Goal: Task Accomplishment & Management: Manage account settings

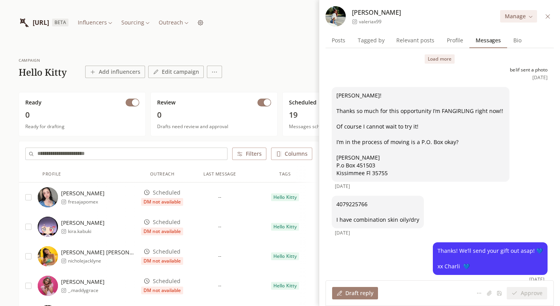
scroll to position [38, 0]
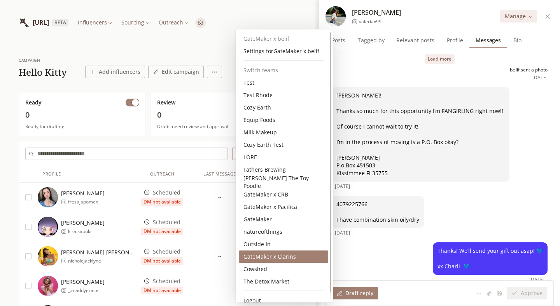
click at [276, 256] on div "GateMaker x Clarins" at bounding box center [283, 257] width 89 height 12
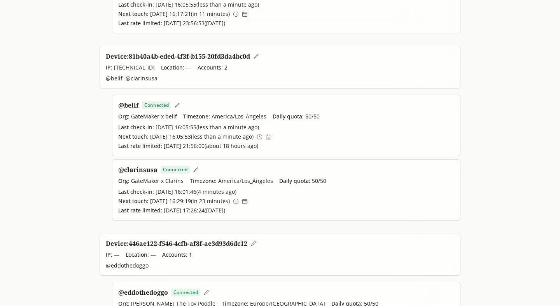
scroll to position [211, 0]
click at [239, 201] on icon at bounding box center [236, 201] width 6 height 6
click at [271, 138] on icon at bounding box center [268, 137] width 6 height 6
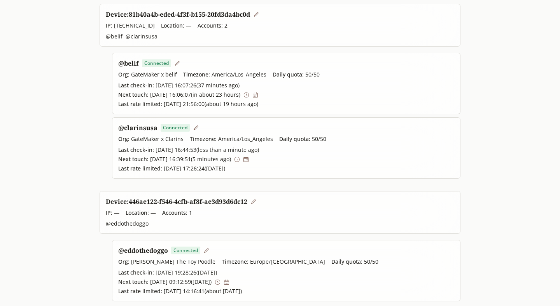
scroll to position [254, 0]
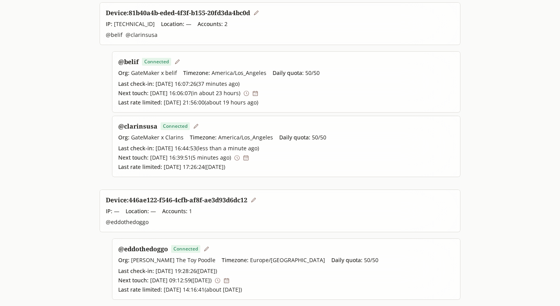
click at [136, 128] on link "@ clarinsusa" at bounding box center [137, 126] width 39 height 9
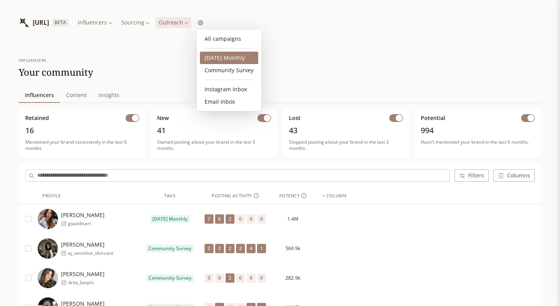
click at [222, 61] on link "2025 October Monthly" at bounding box center [229, 58] width 58 height 12
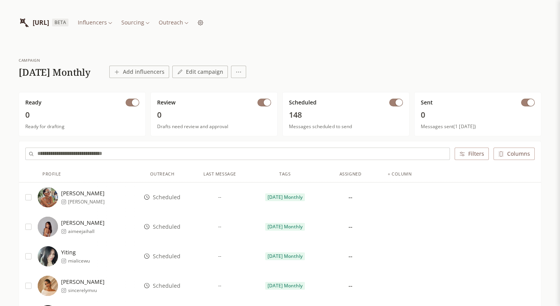
click at [210, 154] on input "text" at bounding box center [243, 154] width 412 height 12
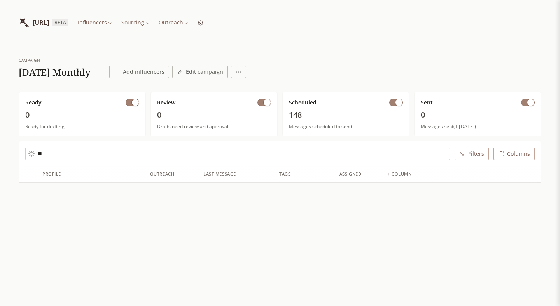
type input "*"
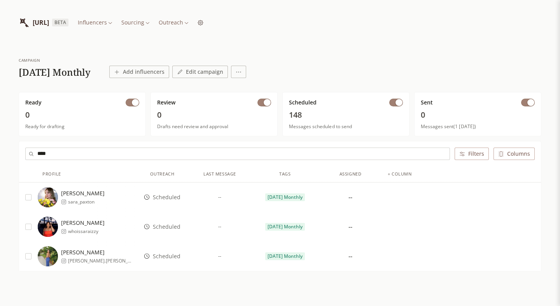
type input "****"
click at [91, 231] on span "whoissaraizzy" at bounding box center [86, 232] width 37 height 6
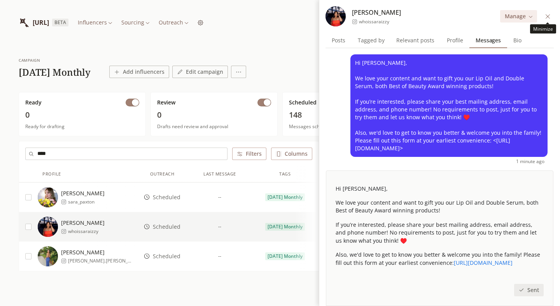
click at [545, 13] on button at bounding box center [547, 16] width 9 height 9
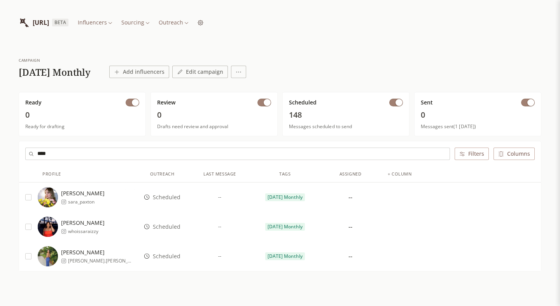
click at [242, 21] on html "INFLUENCERLIST.AI BETA Influencers Sourcing Outreach campaign 2025 October Mont…" at bounding box center [280, 166] width 560 height 333
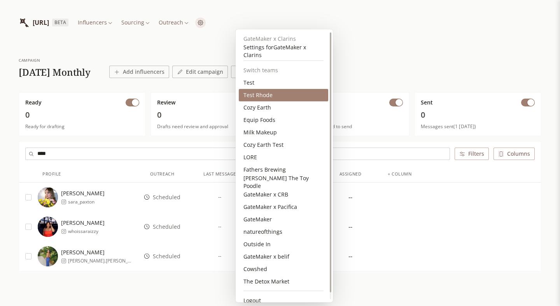
click at [267, 98] on div "Test Rhode" at bounding box center [283, 95] width 89 height 12
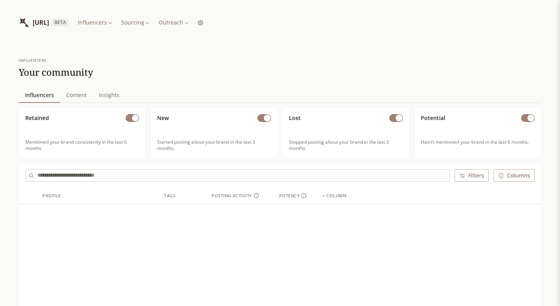
scroll to position [9, 0]
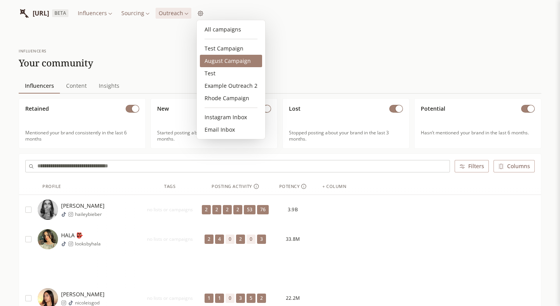
click at [223, 59] on link "August Campaign" at bounding box center [231, 61] width 62 height 12
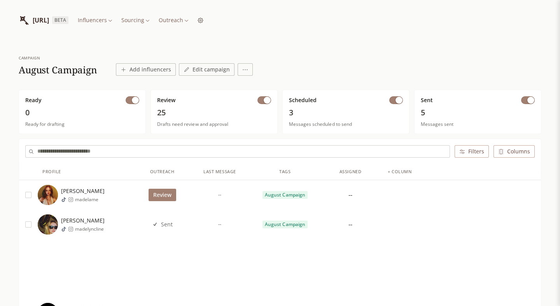
scroll to position [6, 0]
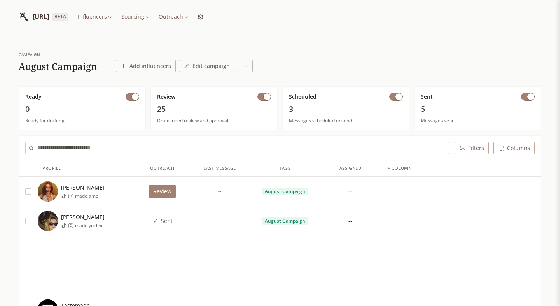
click at [161, 189] on button "Review" at bounding box center [162, 191] width 28 height 12
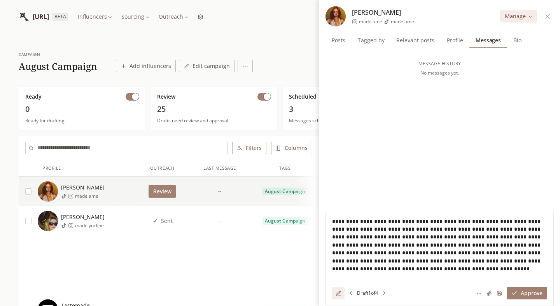
click at [338, 292] on icon at bounding box center [337, 293] width 5 height 5
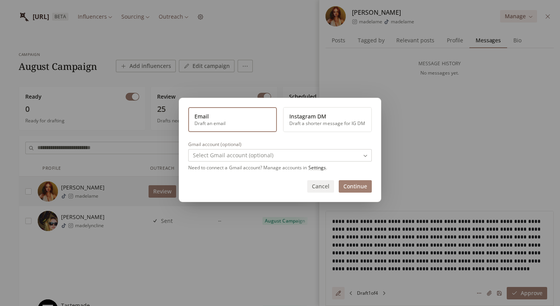
click at [313, 117] on button "Instagram DM Draft a shorter message for IG DM" at bounding box center [327, 119] width 89 height 25
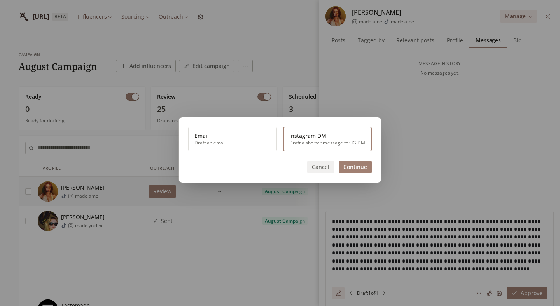
click at [347, 166] on button "Continue" at bounding box center [355, 167] width 33 height 12
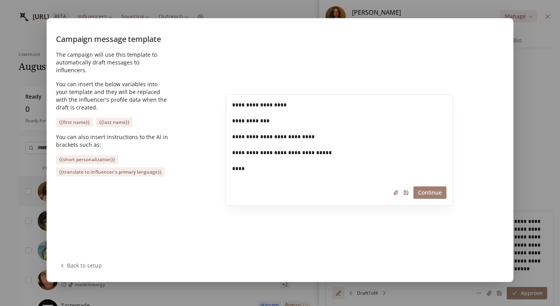
click at [435, 195] on button "Continue" at bounding box center [429, 193] width 33 height 12
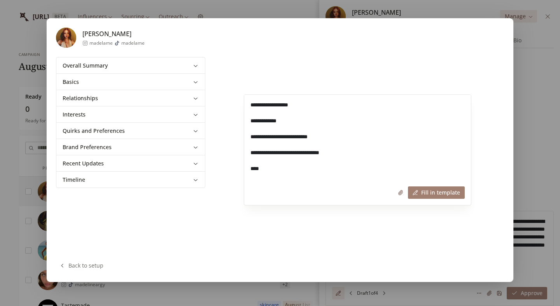
click at [167, 118] on button "Interests" at bounding box center [130, 115] width 148 height 16
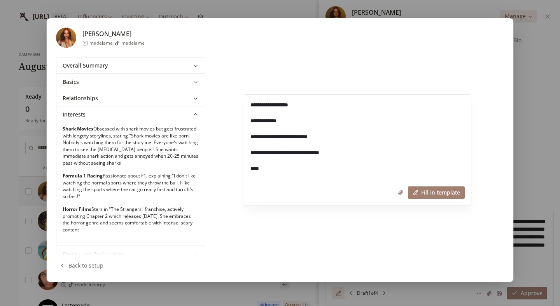
click at [104, 96] on button "Relationships" at bounding box center [130, 99] width 148 height 16
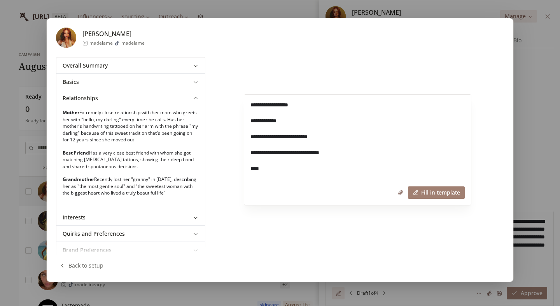
click at [444, 190] on button "Fill in template" at bounding box center [436, 193] width 57 height 12
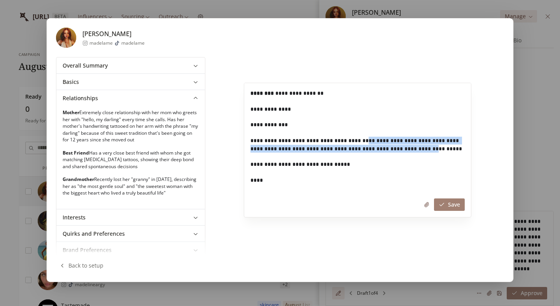
drag, startPoint x: 407, startPoint y: 148, endPoint x: 367, endPoint y: 137, distance: 41.0
click at [367, 137] on p "**********" at bounding box center [359, 149] width 218 height 24
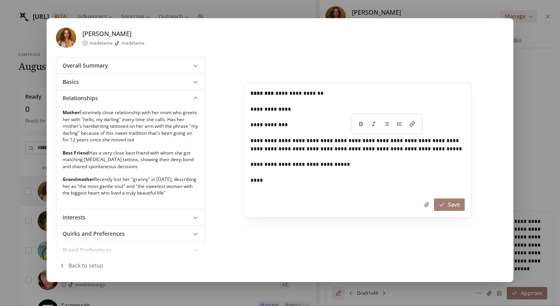
click at [268, 112] on p "**********" at bounding box center [359, 113] width 218 height 16
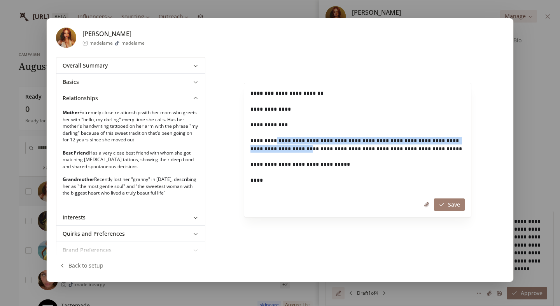
drag, startPoint x: 278, startPoint y: 138, endPoint x: 295, endPoint y: 152, distance: 21.9
click at [295, 152] on p "**********" at bounding box center [359, 149] width 218 height 24
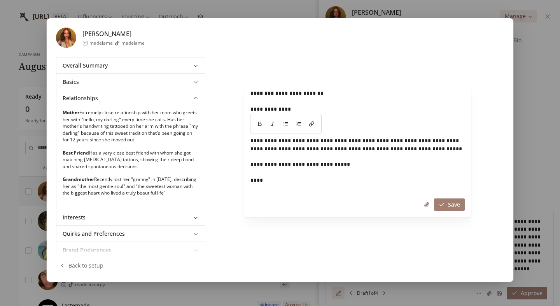
click at [363, 171] on p "**********" at bounding box center [359, 169] width 218 height 16
click at [454, 204] on button "Save" at bounding box center [449, 205] width 31 height 12
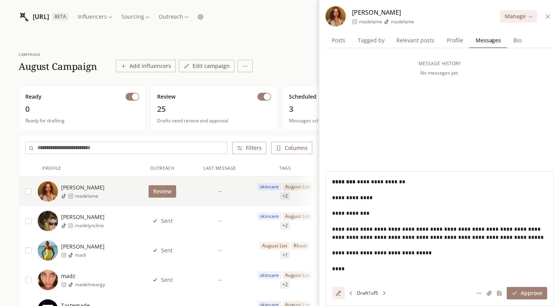
click at [338, 291] on icon at bounding box center [337, 293] width 5 height 5
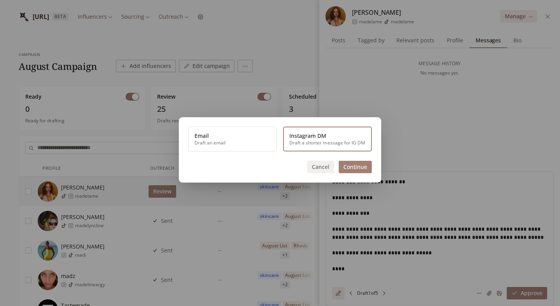
click at [323, 164] on button "Cancel" at bounding box center [320, 167] width 27 height 12
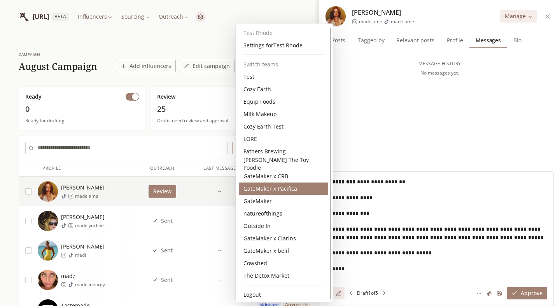
scroll to position [2, 0]
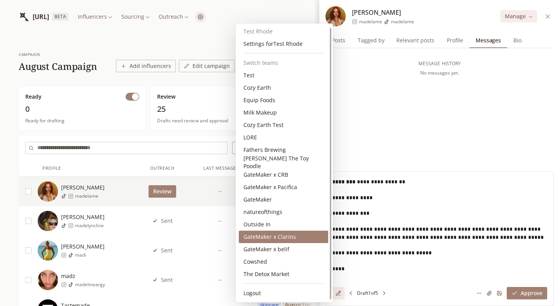
click at [277, 238] on div "GateMaker x Clarins" at bounding box center [283, 237] width 89 height 12
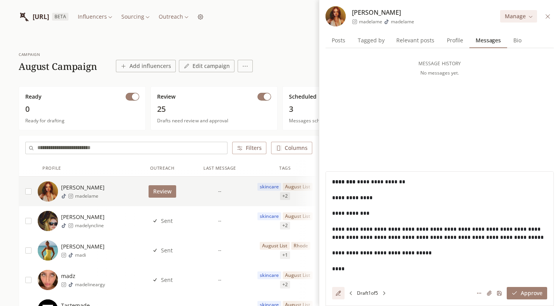
scroll to position [0, 0]
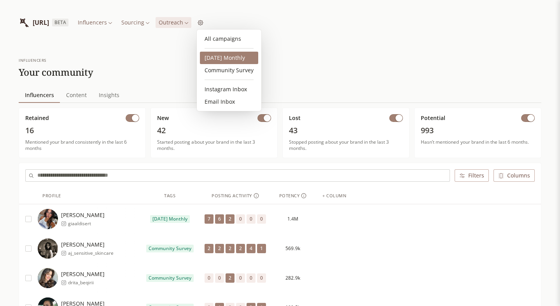
click at [217, 55] on link "[DATE] Monthly" at bounding box center [229, 58] width 58 height 12
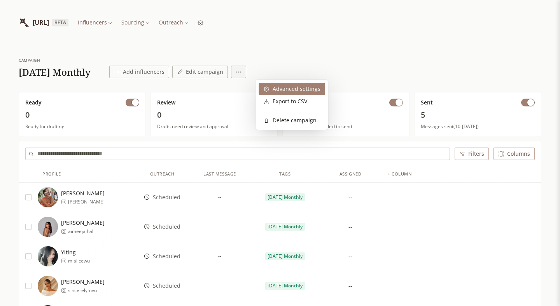
click at [273, 92] on div "Advanced settings" at bounding box center [292, 89] width 57 height 8
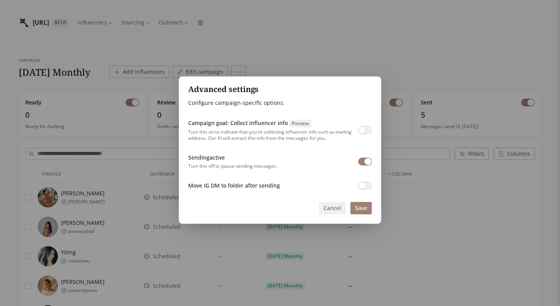
click at [362, 185] on span "button" at bounding box center [361, 185] width 7 height 7
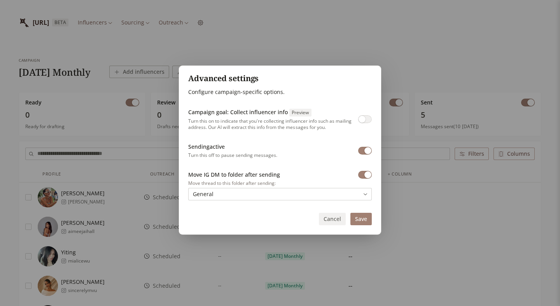
click at [363, 221] on button "Save" at bounding box center [360, 219] width 21 height 12
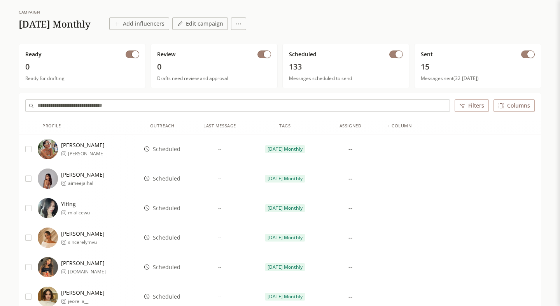
scroll to position [37, 0]
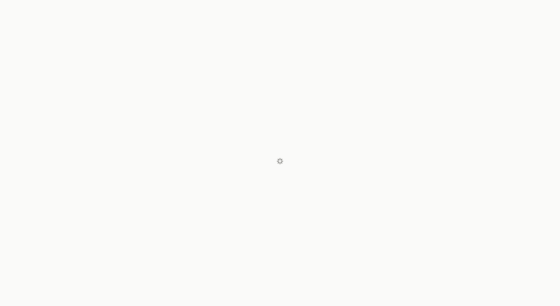
scroll to position [37, 0]
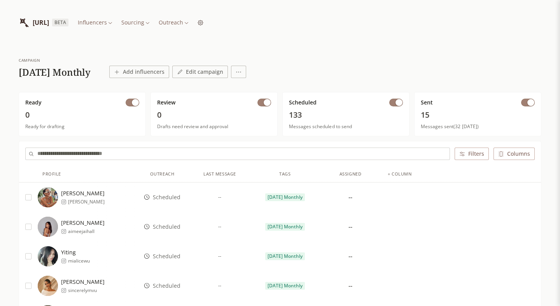
click at [154, 157] on input "text" at bounding box center [243, 154] width 412 height 12
type input "*****"
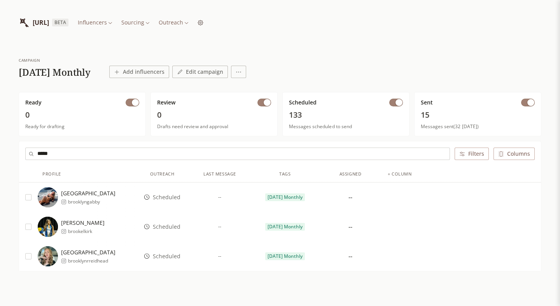
click at [108, 195] on div "Brooklyn brooklyngabby" at bounding box center [88, 197] width 100 height 20
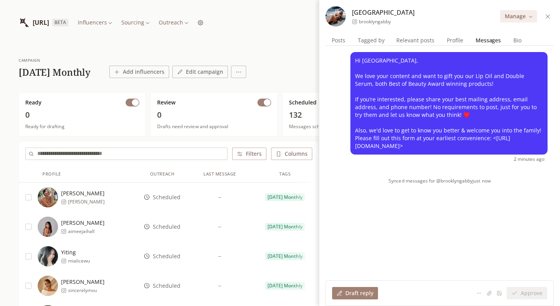
click at [547, 16] on icon at bounding box center [548, 17] width 6 height 6
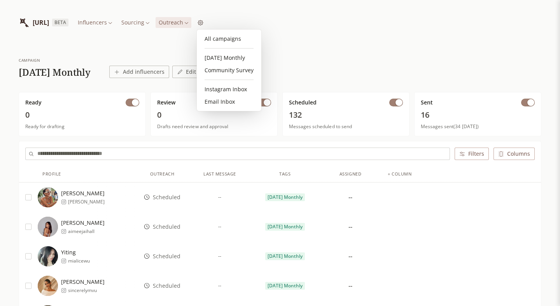
click at [224, 66] on link "Community Survey" at bounding box center [229, 70] width 58 height 12
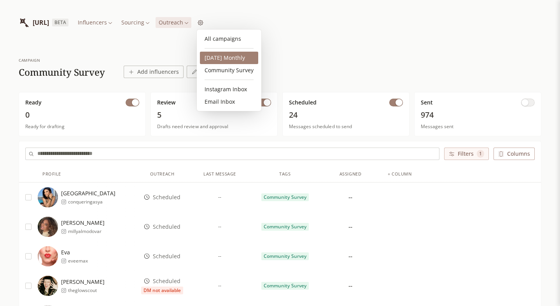
click at [225, 59] on link "[DATE] Monthly" at bounding box center [229, 58] width 58 height 12
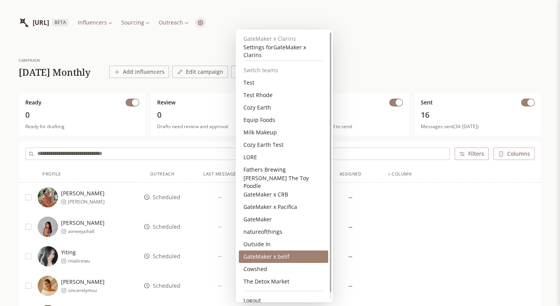
click at [272, 258] on div "GateMaker x belif" at bounding box center [283, 257] width 89 height 12
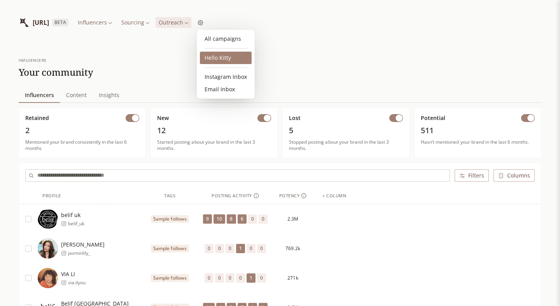
click at [219, 57] on link "Hello Kitty" at bounding box center [226, 58] width 52 height 12
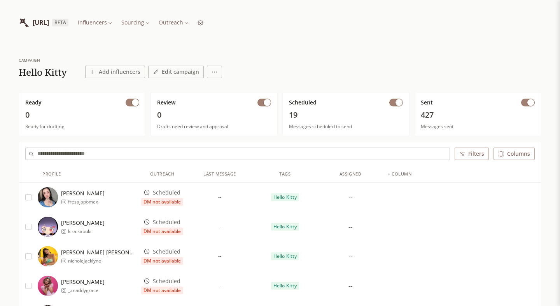
click at [197, 155] on input "text" at bounding box center [243, 154] width 412 height 12
type input "*"
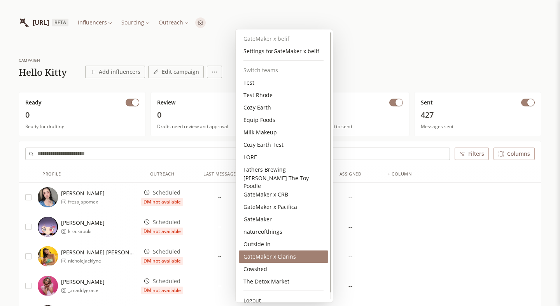
click at [288, 255] on div "GateMaker x Clarins" at bounding box center [283, 257] width 89 height 12
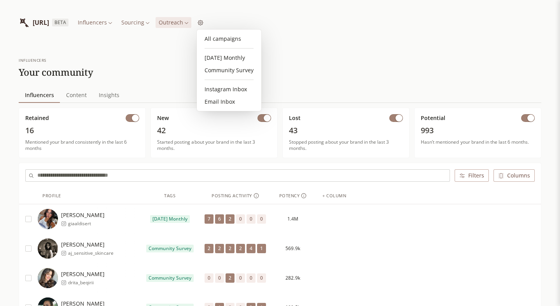
click at [220, 56] on link "[DATE] Monthly" at bounding box center [229, 58] width 58 height 12
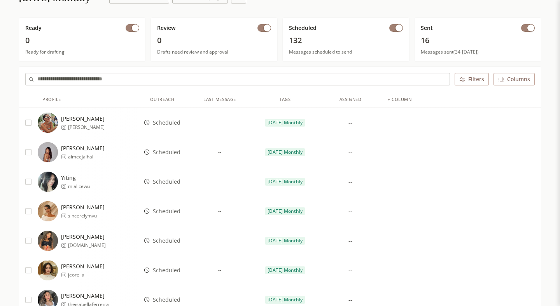
scroll to position [82, 0]
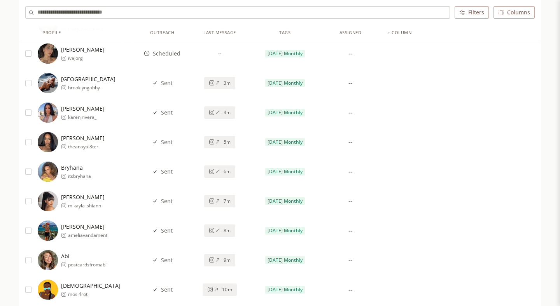
scroll to position [3997, 0]
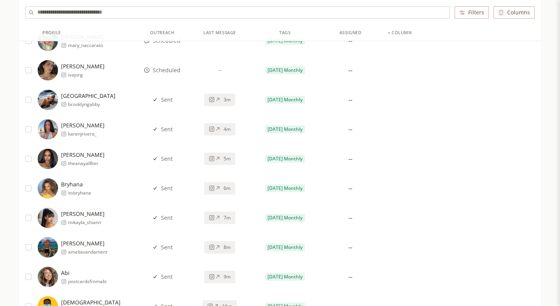
click at [215, 101] on icon at bounding box center [218, 100] width 6 height 6
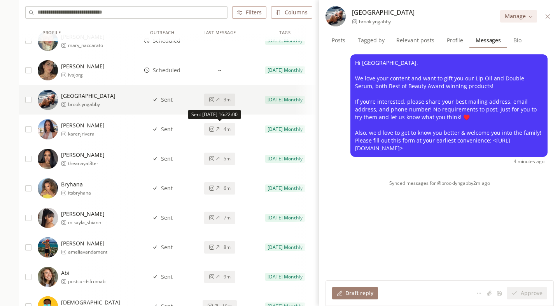
click at [219, 129] on icon at bounding box center [218, 129] width 6 height 6
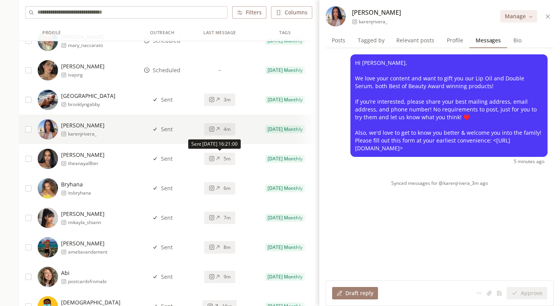
click at [221, 158] on div "5m" at bounding box center [220, 159] width 22 height 6
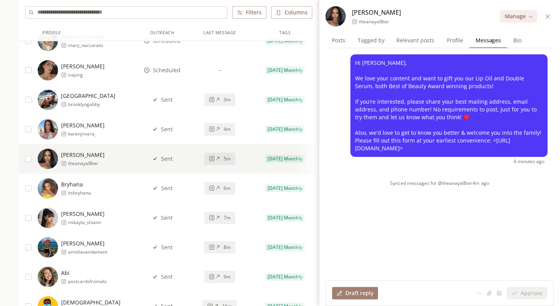
click at [220, 185] on div "6m" at bounding box center [220, 188] width 22 height 6
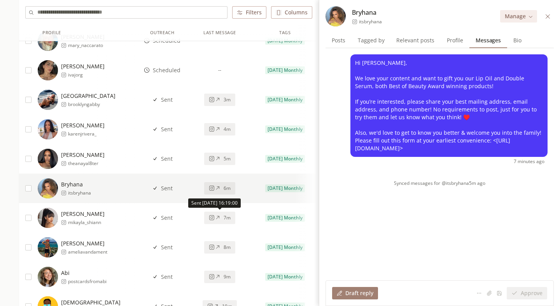
click at [220, 215] on div "7m" at bounding box center [220, 218] width 22 height 6
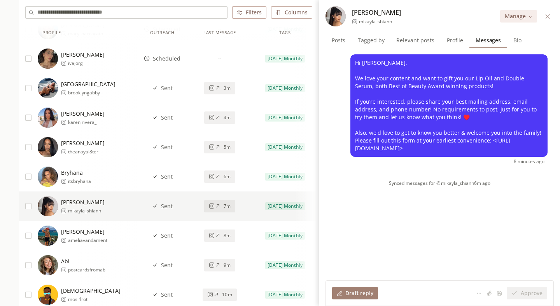
click at [224, 239] on button "8m" at bounding box center [219, 236] width 31 height 12
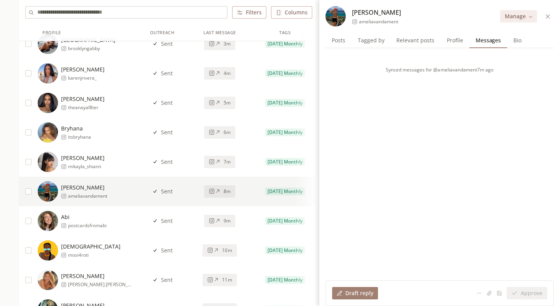
scroll to position [4054, 0]
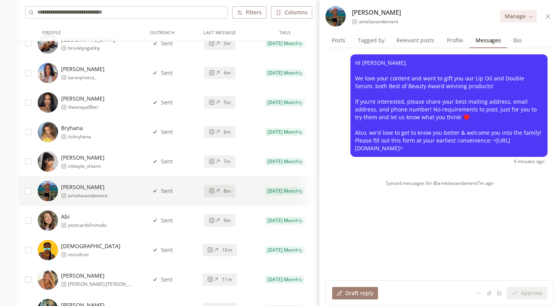
click at [223, 218] on div "9m" at bounding box center [220, 221] width 22 height 6
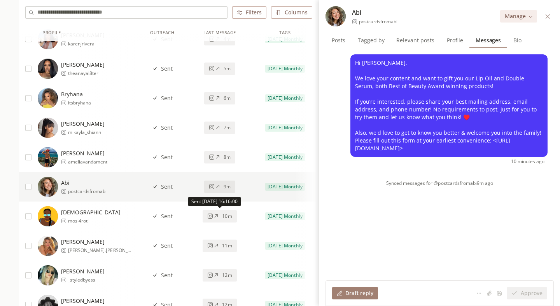
click at [223, 214] on span "10m" at bounding box center [227, 216] width 10 height 6
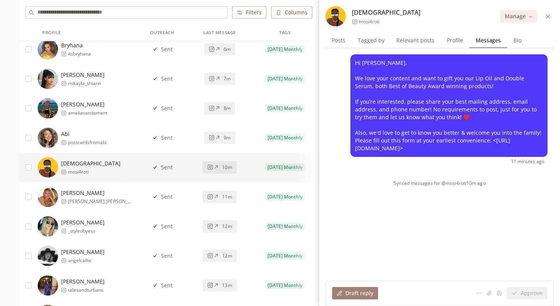
scroll to position [4137, 0]
click at [222, 196] on span "11m" at bounding box center [227, 197] width 10 height 6
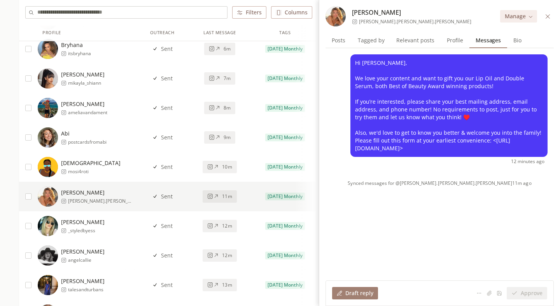
click at [222, 225] on span "12m" at bounding box center [227, 226] width 10 height 6
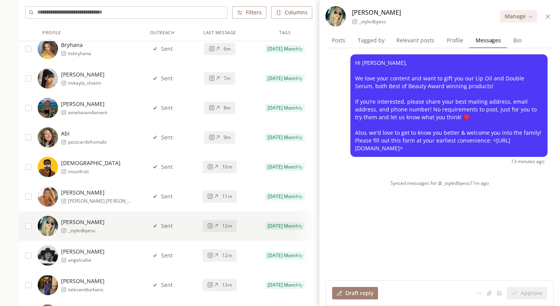
click at [221, 258] on div "12m" at bounding box center [219, 256] width 24 height 6
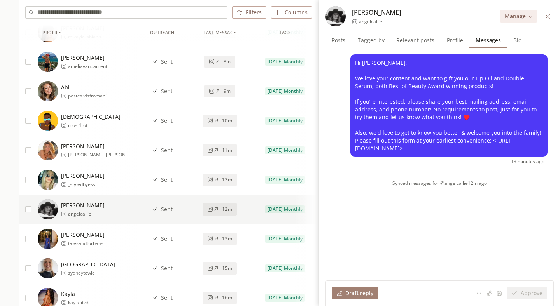
scroll to position [4185, 0]
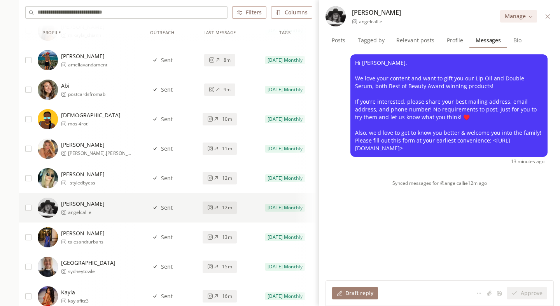
click at [219, 240] on div "13m" at bounding box center [219, 237] width 24 height 6
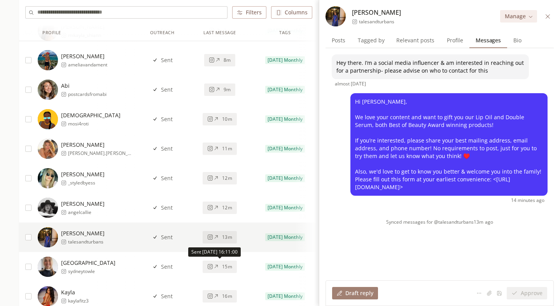
click at [223, 268] on span "15m" at bounding box center [227, 267] width 10 height 6
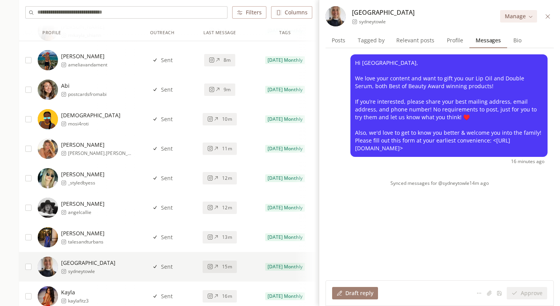
click at [224, 238] on span "13m" at bounding box center [227, 237] width 10 height 6
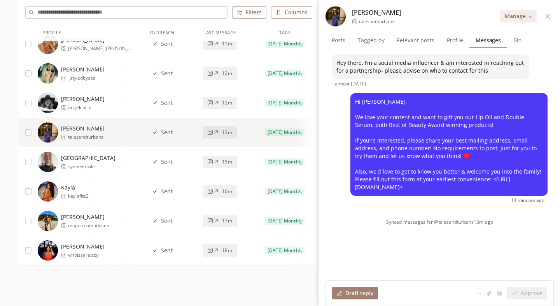
scroll to position [4289, 0]
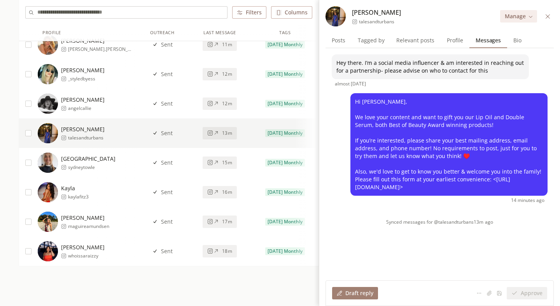
click at [225, 167] on button "15m" at bounding box center [220, 163] width 34 height 12
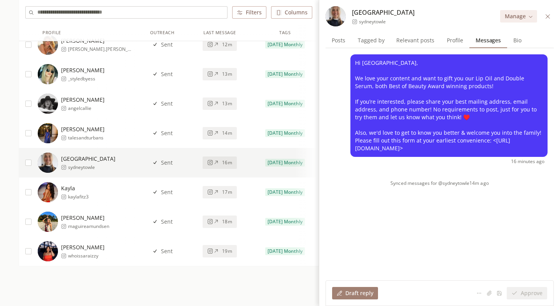
click at [221, 195] on div "17m" at bounding box center [219, 192] width 24 height 6
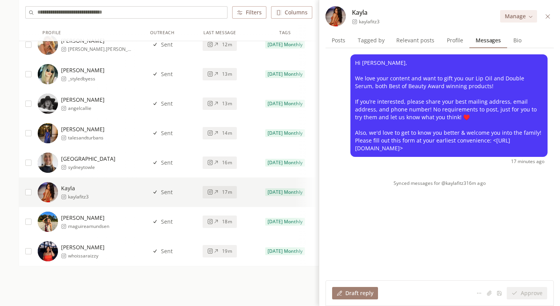
click at [219, 220] on div "18m" at bounding box center [219, 222] width 24 height 6
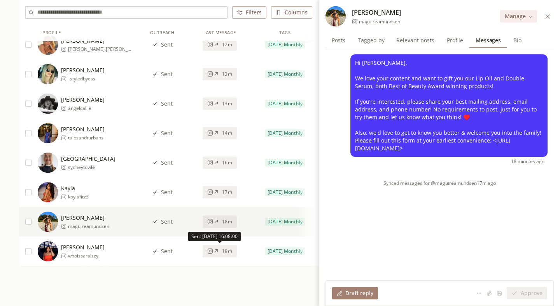
click at [220, 251] on div "19m" at bounding box center [219, 251] width 24 height 6
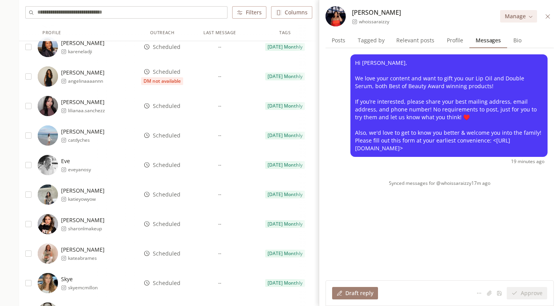
scroll to position [3453, 0]
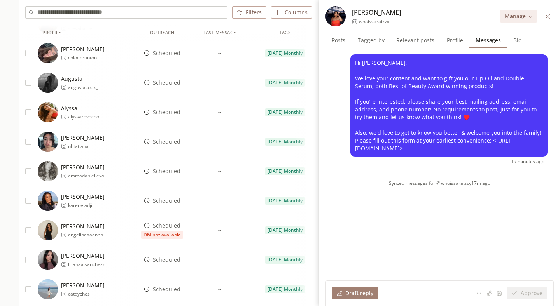
click at [546, 14] on icon at bounding box center [548, 17] width 6 height 6
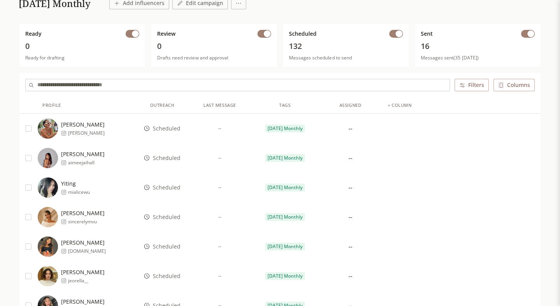
scroll to position [68, 0]
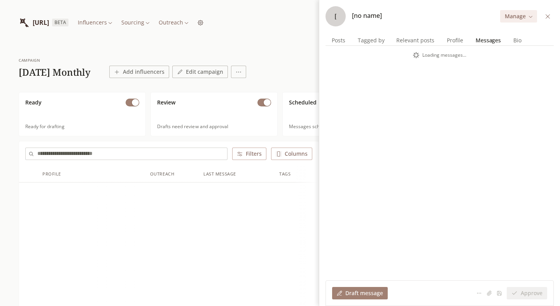
scroll to position [45, 0]
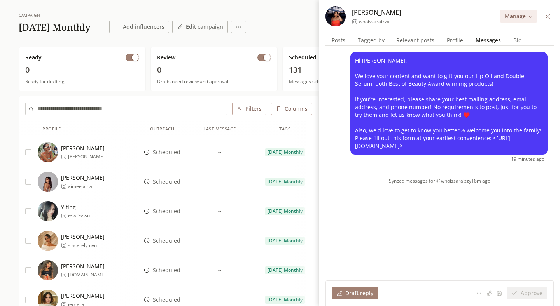
click at [543, 17] on button at bounding box center [547, 16] width 9 height 9
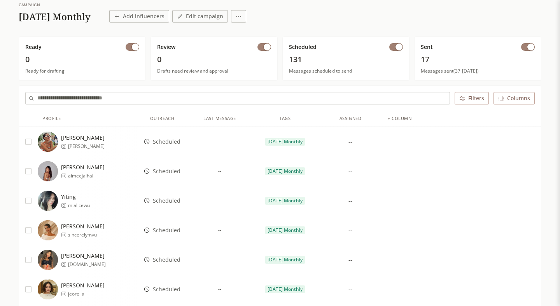
scroll to position [54, 0]
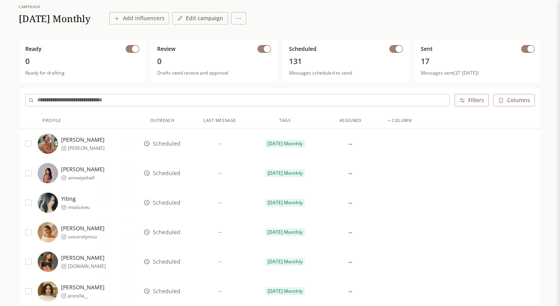
click at [131, 100] on input "text" at bounding box center [243, 100] width 412 height 12
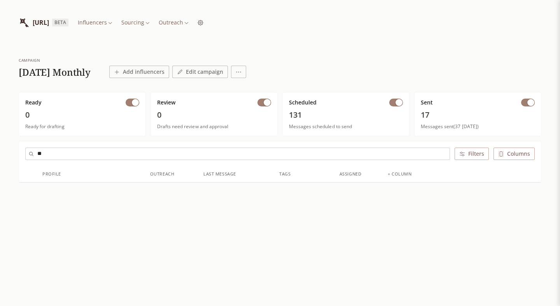
type input "*"
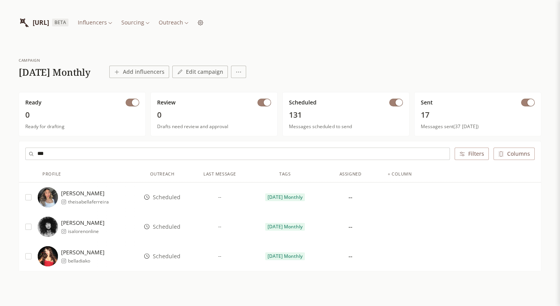
type input "***"
click at [106, 224] on div "Isabella isalorenonline" at bounding box center [88, 227] width 100 height 20
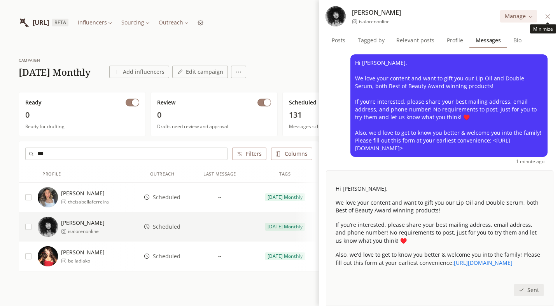
click at [549, 16] on icon at bounding box center [548, 17] width 6 height 6
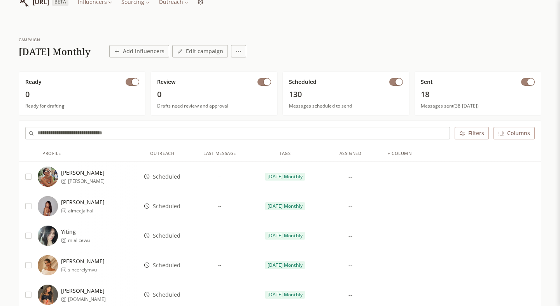
scroll to position [21, 0]
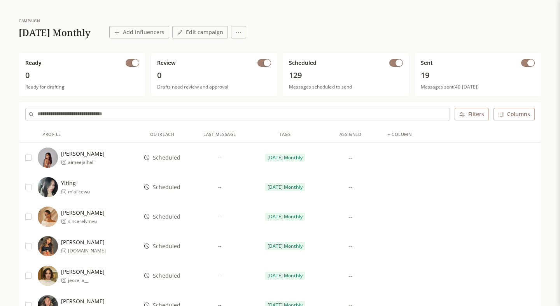
scroll to position [32, 0]
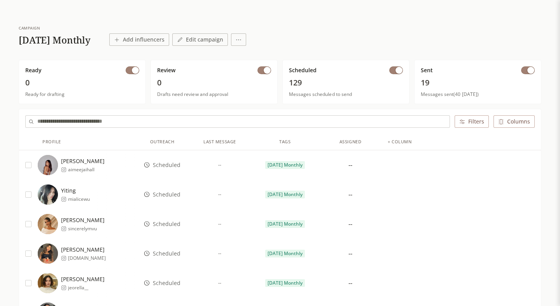
click at [164, 33] on button "Add influencers" at bounding box center [139, 39] width 60 height 12
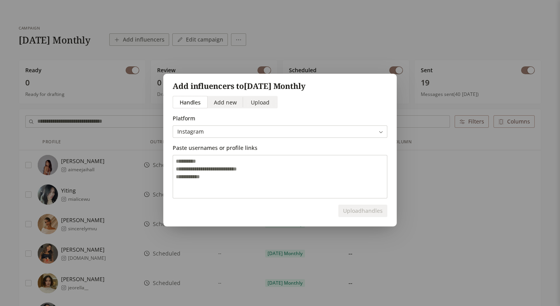
click at [267, 105] on span "Upload" at bounding box center [260, 102] width 19 height 8
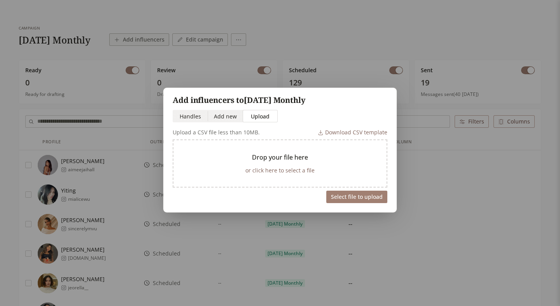
click at [357, 131] on div "Download CSV template" at bounding box center [353, 133] width 70 height 8
click at [432, 170] on div "Add influencers to [DATE] Monthly Handles Handles Add new Add new Upload Upload…" at bounding box center [280, 153] width 560 height 156
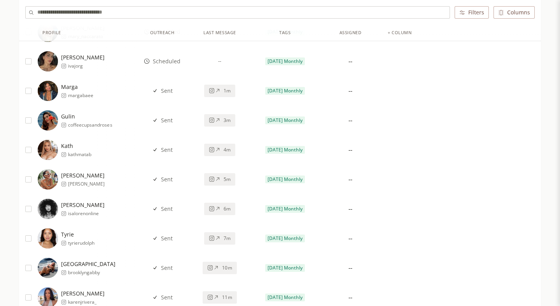
scroll to position [3824, 0]
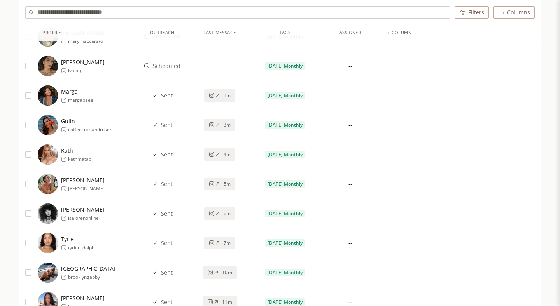
click at [220, 99] on button "1m" at bounding box center [219, 95] width 31 height 12
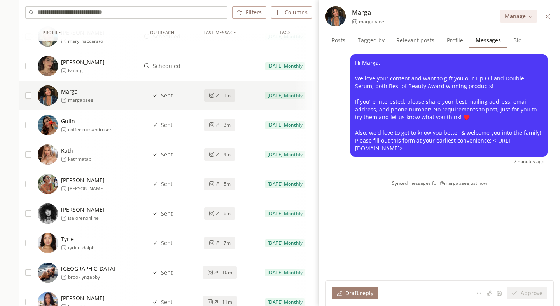
click at [220, 126] on div "3m" at bounding box center [220, 125] width 22 height 6
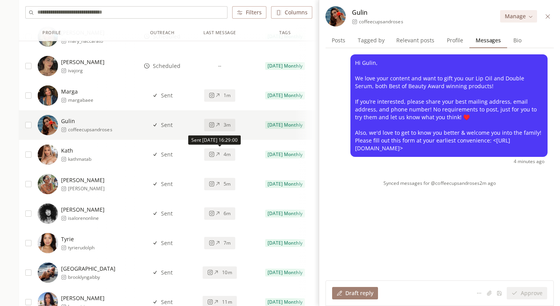
click at [220, 157] on div "4m" at bounding box center [220, 155] width 22 height 6
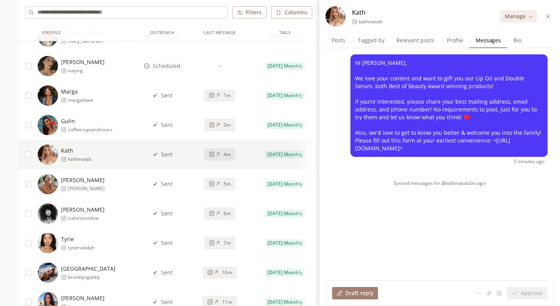
click at [222, 184] on div "5m" at bounding box center [220, 184] width 22 height 6
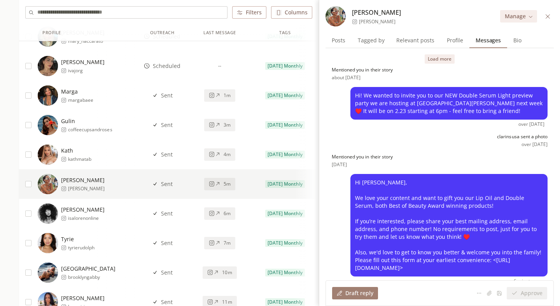
click at [368, 292] on div "Draft reply" at bounding box center [355, 294] width 37 height 8
click at [433, 56] on button "Load more" at bounding box center [439, 58] width 30 height 9
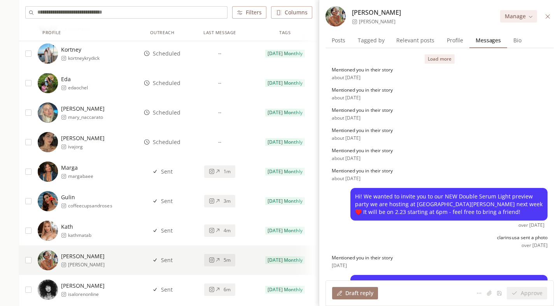
scroll to position [3741, 0]
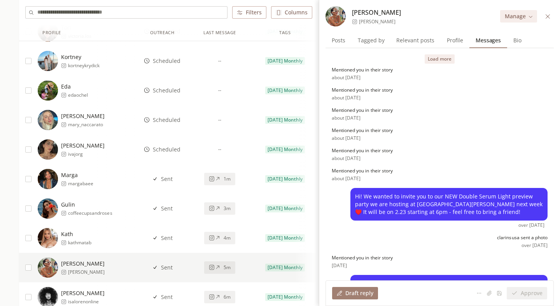
click at [438, 58] on button "Load more" at bounding box center [439, 58] width 30 height 9
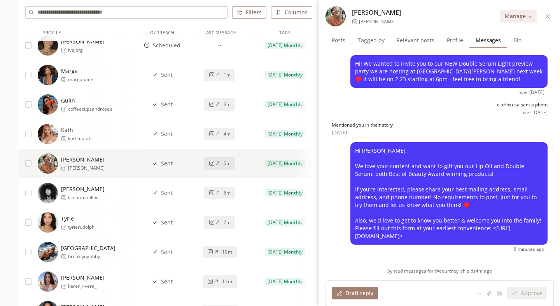
scroll to position [3850, 0]
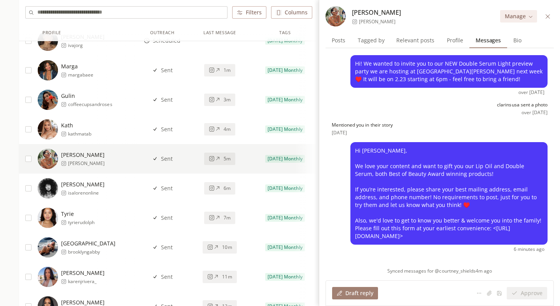
click at [217, 188] on icon at bounding box center [218, 188] width 6 height 6
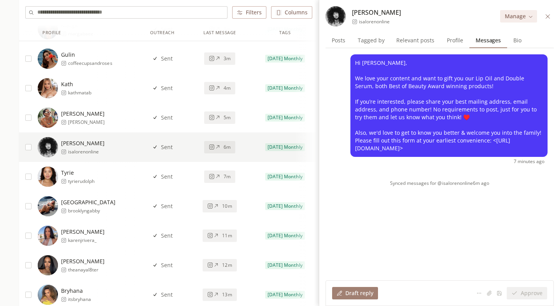
scroll to position [3899, 0]
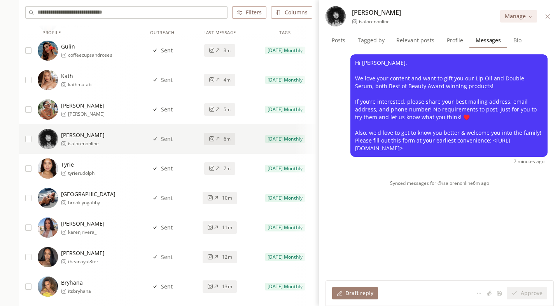
click at [224, 172] on button "7m" at bounding box center [219, 168] width 31 height 12
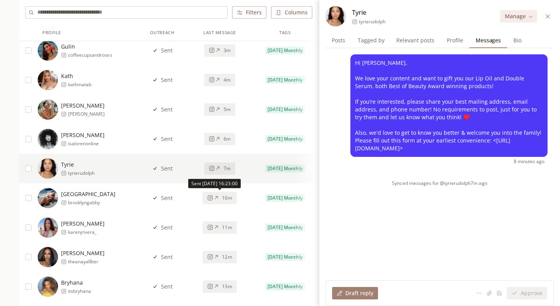
click at [231, 198] on span "10m" at bounding box center [227, 198] width 10 height 6
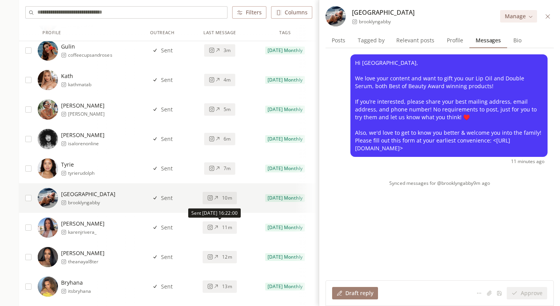
click at [226, 226] on span "11m" at bounding box center [227, 228] width 10 height 6
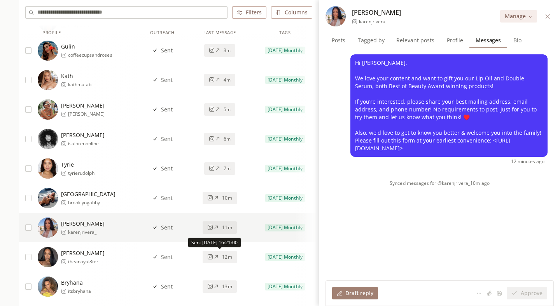
click at [224, 258] on span "12m" at bounding box center [227, 257] width 10 height 6
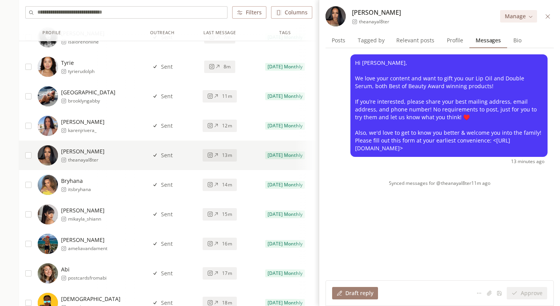
scroll to position [4001, 0]
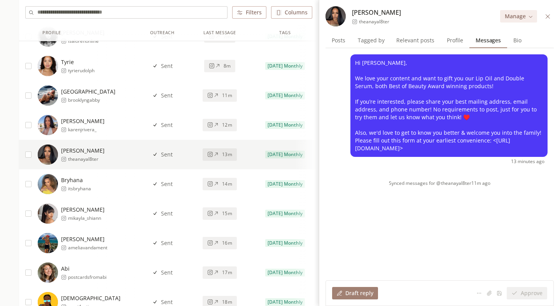
click at [222, 187] on button "14m" at bounding box center [220, 184] width 34 height 12
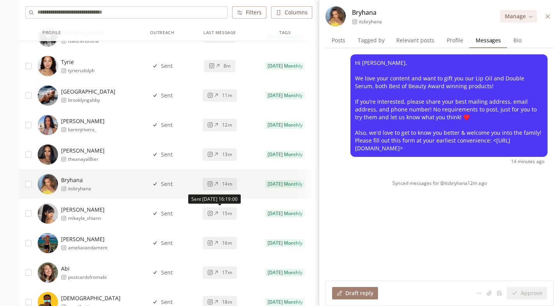
click at [222, 218] on button "15m" at bounding box center [220, 214] width 34 height 12
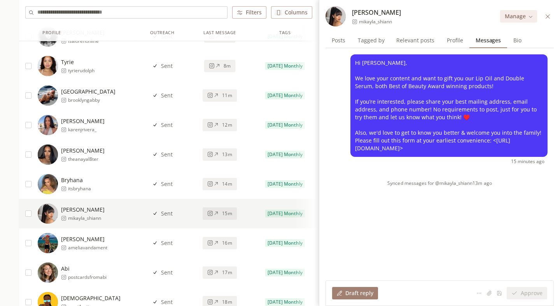
click at [224, 245] on span "16m" at bounding box center [227, 243] width 10 height 6
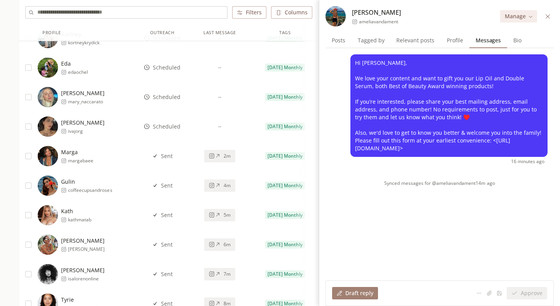
scroll to position [3763, 0]
click at [220, 161] on button "2m" at bounding box center [219, 156] width 31 height 12
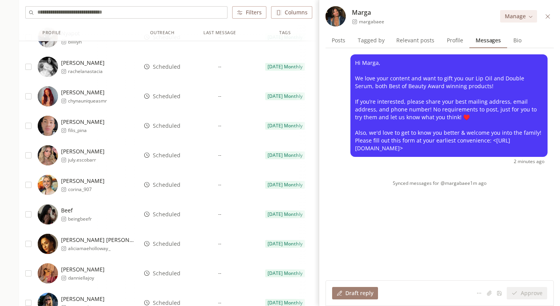
scroll to position [374, 0]
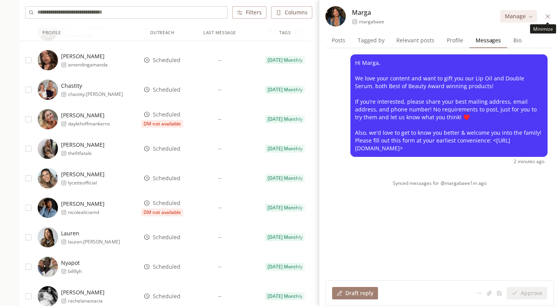
click at [548, 15] on icon at bounding box center [548, 17] width 6 height 6
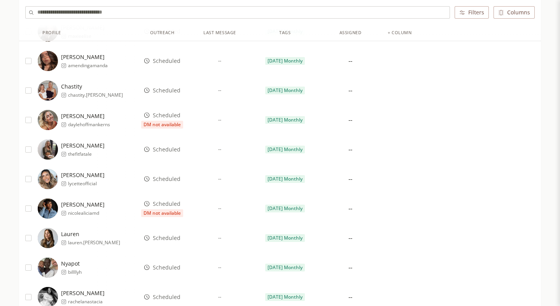
scroll to position [0, 0]
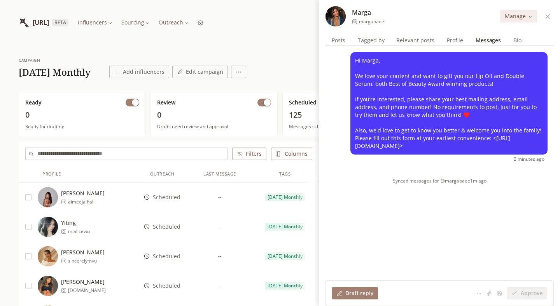
click at [550, 18] on button at bounding box center [547, 16] width 9 height 9
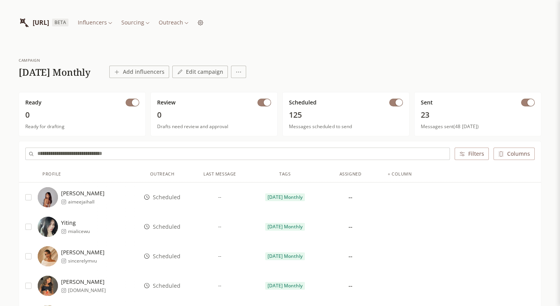
click at [169, 76] on button "Add influencers" at bounding box center [139, 72] width 60 height 12
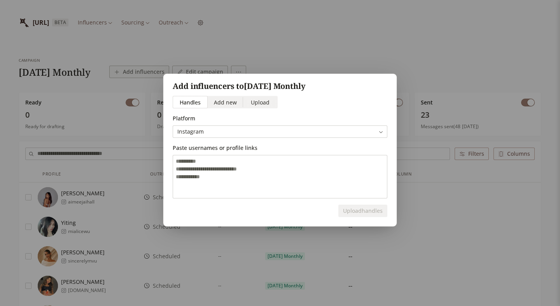
click at [214, 38] on div "Add influencers to [DATE] Monthly Handles Handles Add new Add new Upload Upload…" at bounding box center [280, 153] width 560 height 306
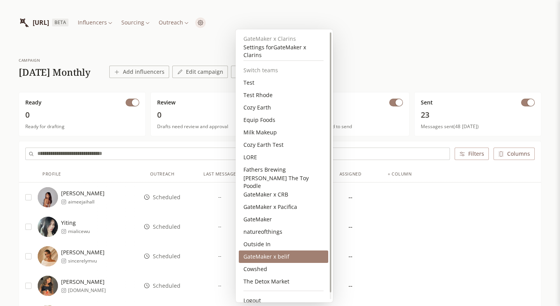
scroll to position [7, 0]
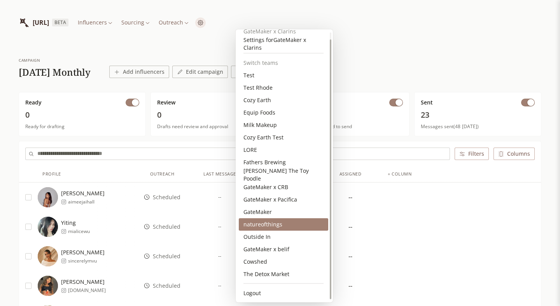
click at [272, 224] on div "natureofthings" at bounding box center [283, 224] width 89 height 12
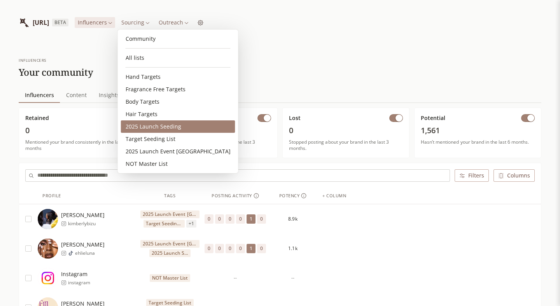
click at [165, 128] on link "2025 Launch Seeding" at bounding box center [178, 127] width 114 height 12
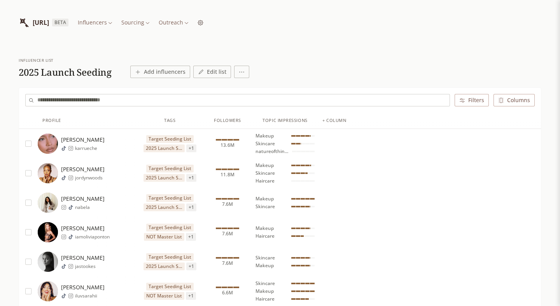
click at [133, 16] on div "[URL] BETA Influencers Sourcing Outreach" at bounding box center [111, 22] width 185 height 20
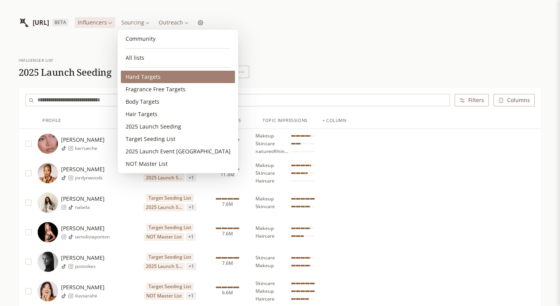
click at [140, 74] on link "Hand Targets" at bounding box center [178, 77] width 114 height 12
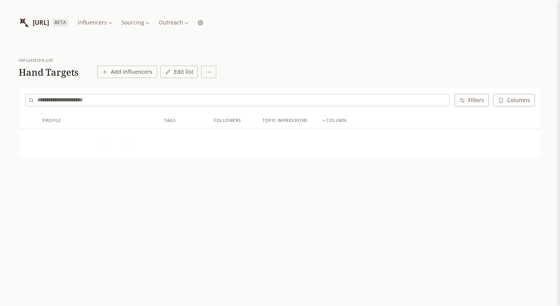
click at [138, 24] on html "[URL] BETA Influencers Sourcing Outreach influencer list Hand Targets Add influ…" at bounding box center [280, 153] width 560 height 306
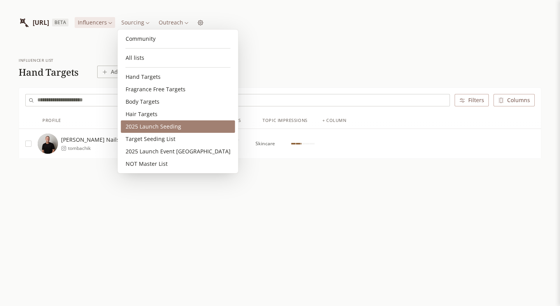
click at [149, 128] on link "2025 Launch Seeding" at bounding box center [178, 127] width 114 height 12
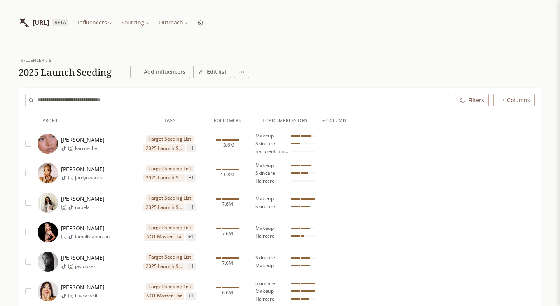
click at [157, 73] on button "Add influencers" at bounding box center [160, 72] width 60 height 12
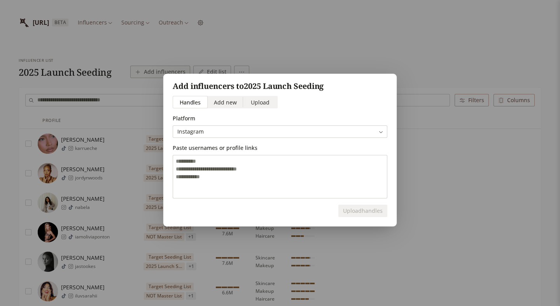
click at [255, 105] on span "Upload" at bounding box center [260, 102] width 19 height 8
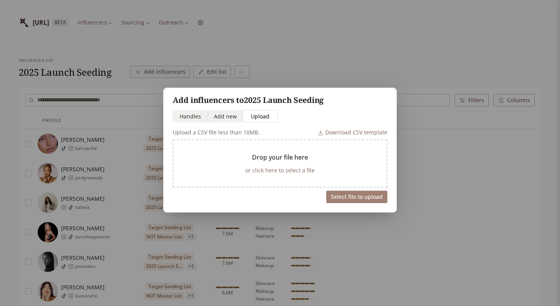
click at [335, 136] on div "Download CSV template" at bounding box center [353, 133] width 70 height 8
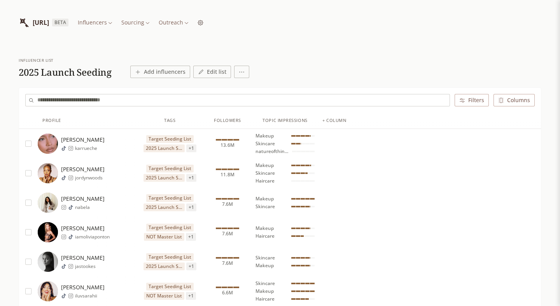
click at [267, 59] on div "Add influencers to 2025 Launch Seeding Handles Handles Add new Add new Upload U…" at bounding box center [280, 153] width 560 height 306
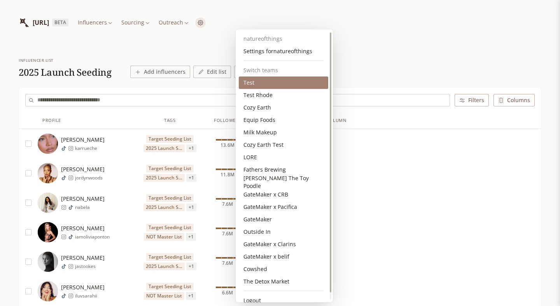
click at [265, 84] on div "Test" at bounding box center [283, 83] width 89 height 12
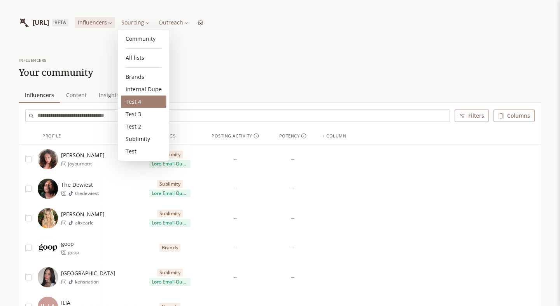
click at [134, 102] on link "Test 4" at bounding box center [143, 102] width 45 height 12
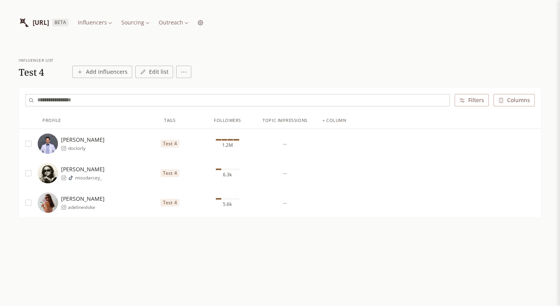
click at [28, 142] on button "button" at bounding box center [28, 144] width 6 height 6
click at [41, 98] on button "Select all" at bounding box center [41, 100] width 33 height 12
click at [94, 98] on html "[URL] BETA Influencers Sourcing Outreach influencer list Test 4 Add influencers…" at bounding box center [280, 153] width 560 height 306
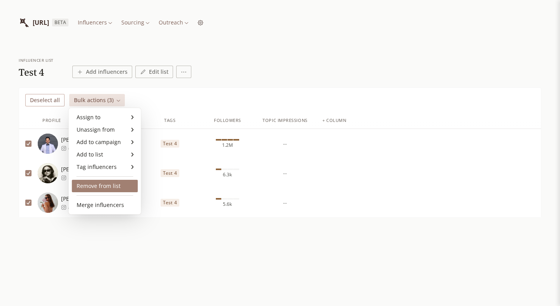
click at [100, 189] on div "Remove from list" at bounding box center [105, 186] width 66 height 12
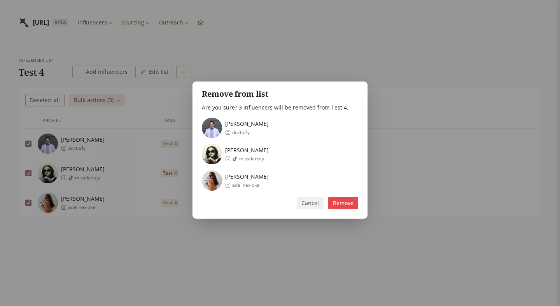
click at [333, 202] on button "Remove" at bounding box center [343, 203] width 30 height 12
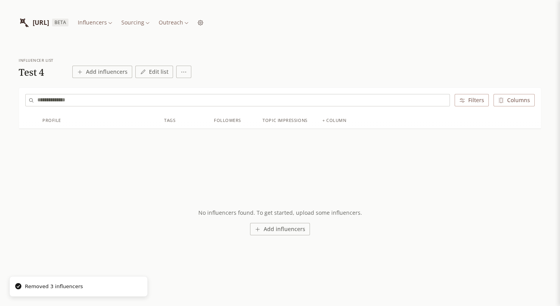
click at [109, 72] on button "Add influencers" at bounding box center [102, 72] width 60 height 12
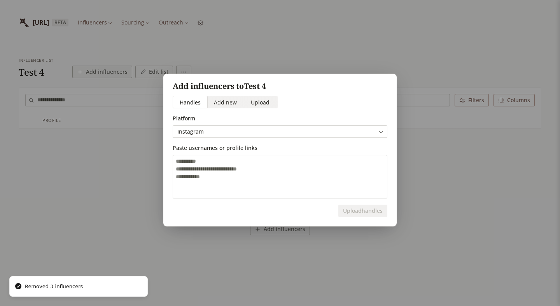
click at [255, 103] on span "Upload" at bounding box center [260, 102] width 19 height 8
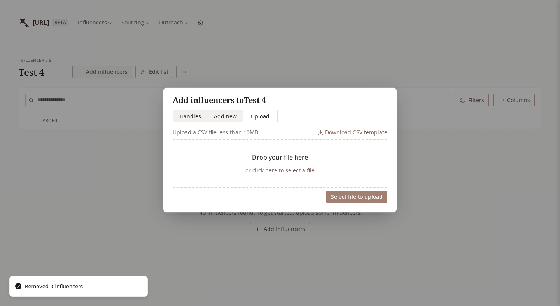
click at [283, 171] on button "or click here to select a file" at bounding box center [279, 170] width 75 height 11
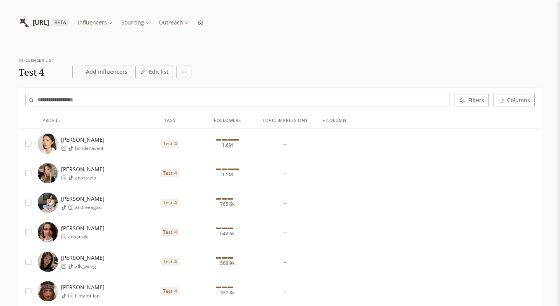
scroll to position [12, 0]
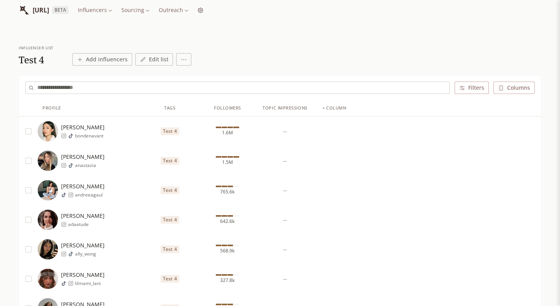
click at [101, 131] on div "Amy Chang bondenavant" at bounding box center [83, 132] width 44 height 16
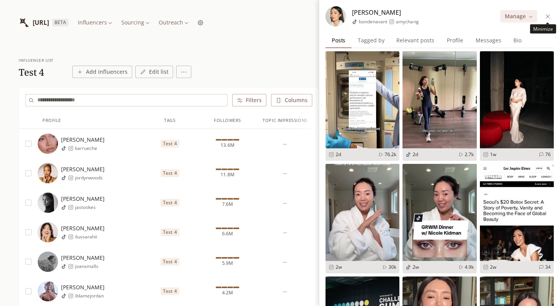
click at [545, 16] on icon at bounding box center [548, 17] width 6 height 6
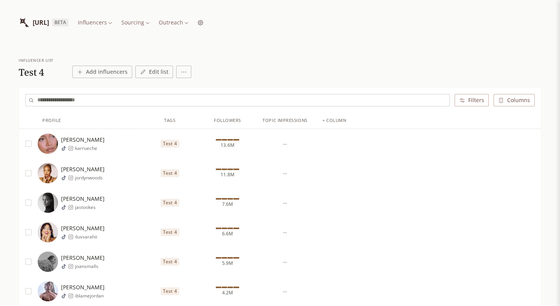
click at [141, 143] on div "Test 4" at bounding box center [169, 144] width 65 height 30
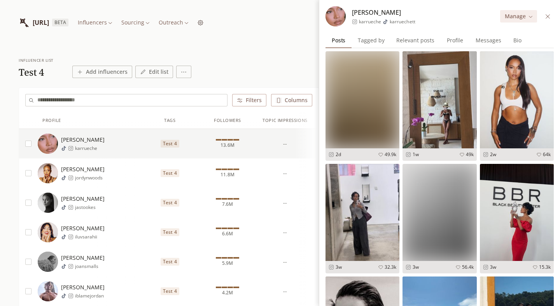
click at [460, 40] on span "Profile" at bounding box center [455, 40] width 23 height 11
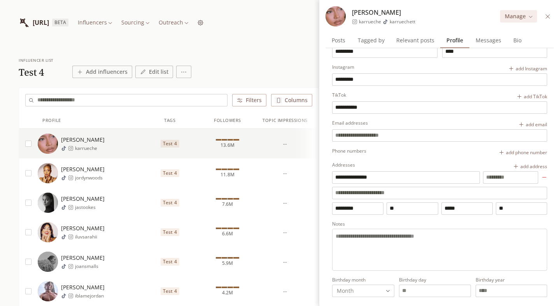
scroll to position [32, 0]
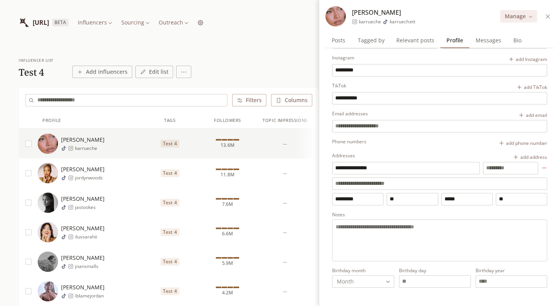
click at [123, 177] on div "[PERSON_NAME] jordynwoods" at bounding box center [88, 173] width 100 height 20
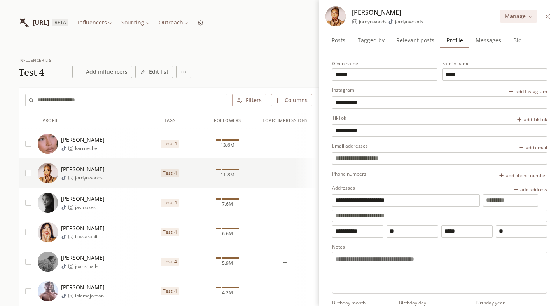
click at [124, 204] on div "Jasmine Tookes jastookes" at bounding box center [88, 203] width 100 height 20
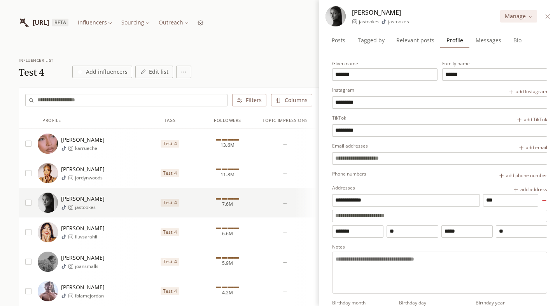
click at [121, 224] on div "Karen Gonzalez iluvsarahii" at bounding box center [88, 232] width 100 height 20
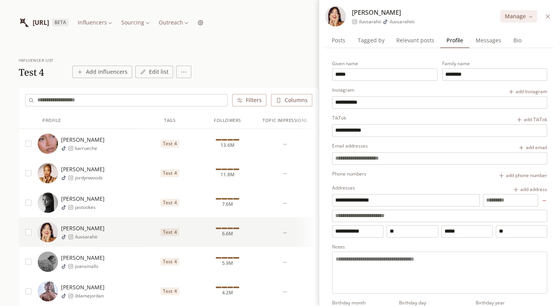
click at [121, 204] on div "Jasmine Tookes jastookes" at bounding box center [88, 203] width 100 height 20
type input "*******"
type input "******"
type input "*********"
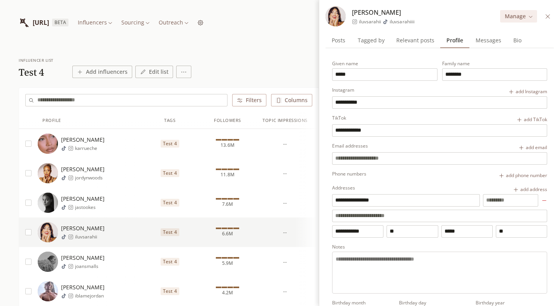
type input "**********"
type input "***"
type input "*******"
type input "**"
type input "*****"
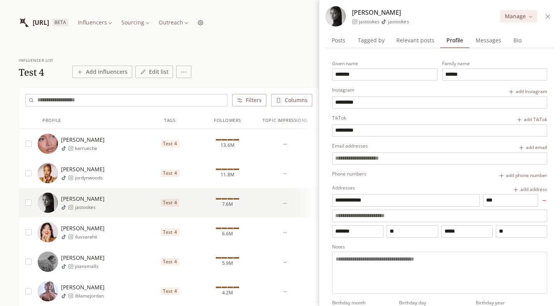
click at [120, 229] on div "Karen Gonzalez iluvsarahii" at bounding box center [88, 232] width 100 height 20
type input "*****"
type input "********"
type input "**********"
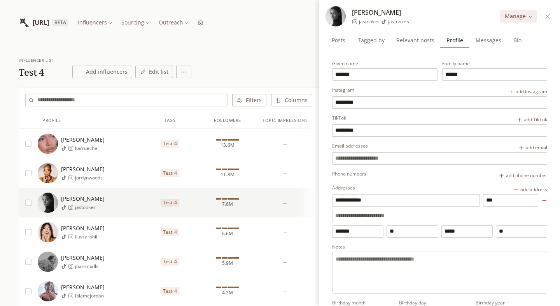
type input "**********"
type input "**"
type input "*****"
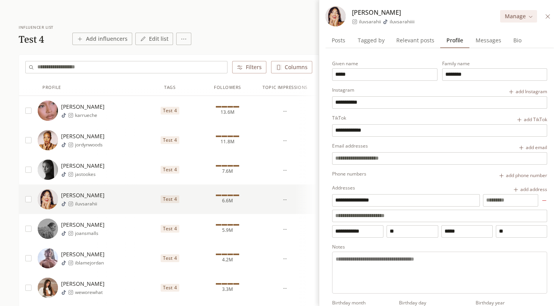
click at [117, 232] on div "Joan Smalls joansmalls" at bounding box center [88, 229] width 100 height 20
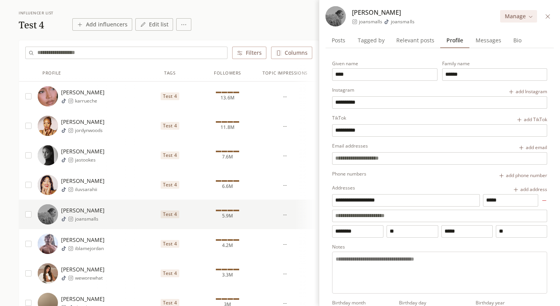
scroll to position [48, 0]
click at [117, 238] on div "Jordan Barrett iblamejordan" at bounding box center [88, 244] width 100 height 20
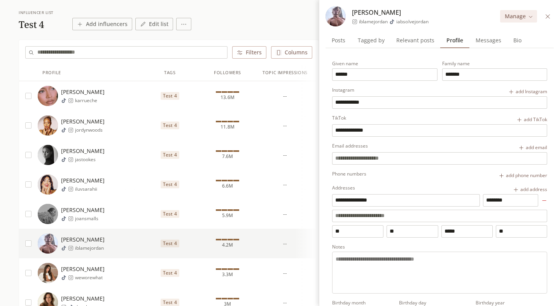
click at [118, 258] on div "Danielle Bernstein weworewhat" at bounding box center [88, 273] width 100 height 30
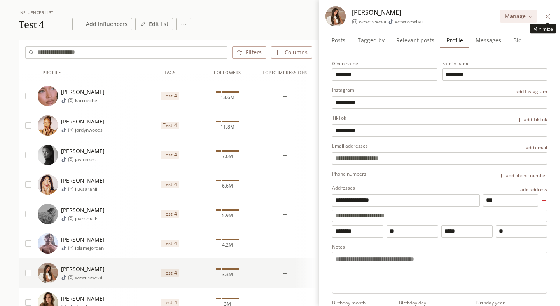
click at [548, 17] on icon at bounding box center [547, 16] width 4 height 4
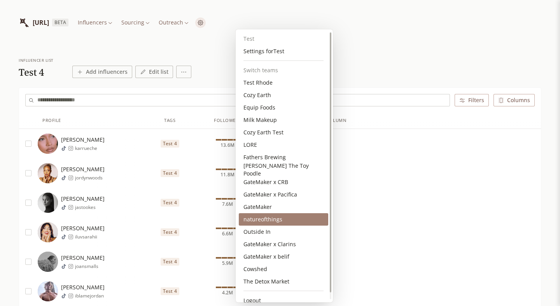
click at [273, 218] on div "natureofthings" at bounding box center [283, 219] width 89 height 12
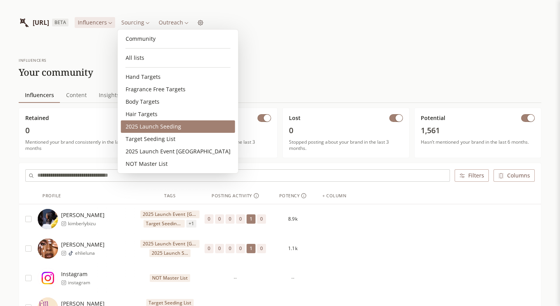
click at [148, 125] on link "2025 Launch Seeding" at bounding box center [178, 127] width 114 height 12
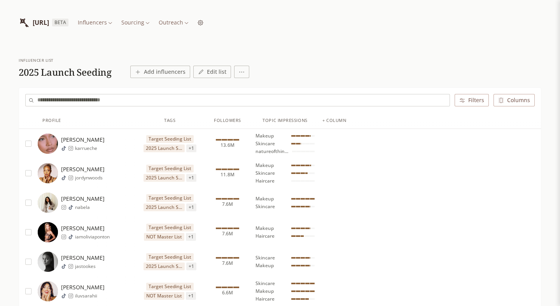
click at [167, 68] on button "Add influencers" at bounding box center [160, 72] width 60 height 12
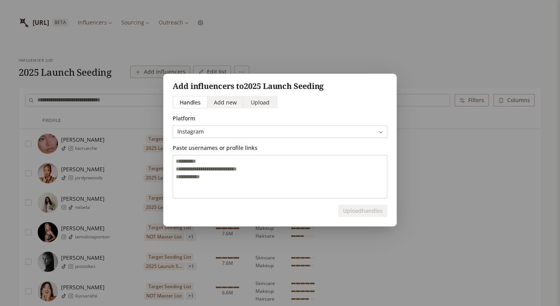
click at [257, 100] on span "Upload" at bounding box center [260, 102] width 19 height 8
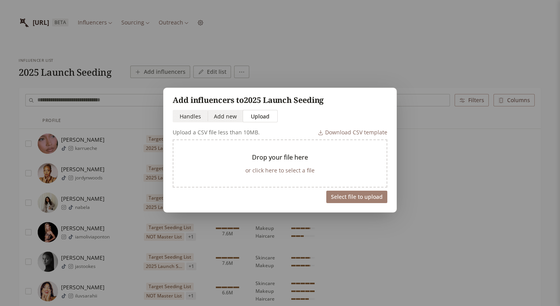
click at [279, 171] on button "or click here to select a file" at bounding box center [279, 170] width 75 height 11
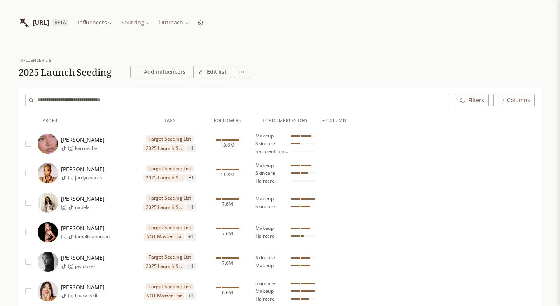
click at [115, 152] on div "[PERSON_NAME] karrueche" at bounding box center [88, 144] width 100 height 20
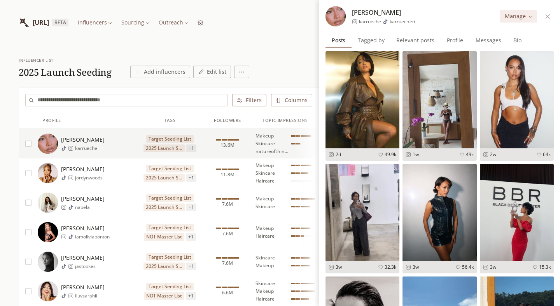
click at [455, 42] on span "Profile" at bounding box center [455, 40] width 23 height 11
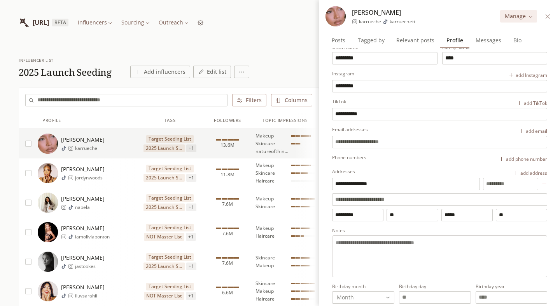
scroll to position [20, 0]
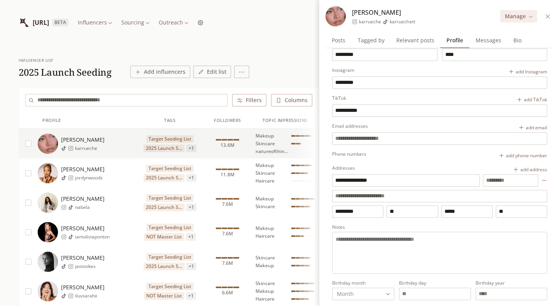
click at [111, 172] on div "[PERSON_NAME] jordynwoods" at bounding box center [88, 173] width 100 height 20
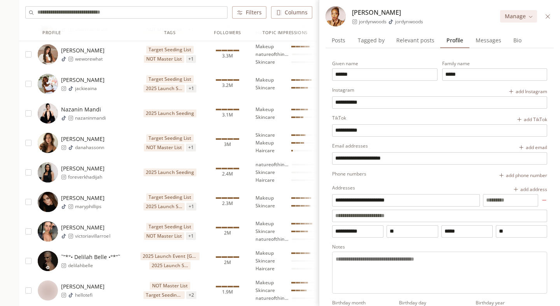
scroll to position [594, 0]
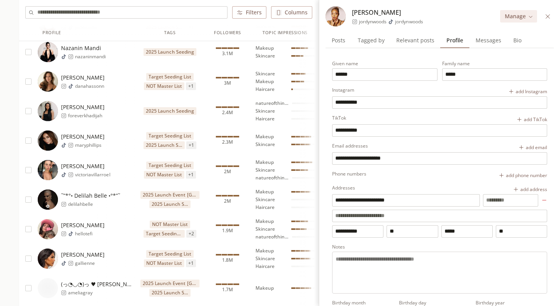
click at [107, 201] on span "delilahbelle" at bounding box center [94, 204] width 52 height 6
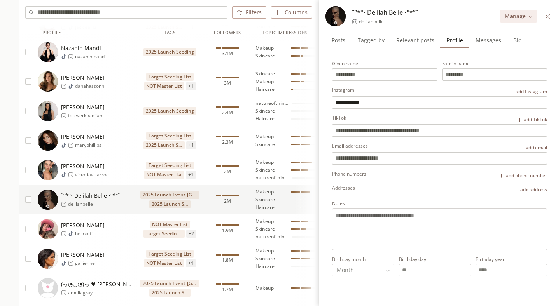
click at [101, 222] on div "Tefi Pessoa hellotefi" at bounding box center [88, 229] width 100 height 20
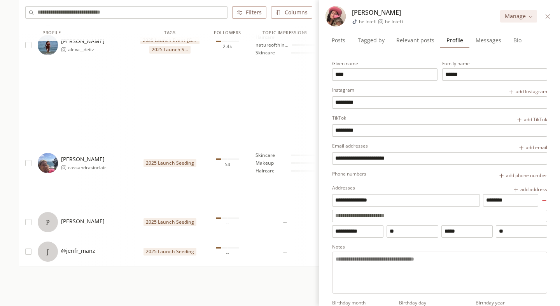
scroll to position [9580, 0]
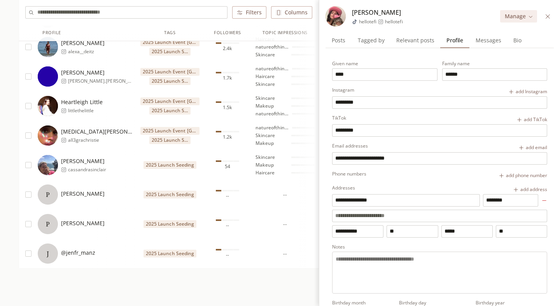
click at [106, 194] on div "P Parisa Wilkonson" at bounding box center [88, 195] width 100 height 20
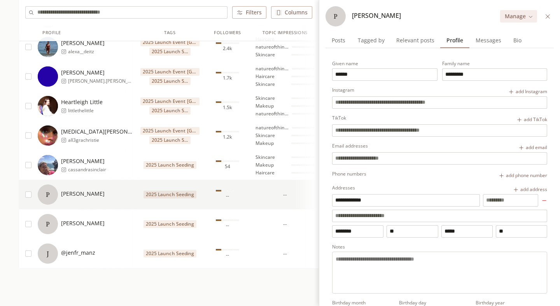
click at [98, 217] on div "P Parisa Wilkonson" at bounding box center [71, 224] width 67 height 20
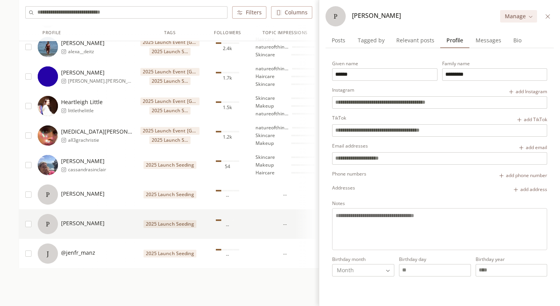
click at [94, 252] on div "J @jenfr_manz" at bounding box center [88, 254] width 100 height 20
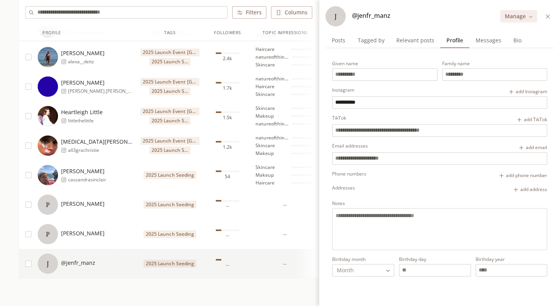
scroll to position [9564, 0]
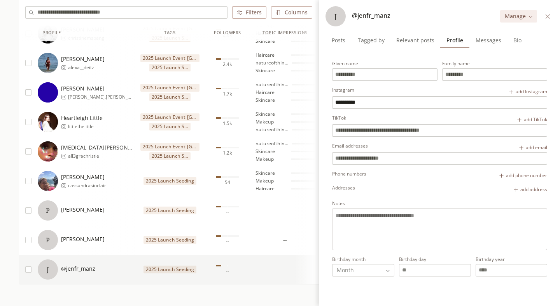
click at [98, 185] on span "cassandrasinclair" at bounding box center [87, 186] width 38 height 6
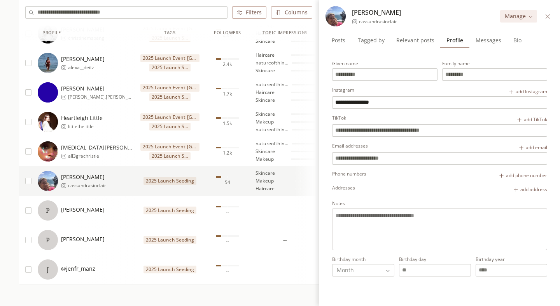
click at [103, 140] on div "Allegra Christie all3grachristie" at bounding box center [88, 152] width 100 height 30
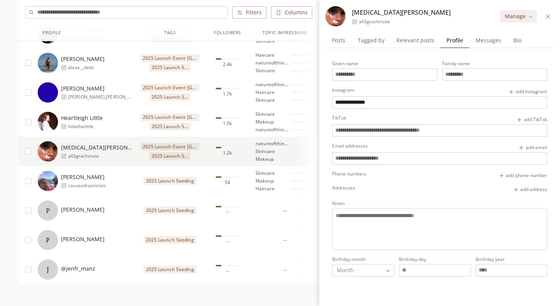
click at [102, 126] on div "Heartleigh Little littlethelittle" at bounding box center [88, 122] width 100 height 20
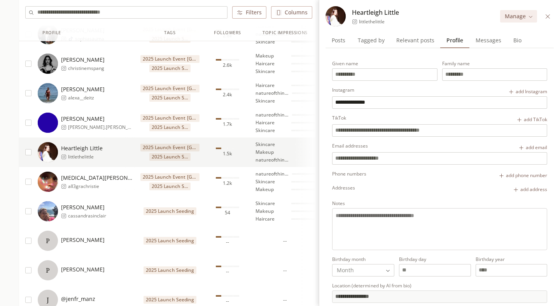
scroll to position [9533, 0]
click at [99, 115] on span "Sophia Hasson" at bounding box center [97, 119] width 73 height 8
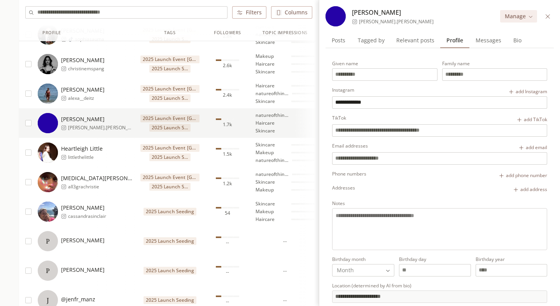
click at [101, 95] on div "ALEXA DEITZ alexa__deitz" at bounding box center [88, 94] width 100 height 20
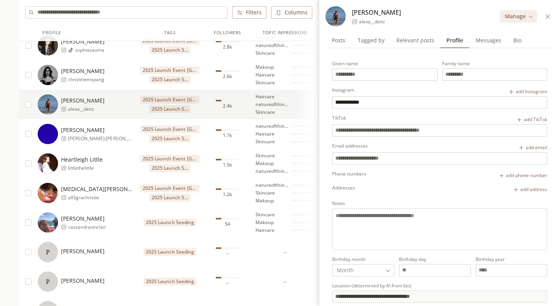
scroll to position [63, 0]
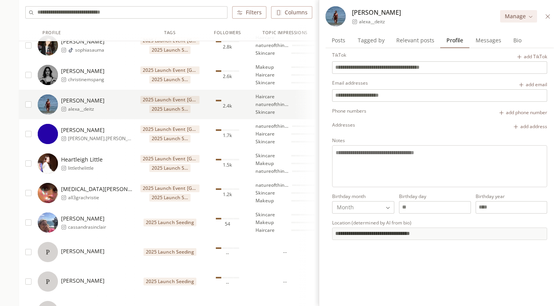
click at [100, 108] on div "ALEXA DEITZ alexa__deitz" at bounding box center [88, 104] width 100 height 20
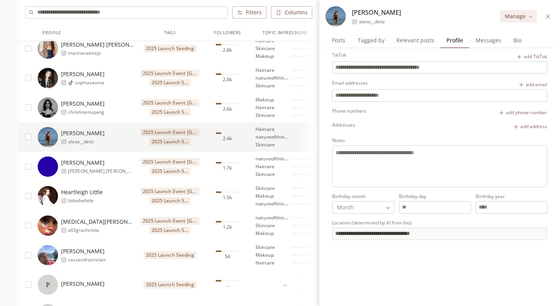
scroll to position [9487, 0]
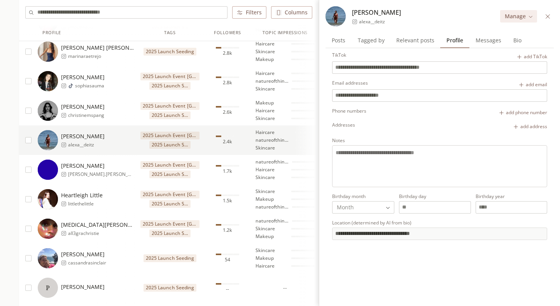
click at [102, 112] on span "christinemspang" at bounding box center [86, 115] width 37 height 6
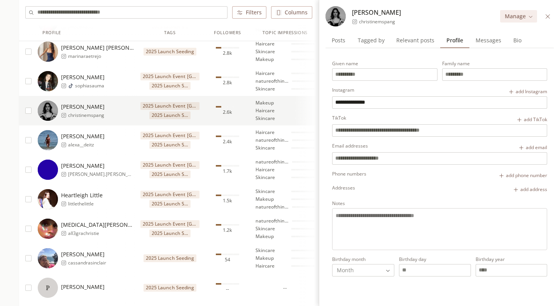
scroll to position [9462, 0]
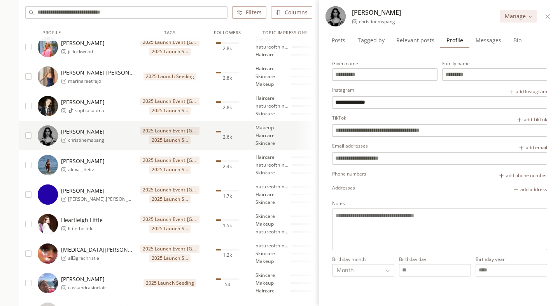
click at [107, 100] on div "Sophia Sauma sophiasauma" at bounding box center [88, 106] width 100 height 20
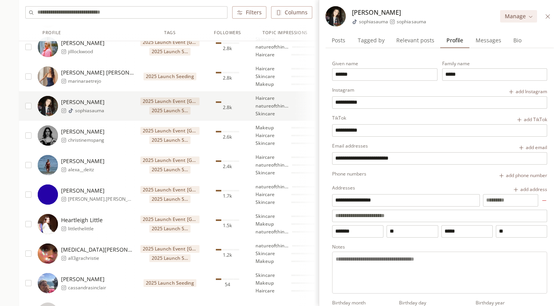
click at [107, 79] on div "Marina Rae Trejo marinaraetrejo" at bounding box center [88, 76] width 100 height 20
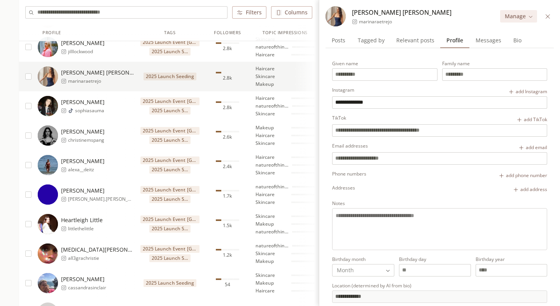
click at [104, 102] on span "Sophia Sauma" at bounding box center [83, 102] width 44 height 8
type input "******"
type input "*****"
type input "**********"
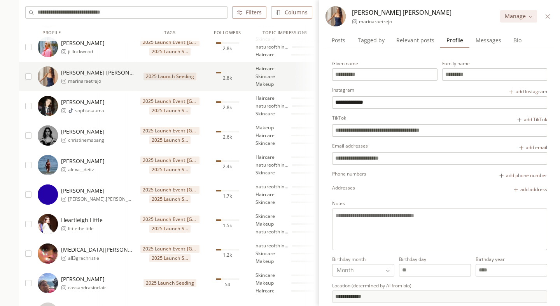
type input "**********"
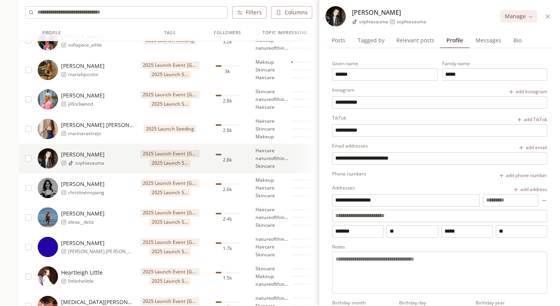
scroll to position [9379, 0]
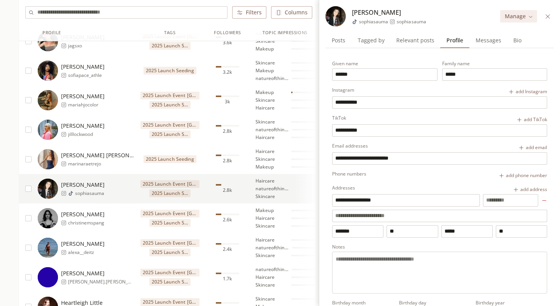
click at [101, 140] on div "JILLIAN LOCKWOOD jilllockwood" at bounding box center [88, 130] width 100 height 30
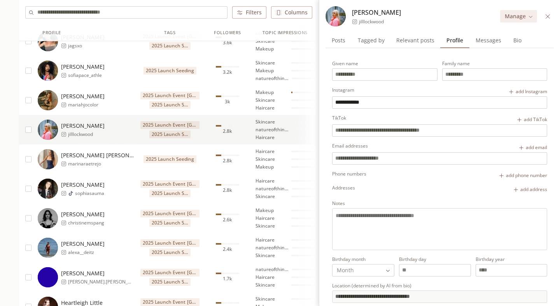
scroll to position [9047, 0]
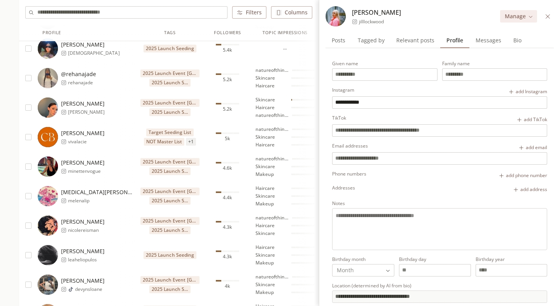
click at [103, 144] on div "Cierra Britton vivalacie" at bounding box center [88, 137] width 100 height 20
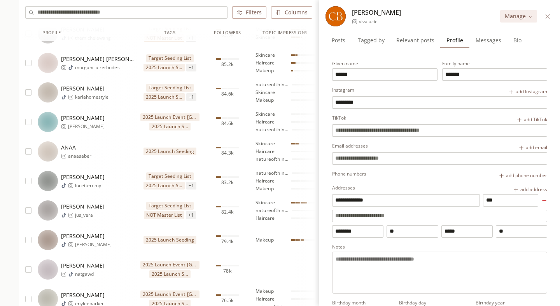
scroll to position [5156, 0]
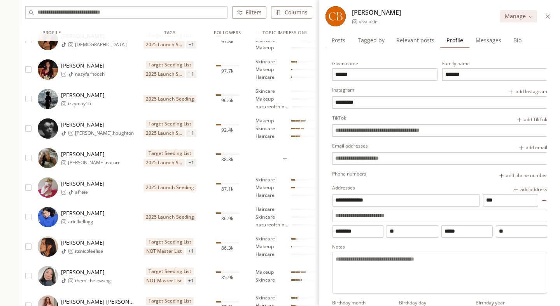
click at [106, 132] on span "mariah.houghton" at bounding box center [104, 133] width 59 height 6
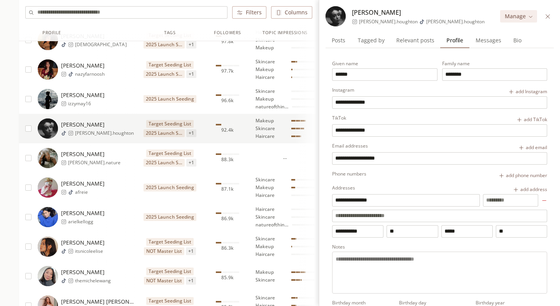
click at [117, 105] on div "Isabel May izzymay16" at bounding box center [88, 99] width 100 height 20
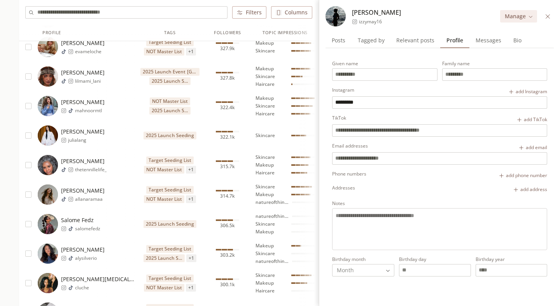
scroll to position [1957, 0]
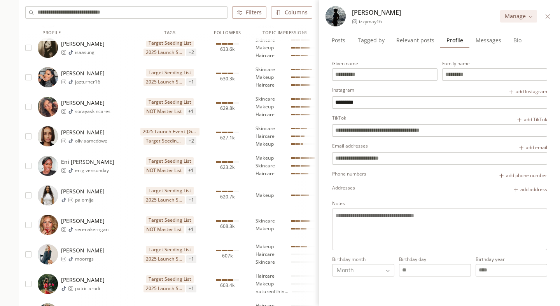
click at [549, 15] on icon at bounding box center [548, 17] width 6 height 6
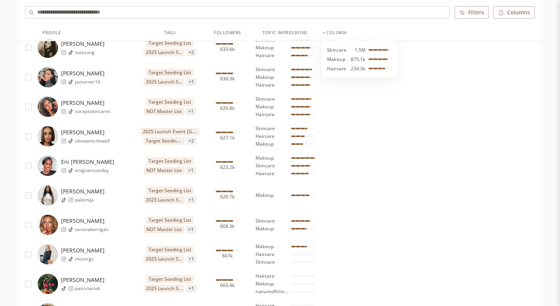
scroll to position [1617, 0]
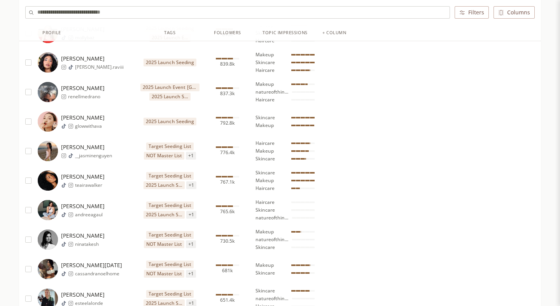
click at [473, 15] on button "Filters" at bounding box center [471, 12] width 34 height 12
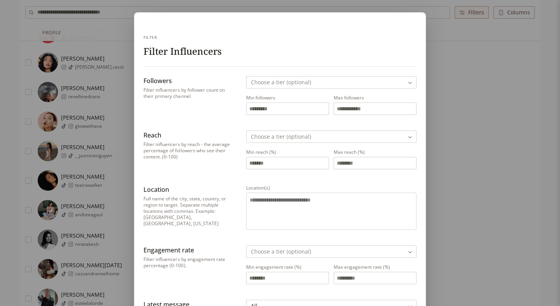
scroll to position [346, 0]
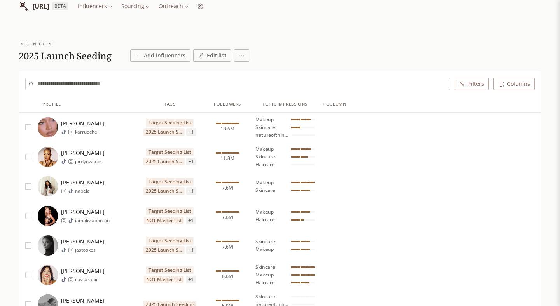
scroll to position [17, 0]
click at [343, 106] on div "+ column" at bounding box center [334, 104] width 24 height 7
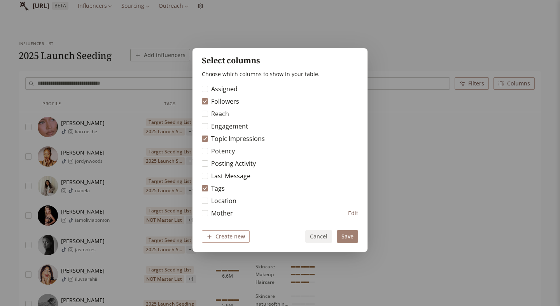
click at [388, 115] on div "Select columns Choose which columns to show in your table. Assigned Followers R…" at bounding box center [280, 153] width 560 height 235
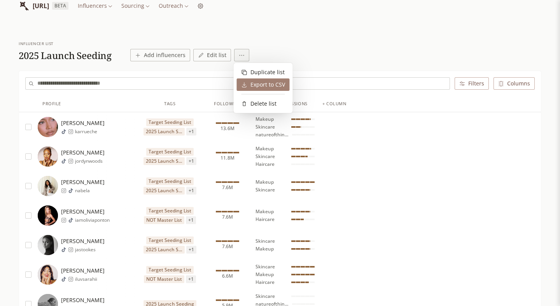
click at [263, 83] on div "Export to CSV" at bounding box center [263, 85] width 44 height 8
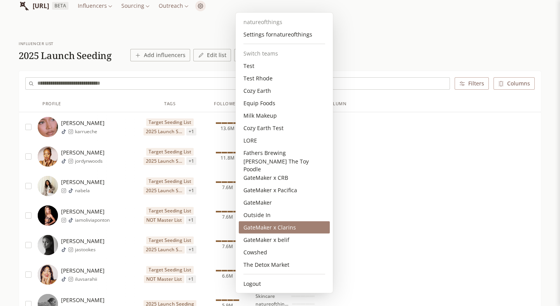
click at [284, 228] on div "GateMaker x Clarins" at bounding box center [284, 228] width 91 height 12
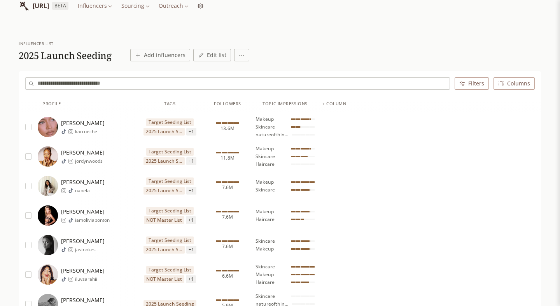
scroll to position [0, 0]
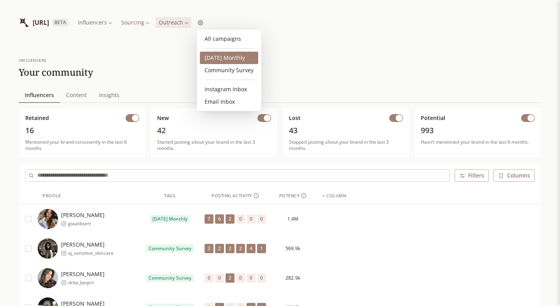
click at [228, 58] on link "2025 October Monthly" at bounding box center [229, 58] width 58 height 12
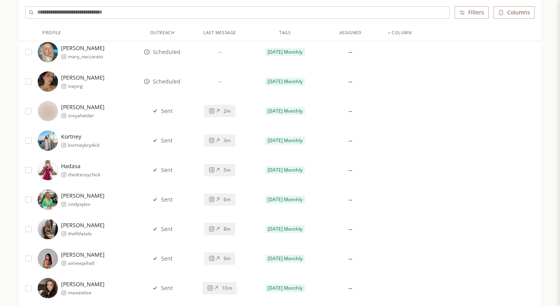
scroll to position [3543, 0]
click at [220, 141] on icon at bounding box center [218, 140] width 6 height 6
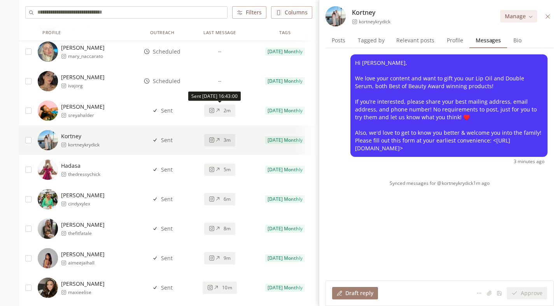
click at [220, 110] on icon at bounding box center [218, 111] width 6 height 6
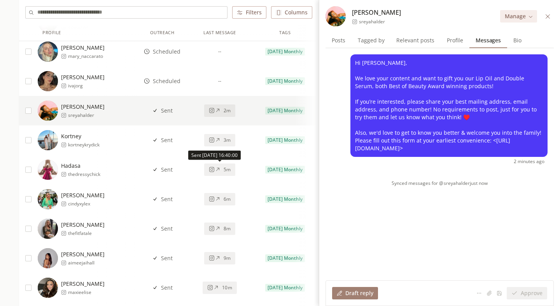
click at [223, 166] on button "5m" at bounding box center [219, 170] width 31 height 12
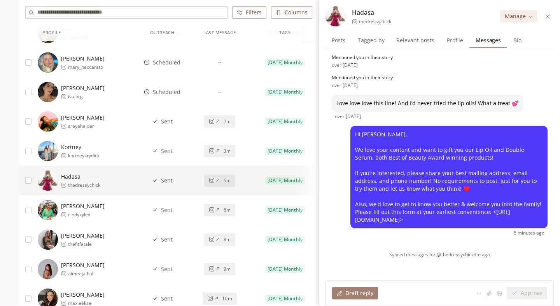
scroll to position [3521, 0]
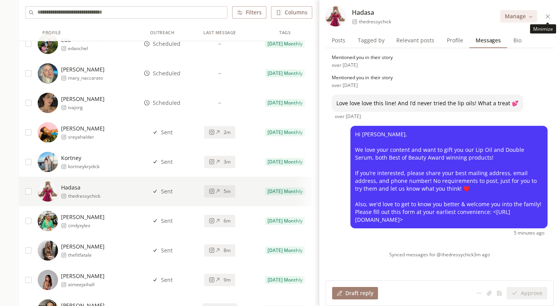
click at [546, 18] on icon at bounding box center [548, 17] width 6 height 6
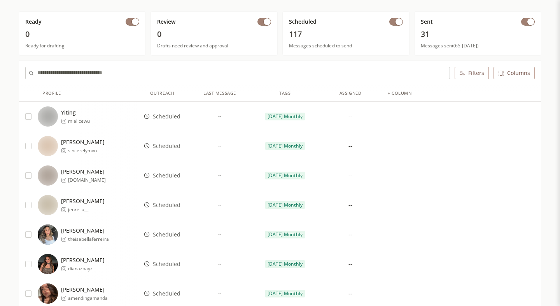
scroll to position [0, 0]
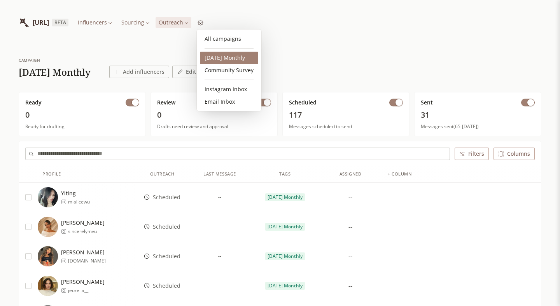
click at [224, 57] on link "[DATE] Monthly" at bounding box center [229, 58] width 58 height 12
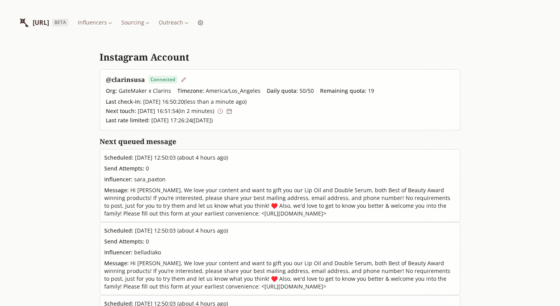
scroll to position [7, 0]
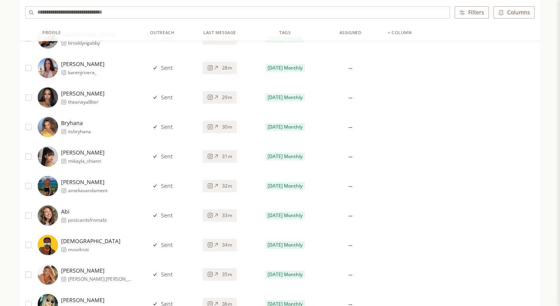
scroll to position [4310, 0]
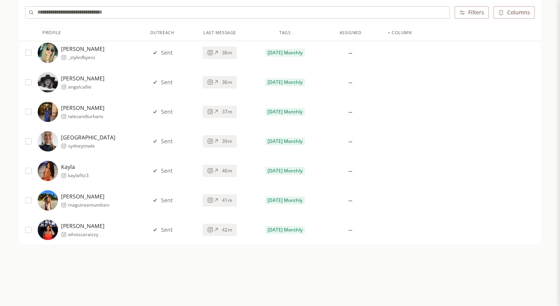
click at [466, 11] on button "Filters" at bounding box center [471, 12] width 34 height 12
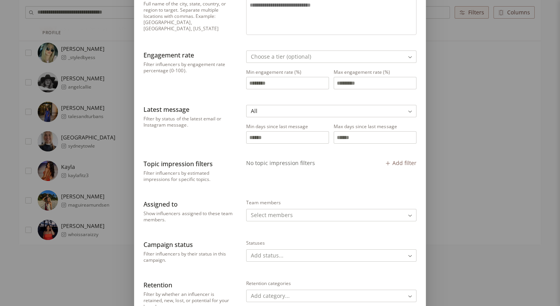
scroll to position [308, 0]
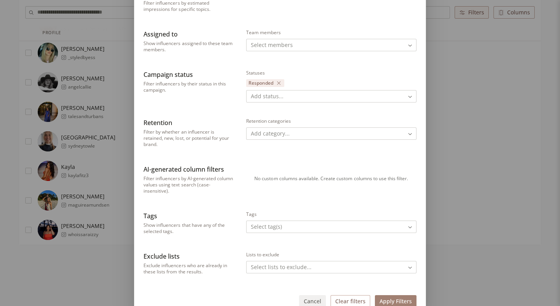
scroll to position [395, 0]
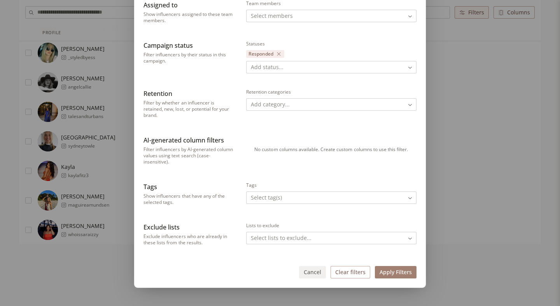
click at [393, 268] on button "Apply Filters" at bounding box center [396, 272] width 42 height 12
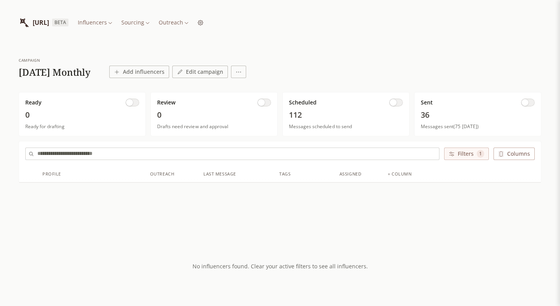
scroll to position [0, 0]
click at [463, 155] on button "Filters 1" at bounding box center [466, 154] width 45 height 12
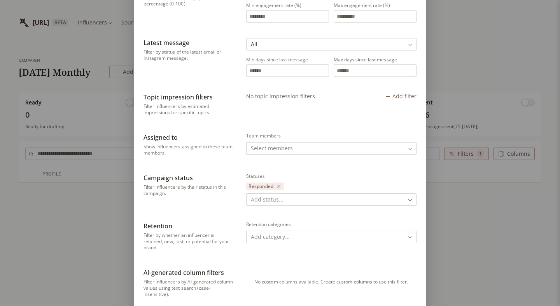
scroll to position [395, 0]
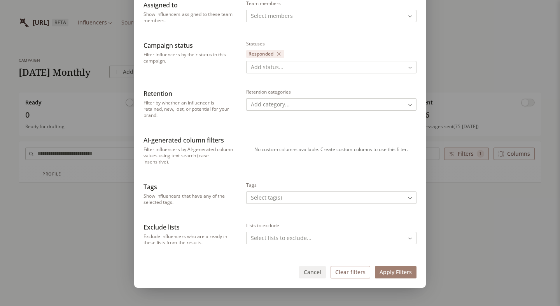
click at [356, 274] on button "Clear filters" at bounding box center [350, 272] width 40 height 12
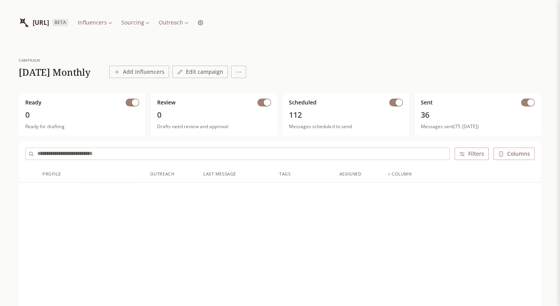
scroll to position [0, 0]
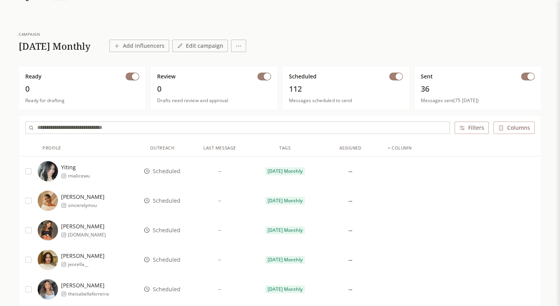
scroll to position [26, 0]
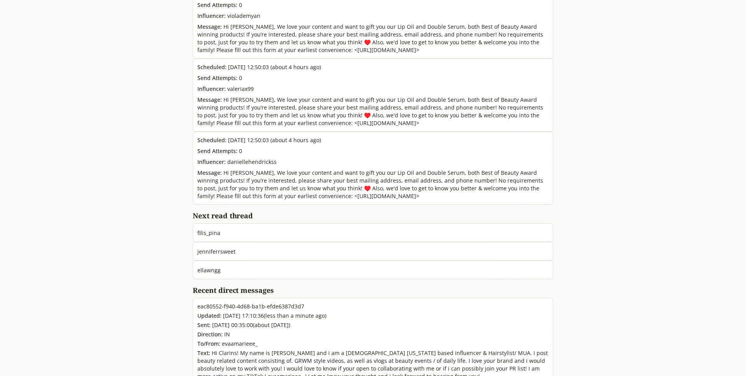
scroll to position [168, 0]
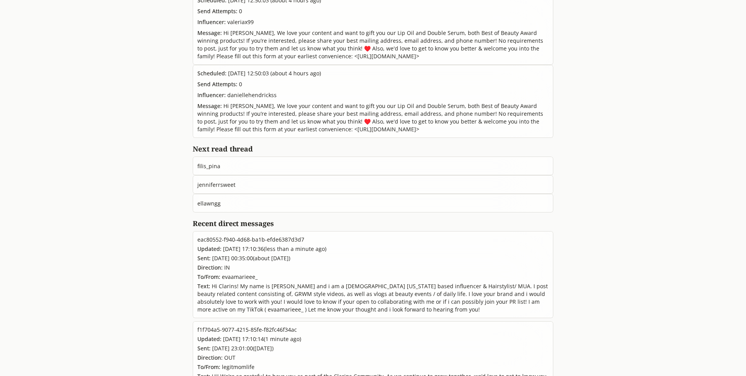
scroll to position [235, 0]
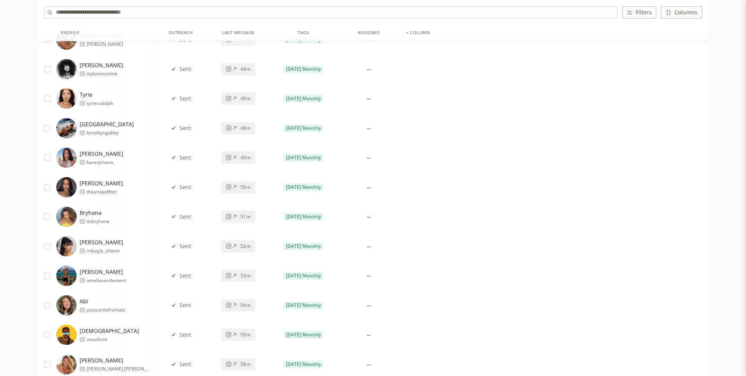
scroll to position [4254, 0]
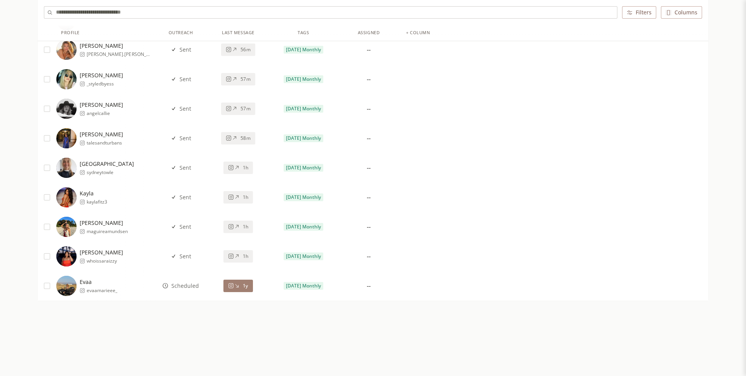
click at [236, 286] on icon at bounding box center [237, 286] width 6 height 6
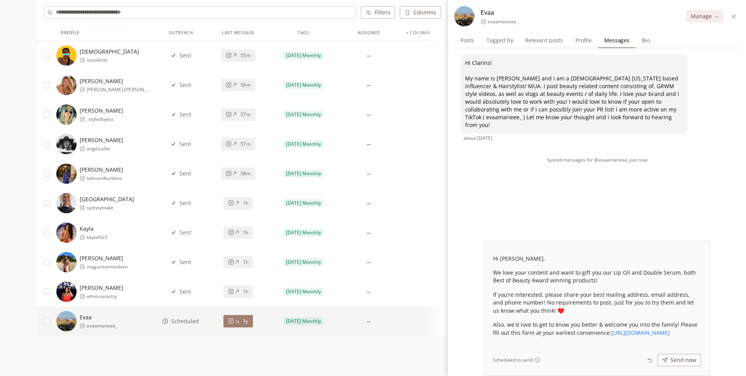
scroll to position [4210, 0]
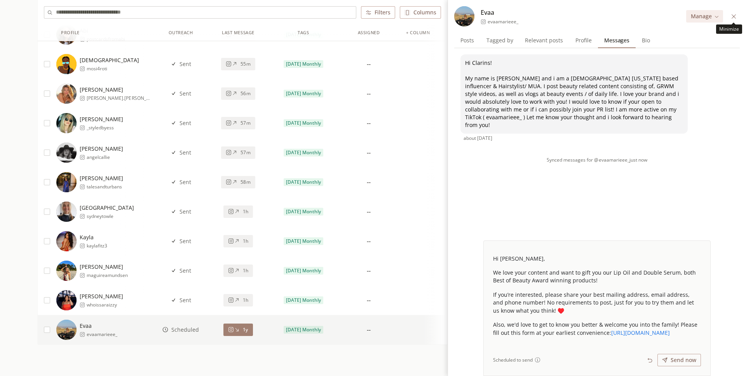
click at [732, 14] on icon at bounding box center [734, 17] width 6 height 6
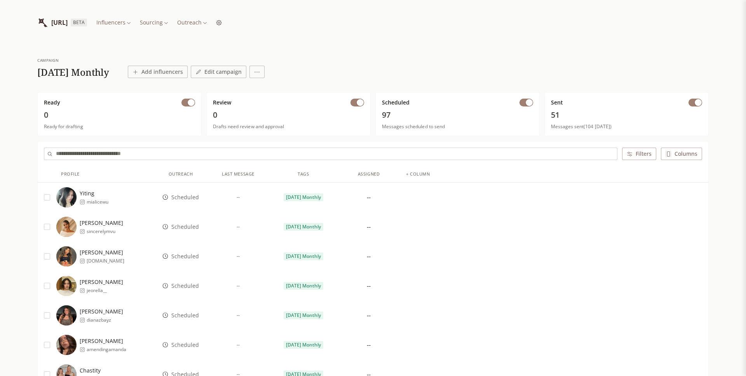
scroll to position [0, 0]
click at [185, 197] on span "Scheduled" at bounding box center [185, 197] width 28 height 8
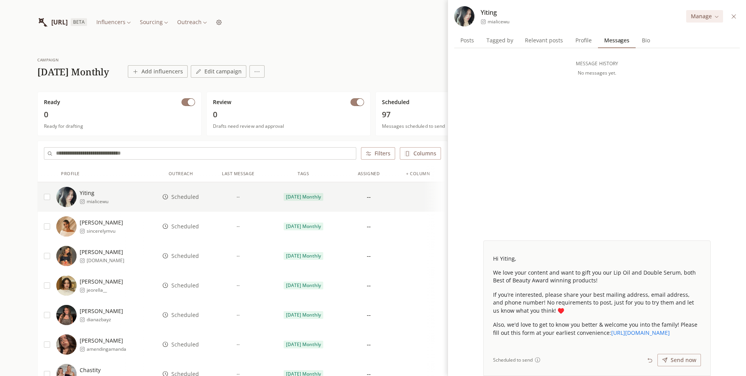
click at [185, 227] on span "Scheduled" at bounding box center [185, 227] width 28 height 8
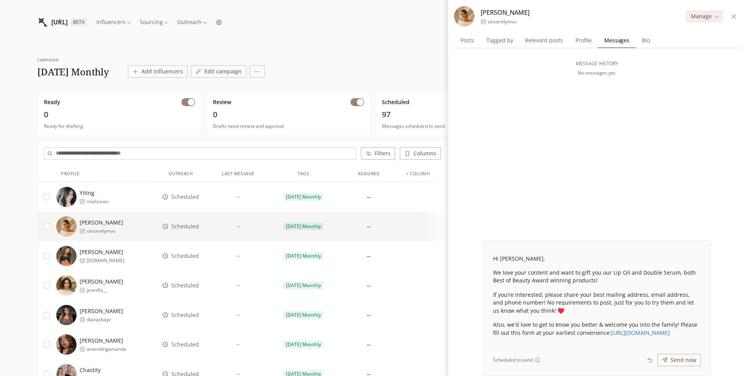
click at [185, 255] on span "Scheduled" at bounding box center [185, 256] width 28 height 8
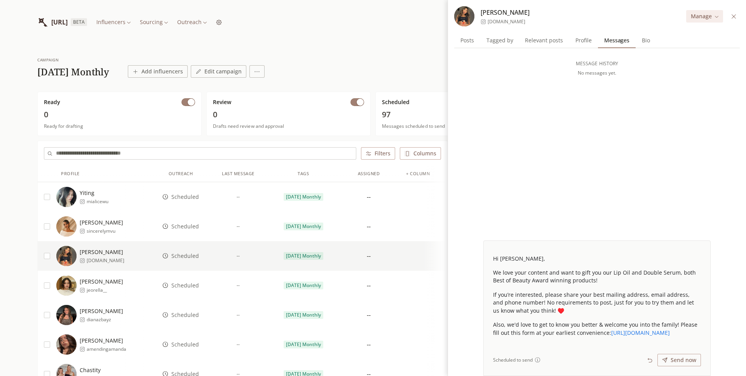
click at [189, 286] on span "Scheduled" at bounding box center [185, 286] width 28 height 8
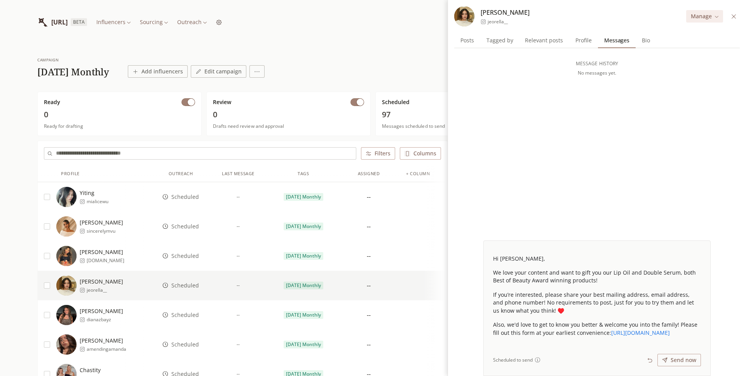
click at [127, 156] on input "text" at bounding box center [206, 154] width 300 height 12
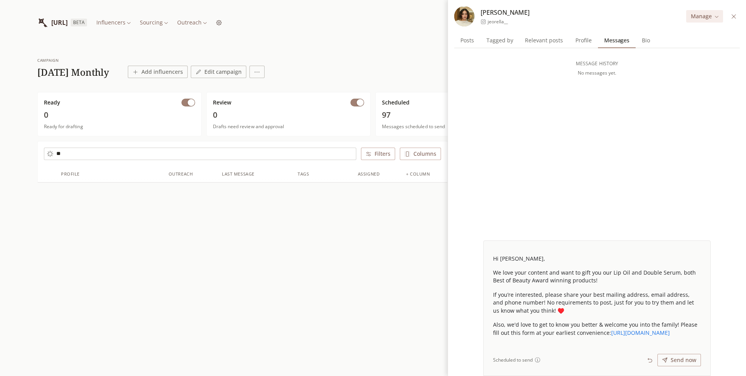
type input "*"
click at [737, 17] on icon at bounding box center [734, 17] width 6 height 6
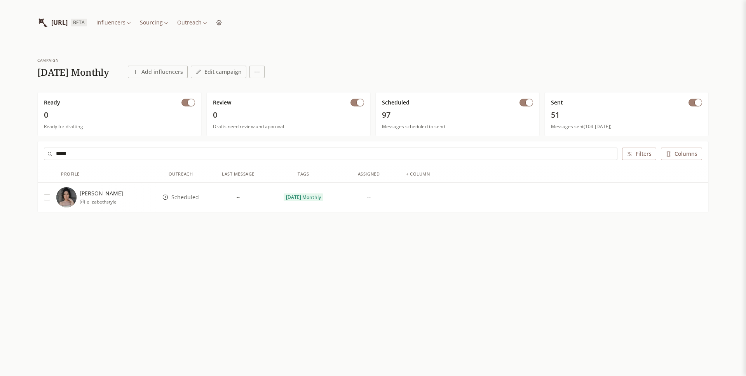
click at [403, 154] on input "*****" at bounding box center [336, 154] width 561 height 12
type input "***"
click at [222, 28] on div "INFLUENCERLIST.AI BETA Influencers Sourcing Outreach" at bounding box center [129, 22] width 185 height 20
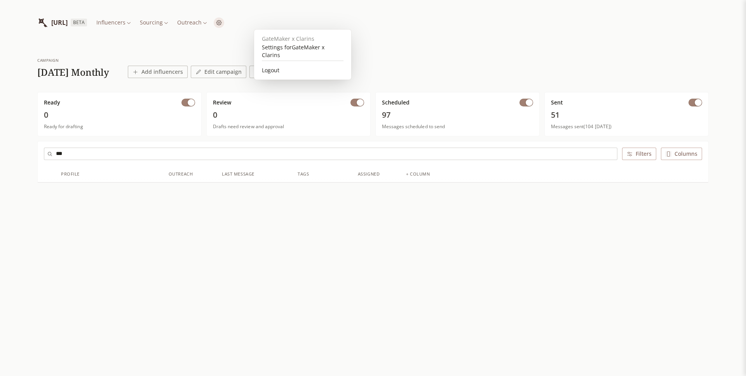
click at [258, 24] on html "INFLUENCERLIST.AI BETA Influencers Sourcing Outreach campaign 2025 October Mont…" at bounding box center [373, 188] width 746 height 376
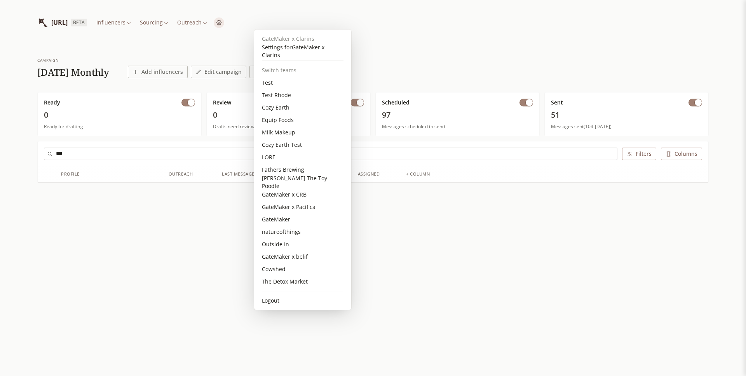
click at [300, 21] on html "INFLUENCERLIST.AI BETA Influencers Sourcing Outreach campaign 2025 October Mont…" at bounding box center [373, 188] width 746 height 376
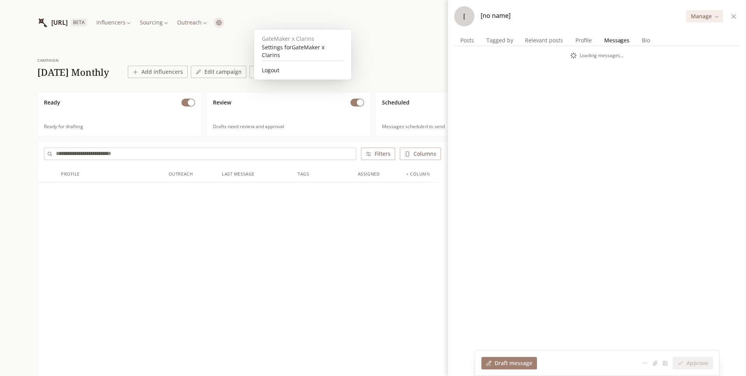
click at [258, 24] on html "[URL] BETA Influencers Sourcing Outreach campaign [DATE] Monthly Add influencer…" at bounding box center [373, 338] width 746 height 676
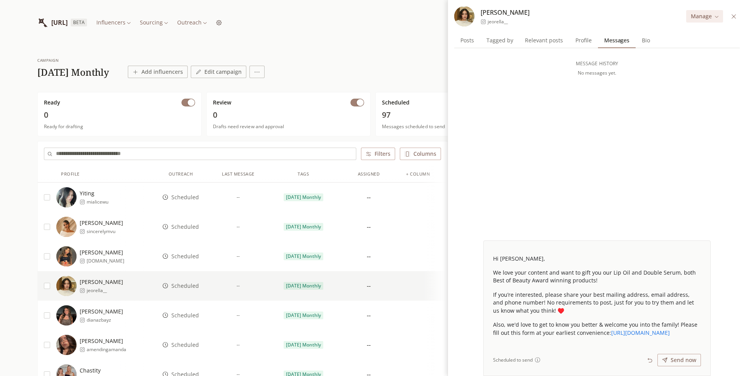
click at [189, 154] on input "text" at bounding box center [206, 154] width 300 height 12
click at [732, 17] on icon at bounding box center [734, 17] width 6 height 6
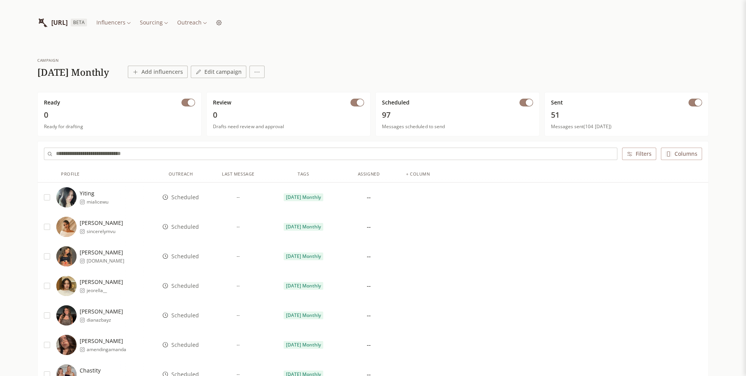
click at [231, 152] on input "text" at bounding box center [336, 154] width 561 height 12
paste input "**********"
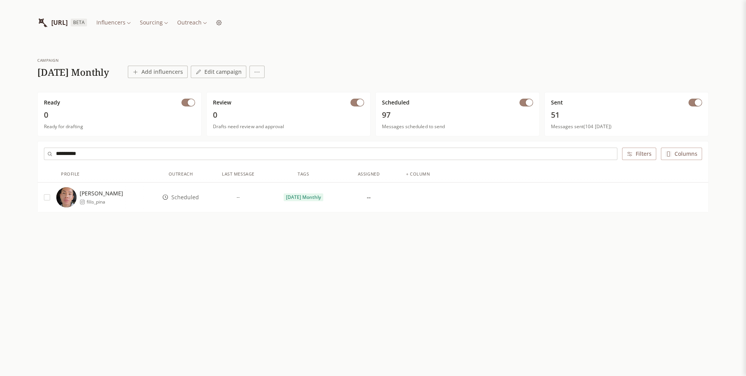
type input "**********"
click at [122, 195] on div "Sandra filis_pina" at bounding box center [106, 197] width 100 height 20
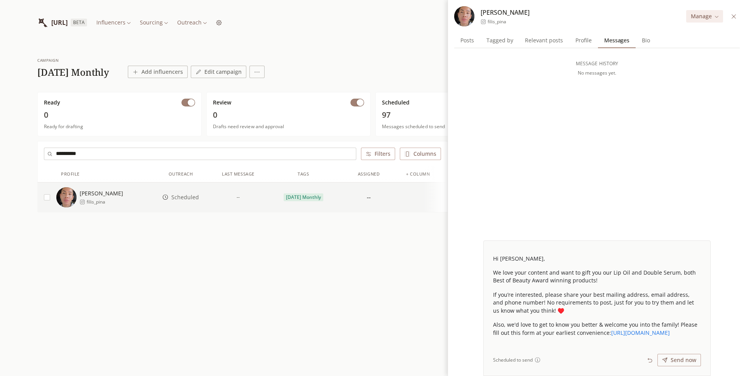
click at [217, 154] on input "**********" at bounding box center [206, 154] width 300 height 12
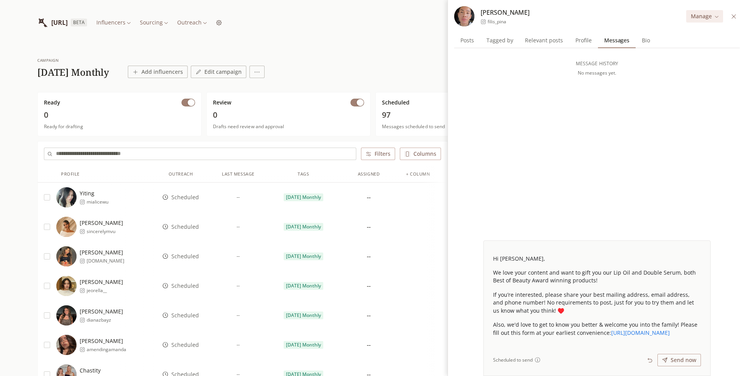
click at [242, 155] on input "text" at bounding box center [206, 154] width 300 height 12
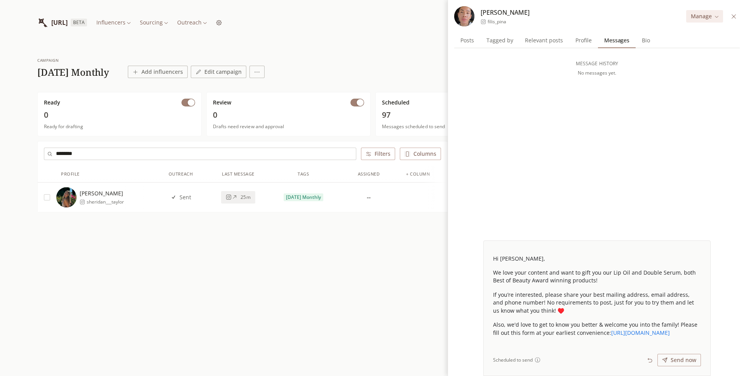
type input "********"
click at [129, 196] on div "Sheridan sheridan___taylor" at bounding box center [106, 197] width 100 height 20
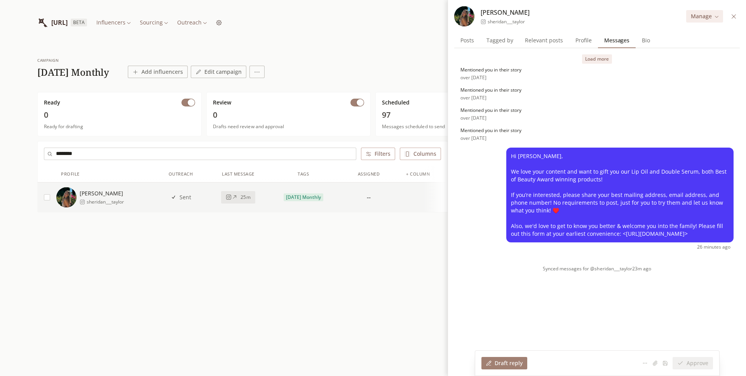
click at [734, 17] on icon at bounding box center [734, 17] width 6 height 6
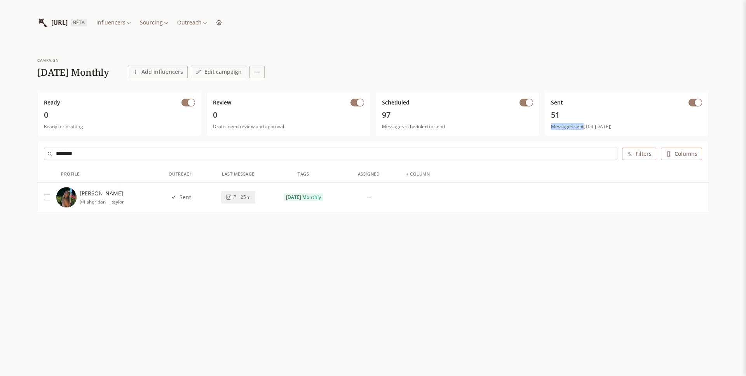
drag, startPoint x: 583, startPoint y: 126, endPoint x: 550, endPoint y: 126, distance: 32.7
click at [550, 126] on div "Sent 51 Messages sent (104 today)" at bounding box center [627, 114] width 164 height 44
copy span "Messages sent"
click at [392, 73] on div "campaign 2025 October Monthly Add influencers Edit campaign" at bounding box center [373, 68] width 672 height 21
drag, startPoint x: 583, startPoint y: 126, endPoint x: 552, endPoint y: 126, distance: 30.3
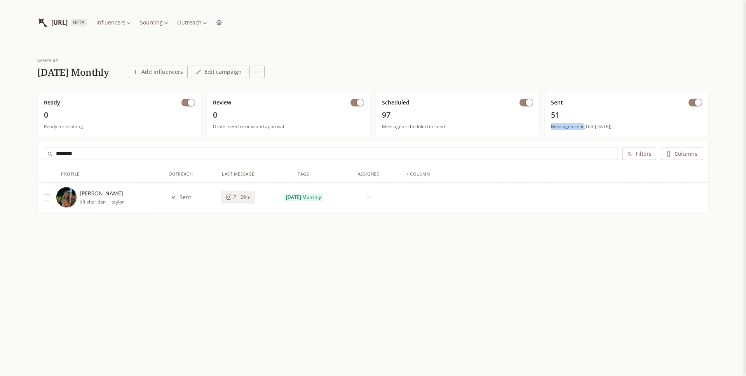
click at [552, 126] on span "Messages sent (104 today)" at bounding box center [626, 127] width 151 height 6
copy span "Messages sent"
click at [230, 23] on html "INFLUENCERLIST.AI BETA Influencers Sourcing Outreach campaign 2025 October Mont…" at bounding box center [373, 188] width 746 height 376
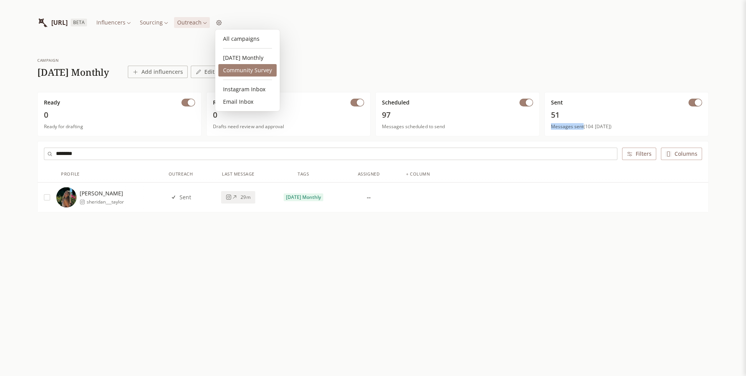
click at [239, 69] on link "Community Survey" at bounding box center [247, 70] width 58 height 12
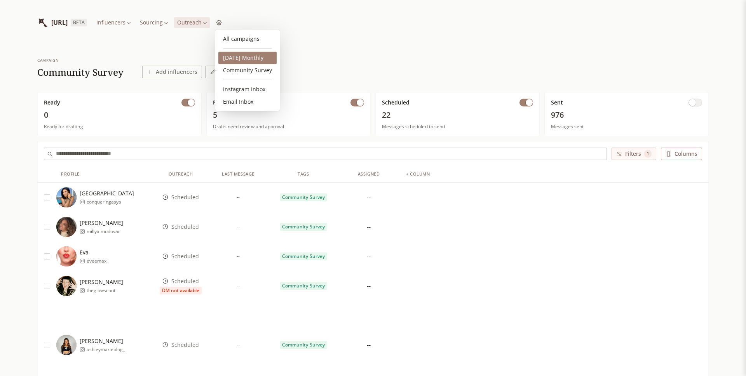
click at [231, 52] on link "[DATE] Monthly" at bounding box center [247, 58] width 58 height 12
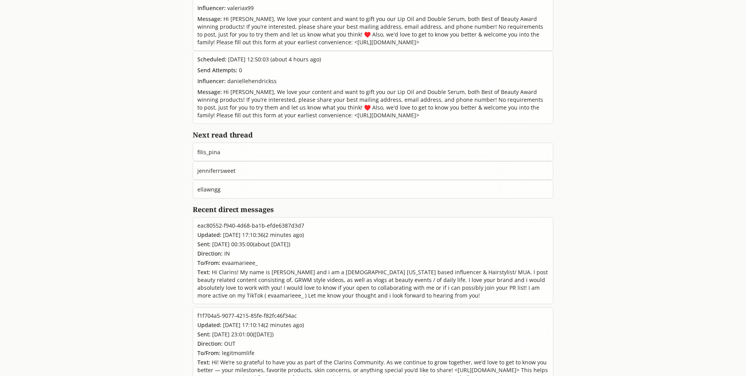
scroll to position [246, 0]
click at [209, 154] on span "filis_pina" at bounding box center [208, 150] width 23 height 7
copy span "filis_pina"
click at [210, 149] on span "filis_pina" at bounding box center [208, 150] width 23 height 7
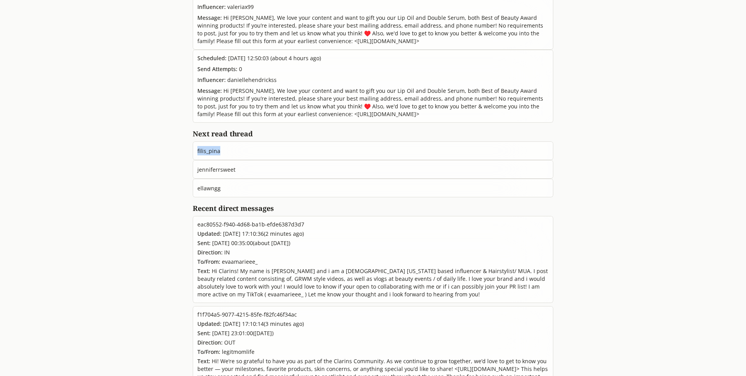
click at [210, 149] on span "filis_pina" at bounding box center [208, 150] width 23 height 7
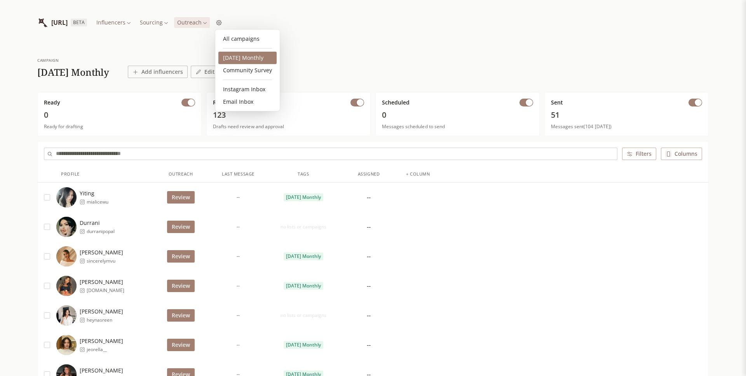
click at [242, 55] on link "[DATE] Monthly" at bounding box center [247, 58] width 58 height 12
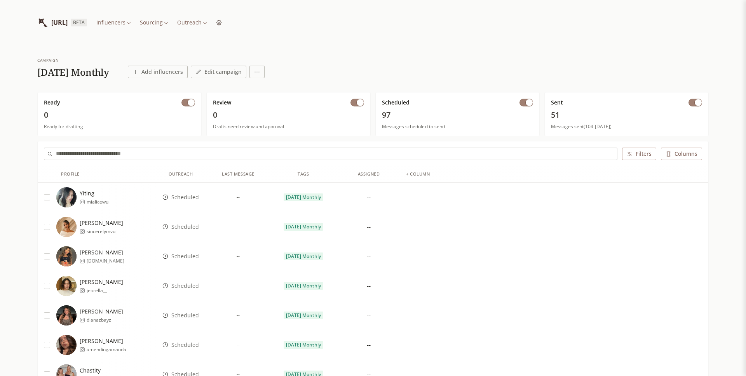
click at [175, 198] on span "Scheduled" at bounding box center [185, 198] width 28 height 8
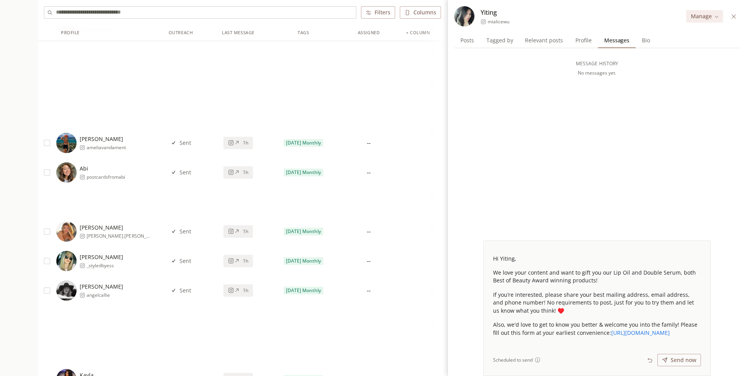
scroll to position [4254, 0]
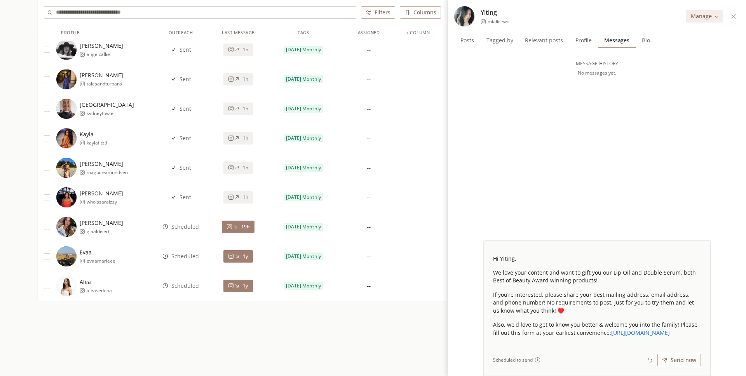
click at [186, 200] on span "Sent" at bounding box center [186, 198] width 12 height 8
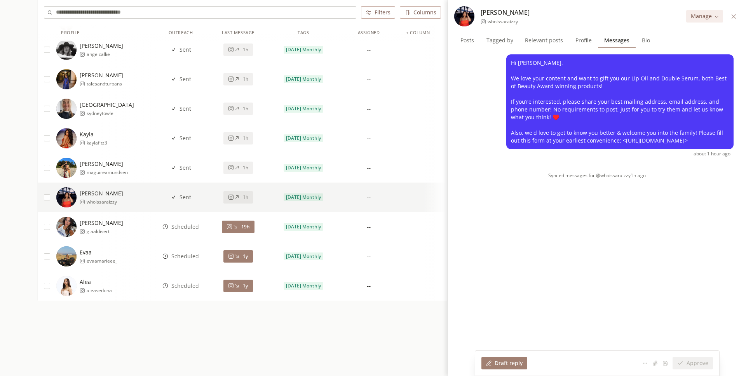
click at [240, 230] on button "19h" at bounding box center [238, 227] width 33 height 12
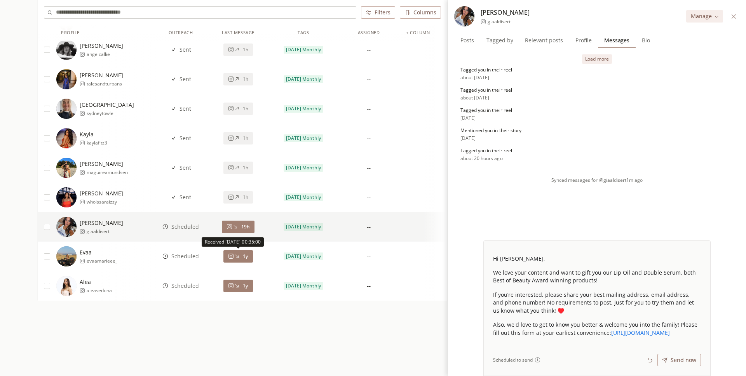
click at [233, 256] on icon at bounding box center [231, 256] width 5 height 5
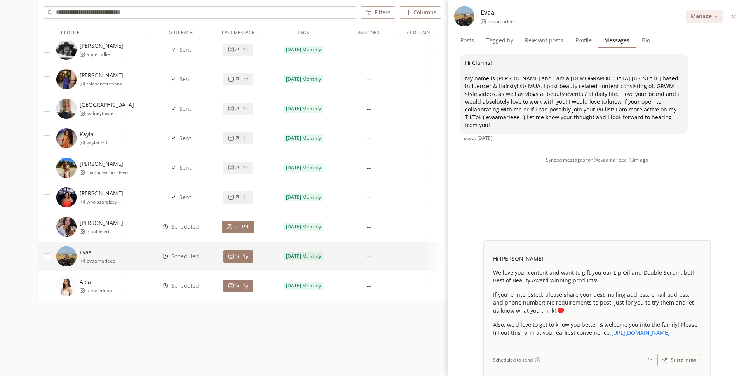
click at [241, 288] on div "1y" at bounding box center [238, 286] width 20 height 6
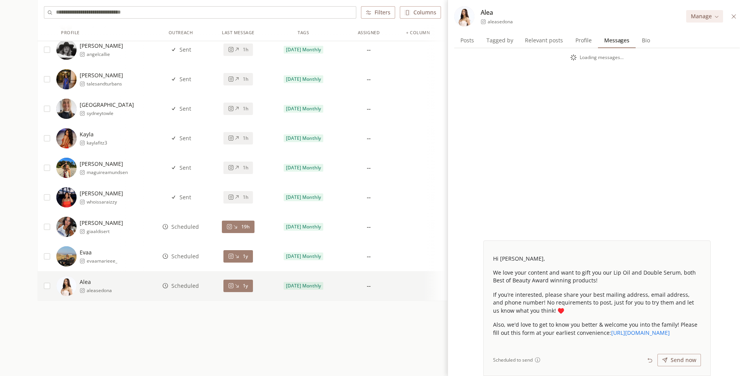
scroll to position [4244, 0]
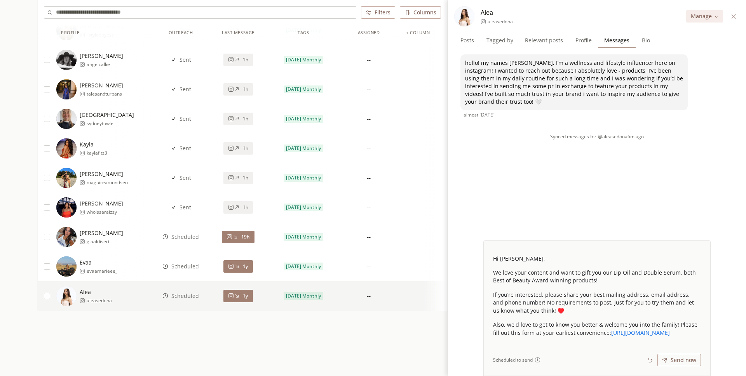
click at [187, 208] on span "Sent" at bounding box center [186, 208] width 12 height 8
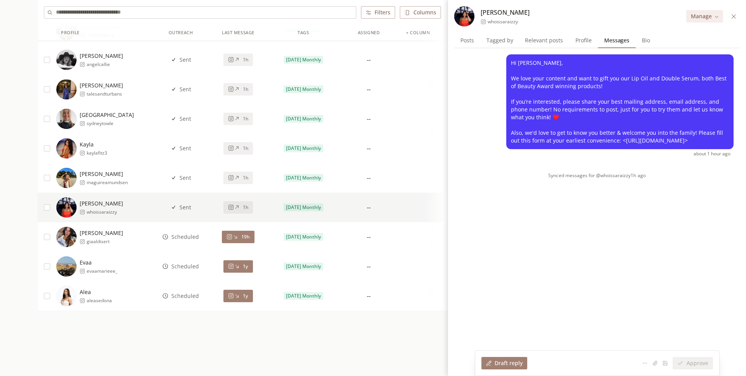
click at [187, 179] on span "Sent" at bounding box center [186, 178] width 12 height 8
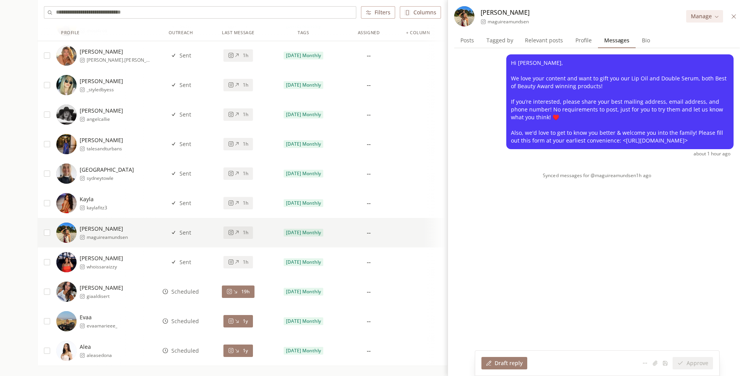
scroll to position [4176, 0]
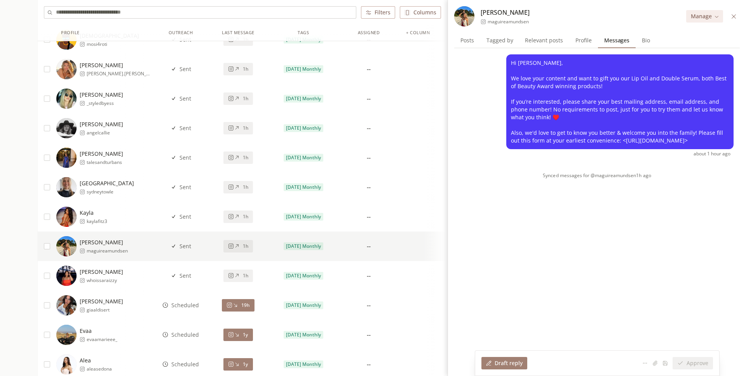
click at [187, 218] on span "Sent" at bounding box center [186, 217] width 12 height 8
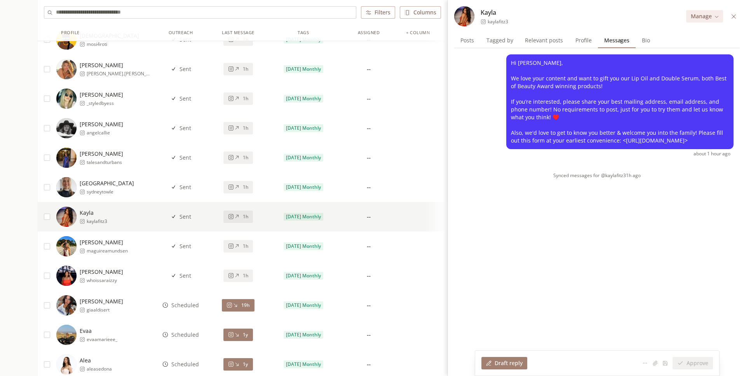
click at [186, 191] on span "Sent" at bounding box center [186, 187] width 12 height 8
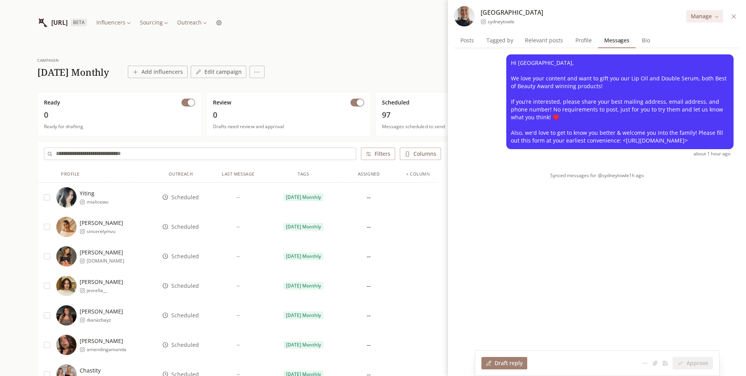
click at [191, 199] on span "Scheduled" at bounding box center [185, 198] width 28 height 8
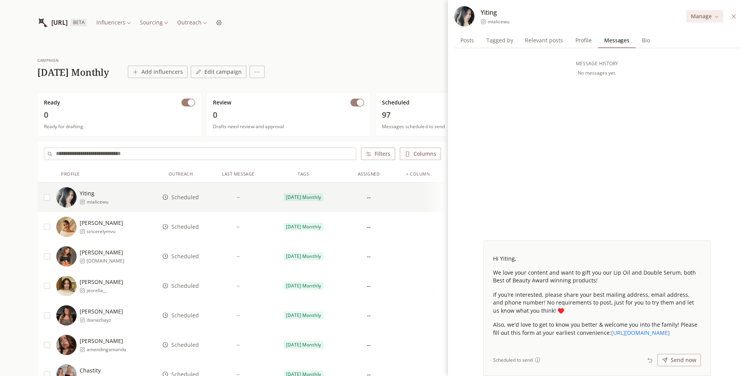
click at [653, 361] on icon at bounding box center [650, 361] width 6 height 6
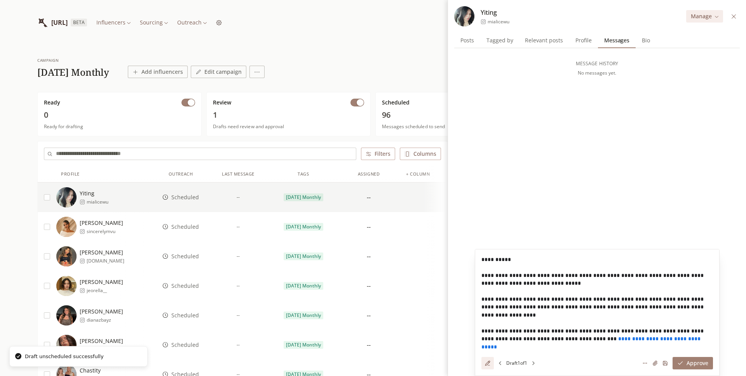
click at [534, 362] on icon at bounding box center [534, 363] width 2 height 3
click at [497, 366] on icon at bounding box center [500, 363] width 6 height 6
click at [693, 362] on button "Approve" at bounding box center [693, 363] width 40 height 12
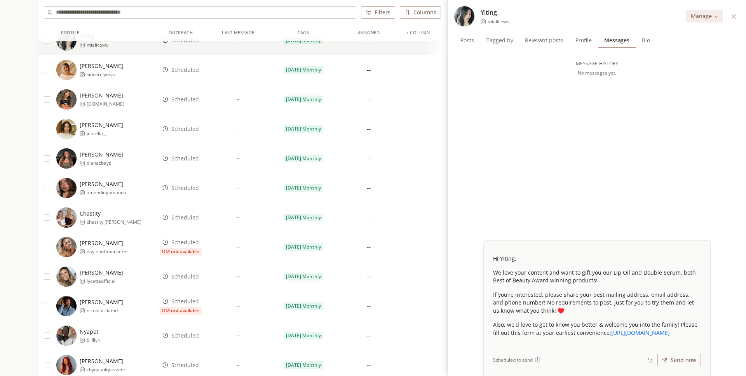
scroll to position [157, 0]
click at [735, 15] on icon at bounding box center [734, 16] width 4 height 4
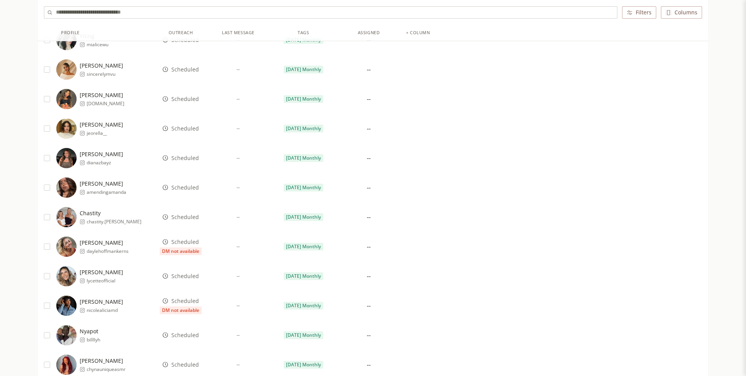
click at [188, 158] on span "Scheduled" at bounding box center [185, 158] width 28 height 8
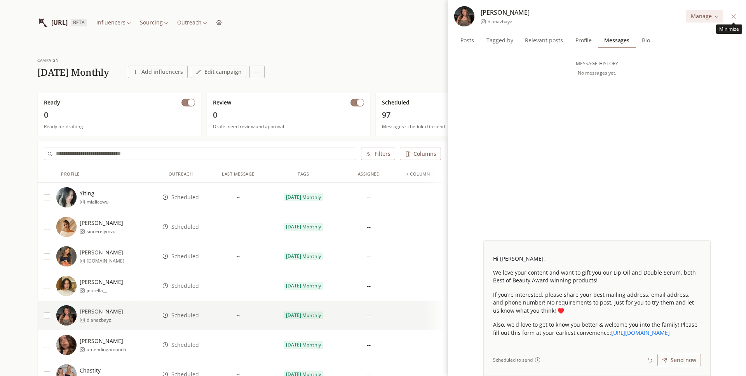
click at [732, 19] on icon at bounding box center [734, 17] width 6 height 6
click at [738, 14] on button at bounding box center [734, 16] width 9 height 9
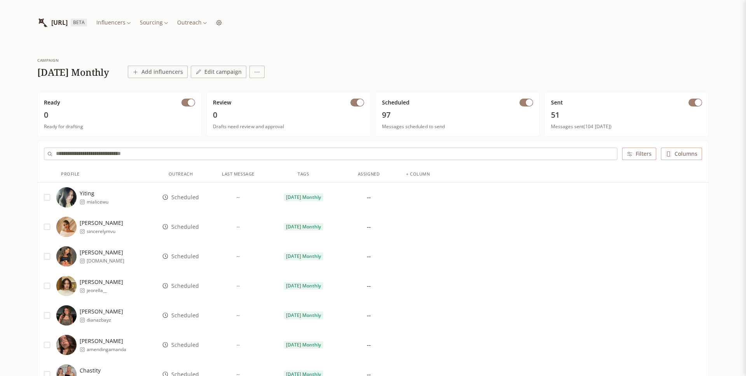
scroll to position [12, 0]
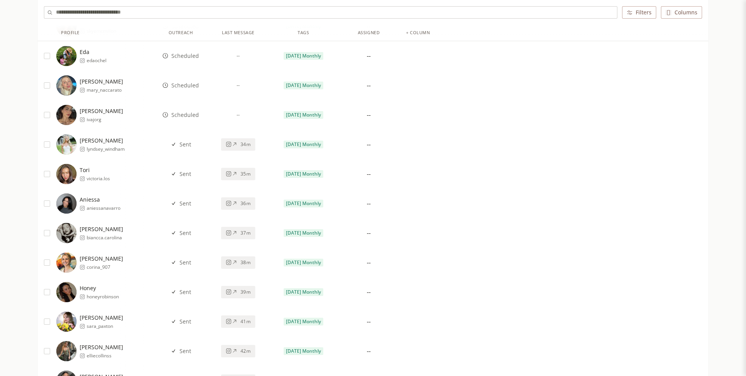
scroll to position [2739, 0]
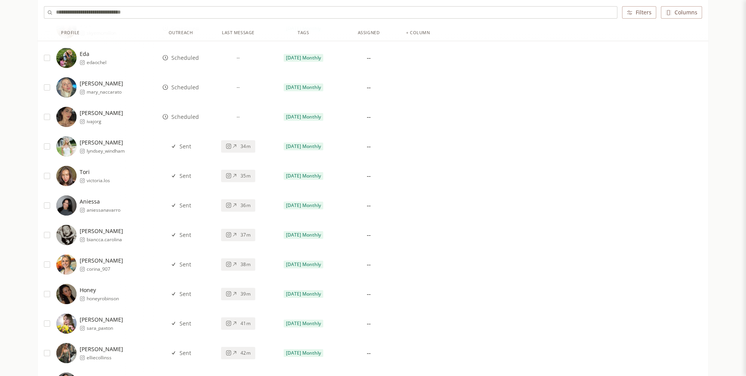
click at [182, 118] on span "Scheduled" at bounding box center [185, 117] width 28 height 8
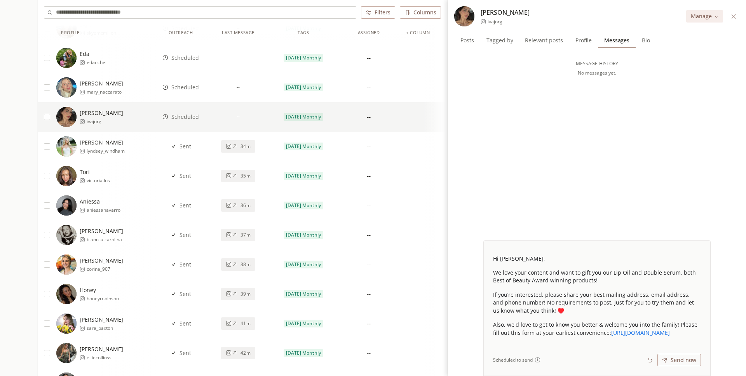
click at [187, 87] on span "Scheduled" at bounding box center [185, 88] width 28 height 8
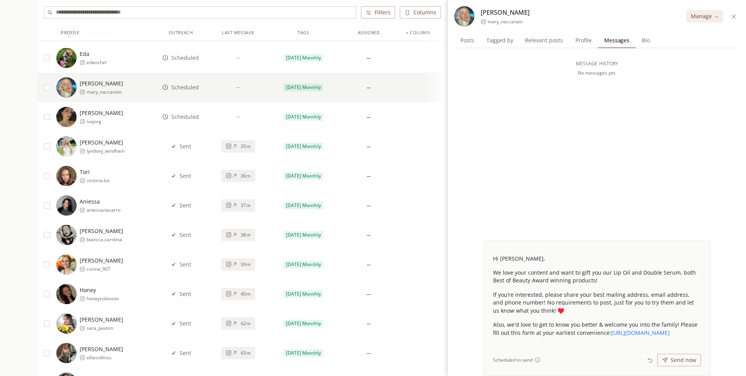
click at [186, 61] on span "Scheduled" at bounding box center [185, 58] width 28 height 8
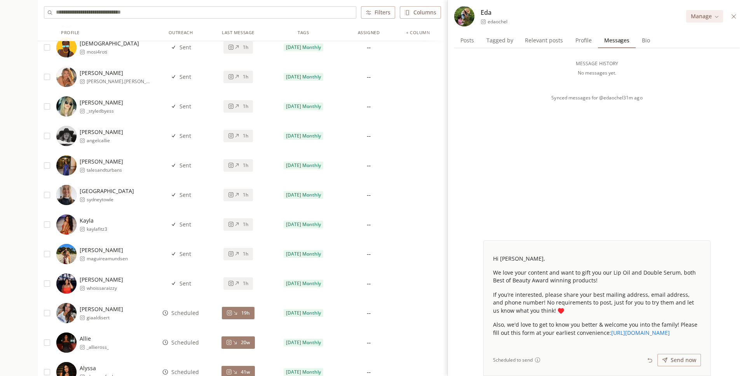
scroll to position [4078, 0]
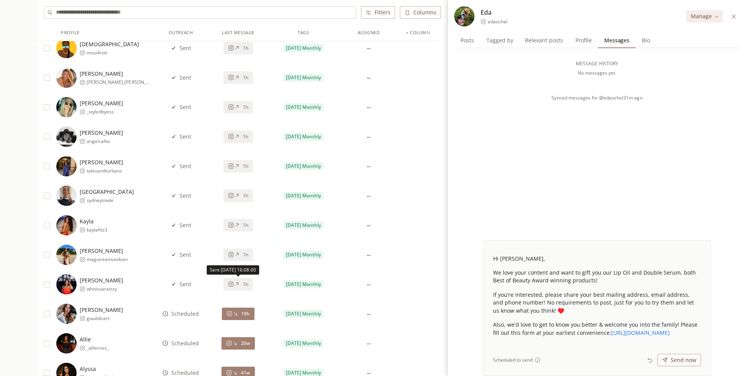
click at [247, 282] on span "1h" at bounding box center [245, 284] width 5 height 6
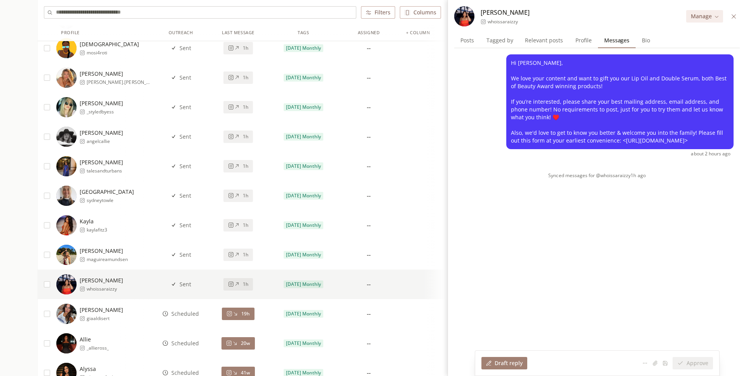
click at [243, 256] on span "1h" at bounding box center [245, 255] width 5 height 6
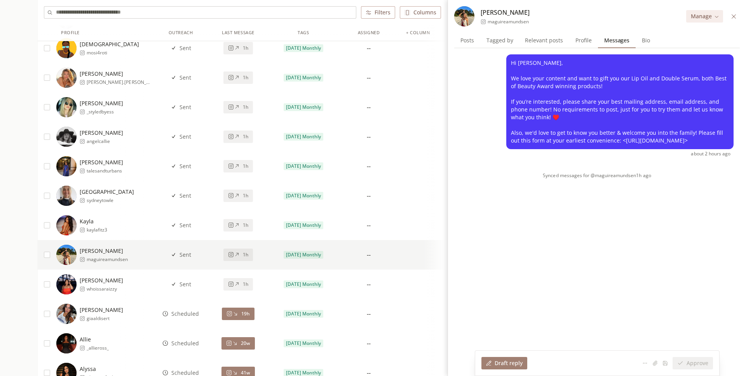
click at [239, 224] on div "1h" at bounding box center [238, 225] width 20 height 6
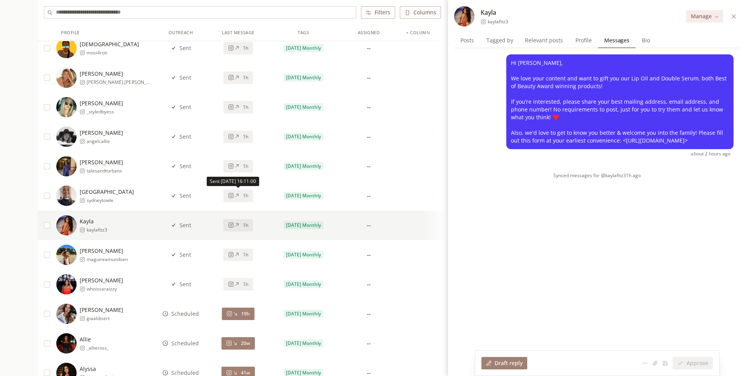
click at [240, 195] on div "1h" at bounding box center [238, 196] width 20 height 6
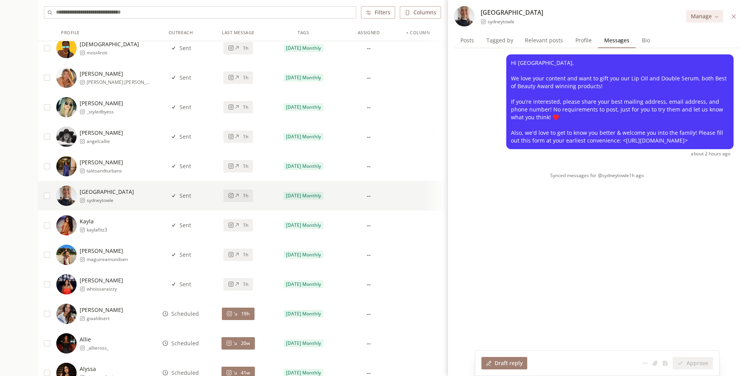
click at [241, 166] on div "1h" at bounding box center [238, 166] width 20 height 6
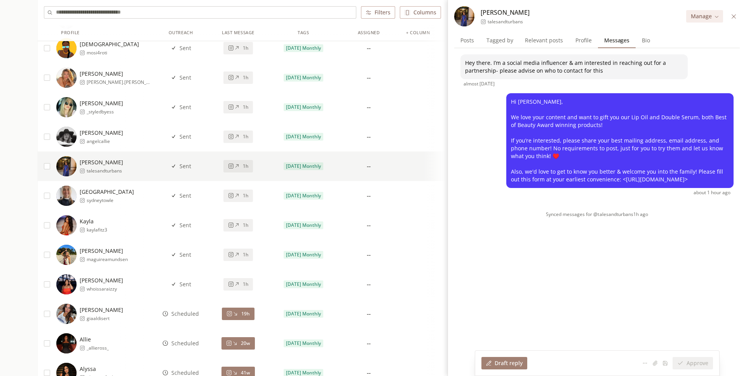
click at [241, 140] on button "1h" at bounding box center [239, 137] width 30 height 12
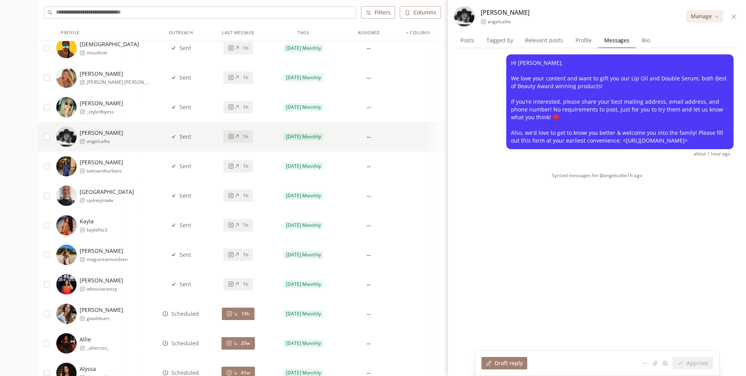
click at [242, 110] on button "1h" at bounding box center [239, 107] width 30 height 12
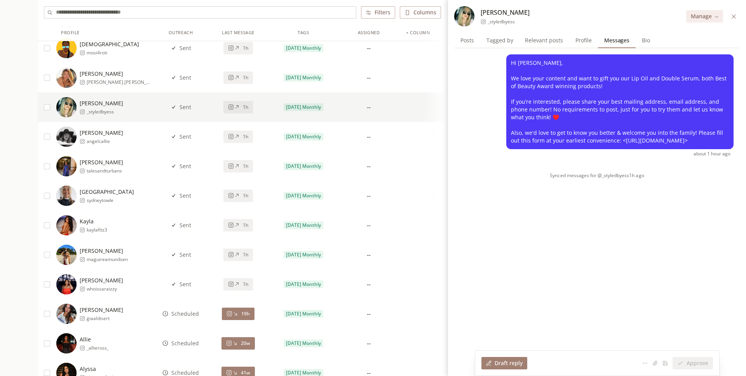
click at [245, 80] on span "1h" at bounding box center [245, 78] width 5 height 6
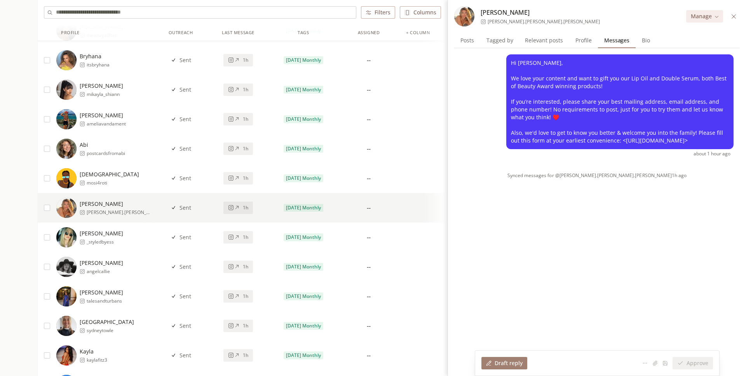
scroll to position [3939, 0]
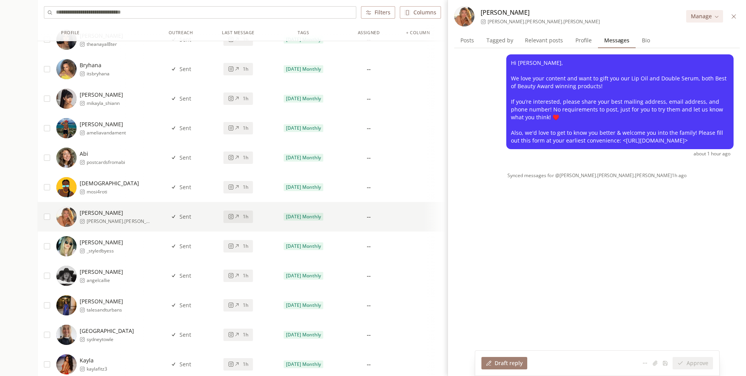
click at [239, 188] on icon at bounding box center [237, 187] width 6 height 6
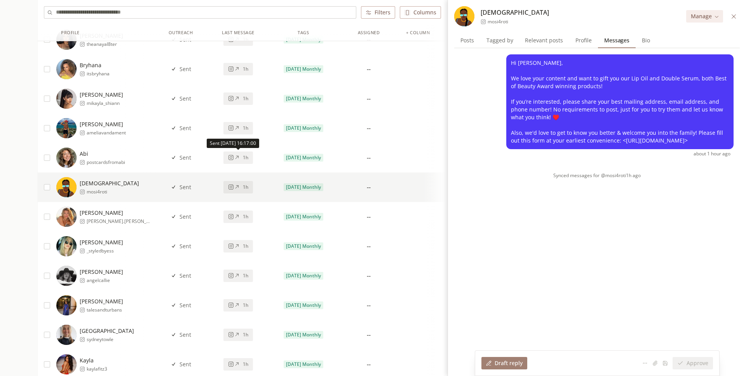
click at [239, 161] on button "1h" at bounding box center [239, 158] width 30 height 12
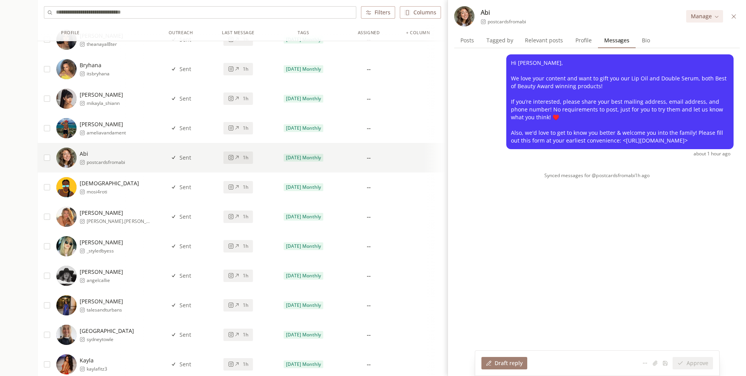
click at [242, 124] on button "1h" at bounding box center [239, 128] width 30 height 12
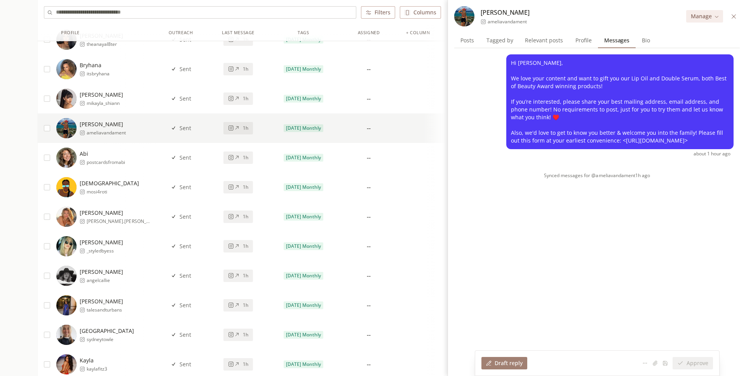
click at [242, 98] on div "1h" at bounding box center [238, 99] width 20 height 6
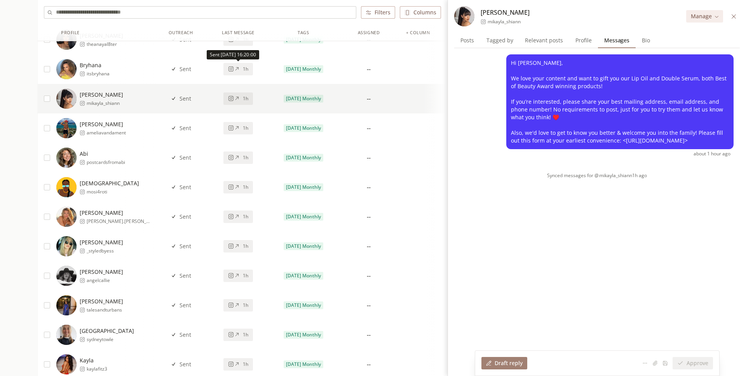
click at [241, 70] on div "1h" at bounding box center [238, 69] width 20 height 6
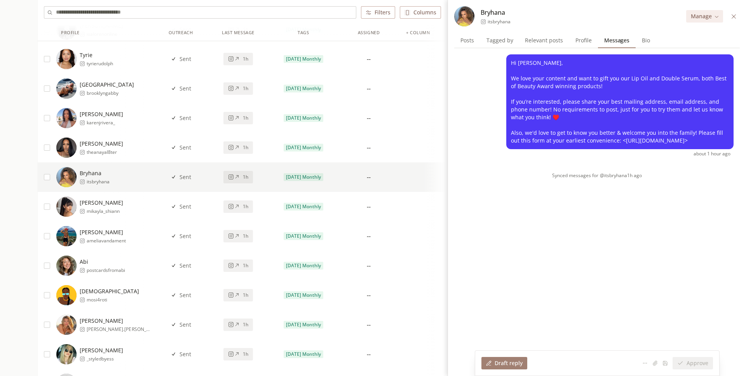
scroll to position [3820, 0]
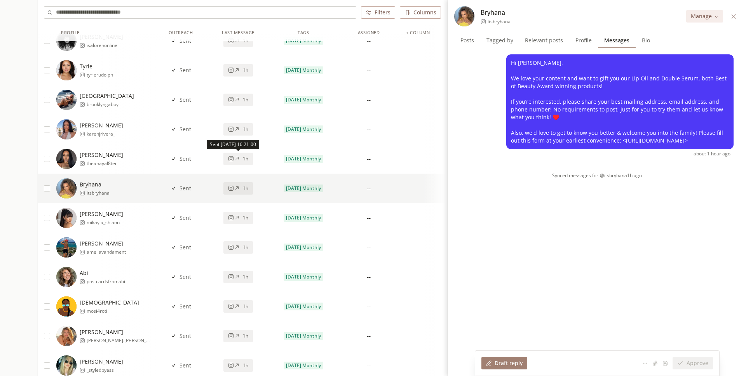
click at [237, 161] on icon at bounding box center [237, 159] width 6 height 6
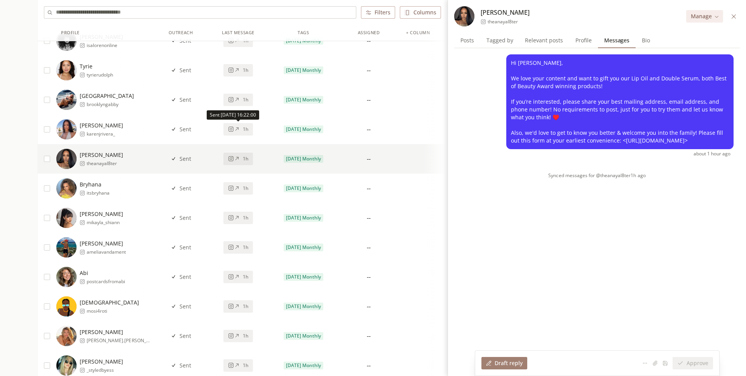
click at [238, 131] on icon at bounding box center [237, 129] width 6 height 6
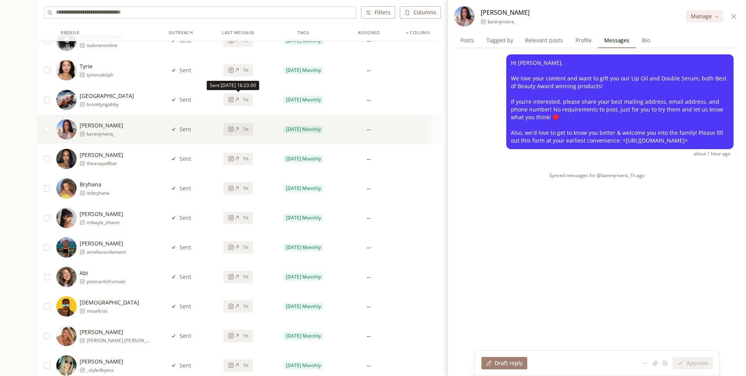
click at [240, 103] on button "1h" at bounding box center [239, 100] width 30 height 12
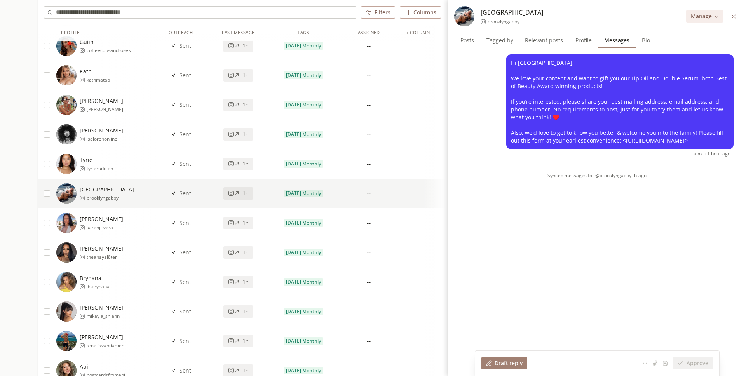
scroll to position [3723, 0]
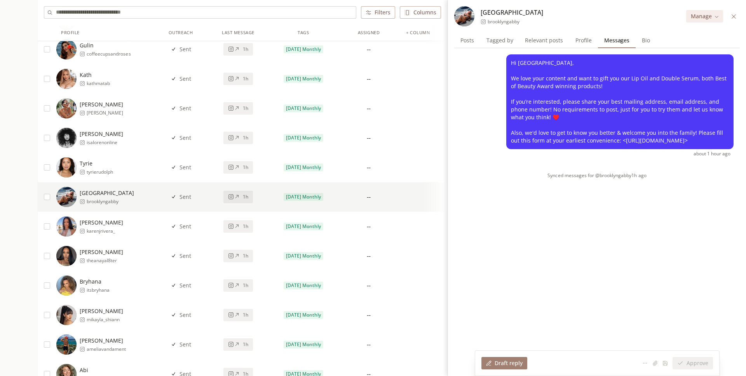
click at [239, 161] on button "1h" at bounding box center [239, 167] width 30 height 12
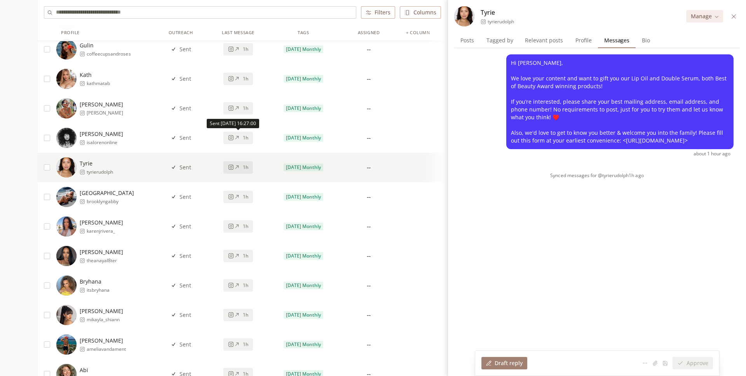
click at [239, 136] on icon at bounding box center [237, 138] width 6 height 6
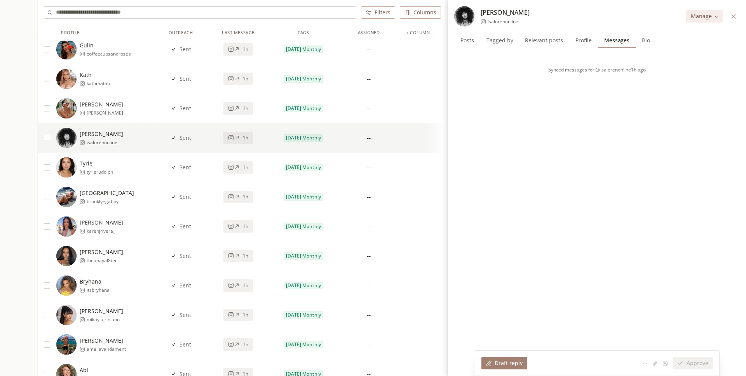
click at [239, 109] on icon at bounding box center [237, 108] width 6 height 6
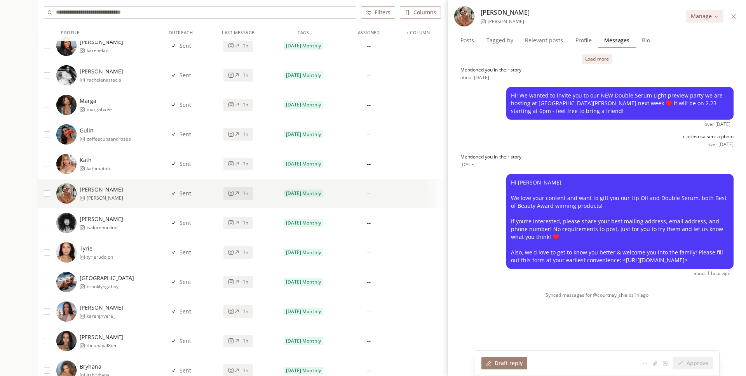
scroll to position [3631, 0]
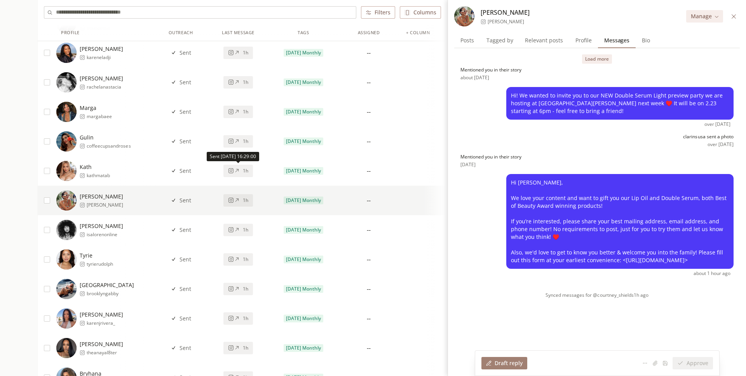
click at [244, 171] on span "1h" at bounding box center [245, 171] width 5 height 6
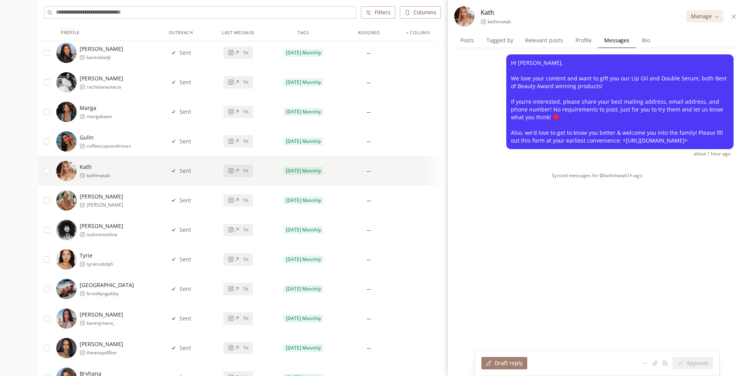
click at [244, 144] on span "1h" at bounding box center [245, 141] width 5 height 6
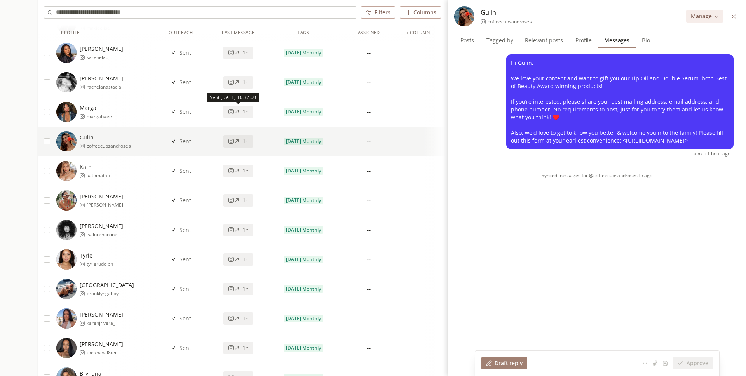
click at [237, 110] on icon at bounding box center [236, 111] width 3 height 3
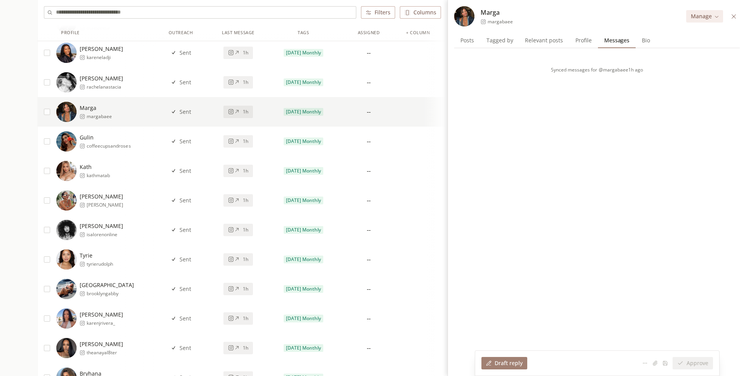
click at [237, 81] on icon at bounding box center [237, 82] width 6 height 6
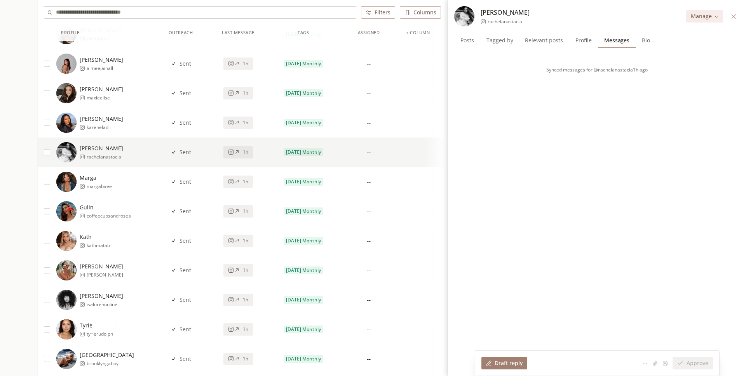
scroll to position [3546, 0]
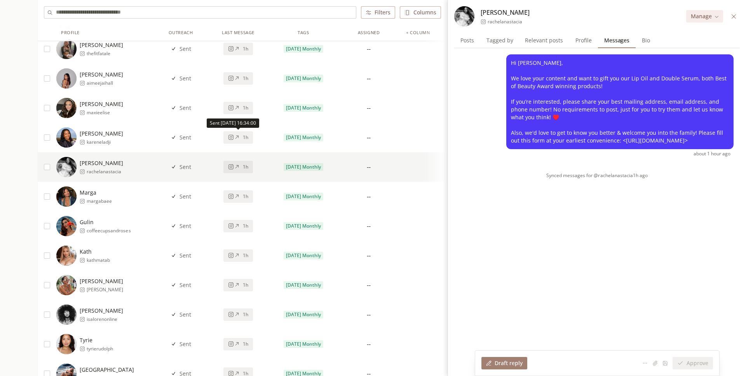
click at [241, 136] on div "1h" at bounding box center [238, 137] width 20 height 6
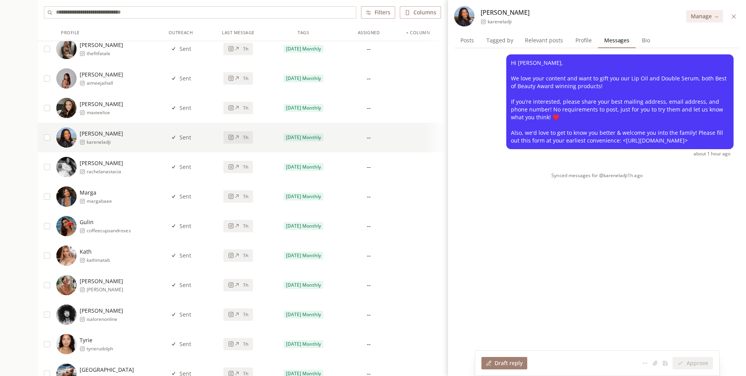
click at [243, 111] on button "1h" at bounding box center [239, 108] width 30 height 12
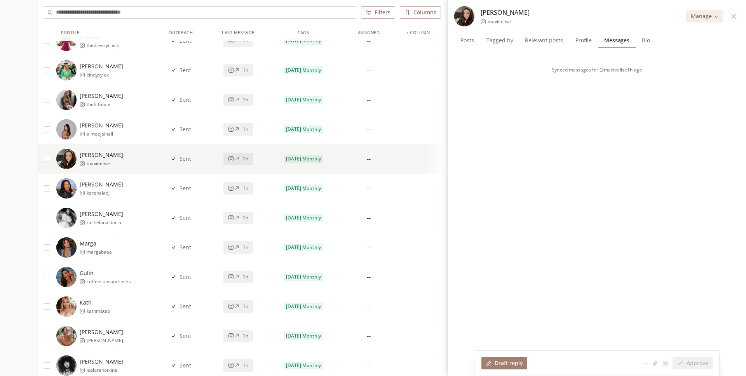
scroll to position [3451, 0]
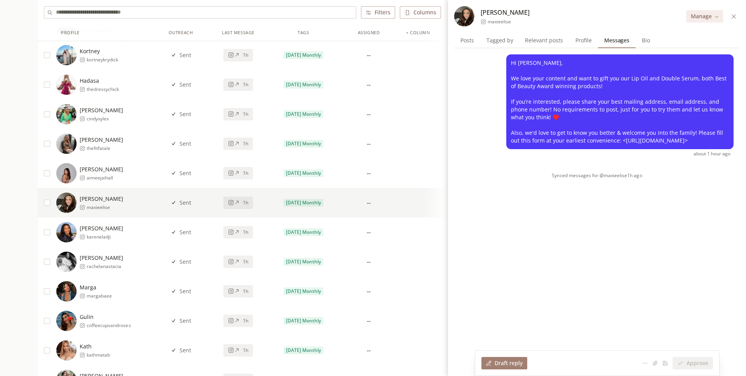
click at [241, 173] on div "1h" at bounding box center [238, 173] width 20 height 6
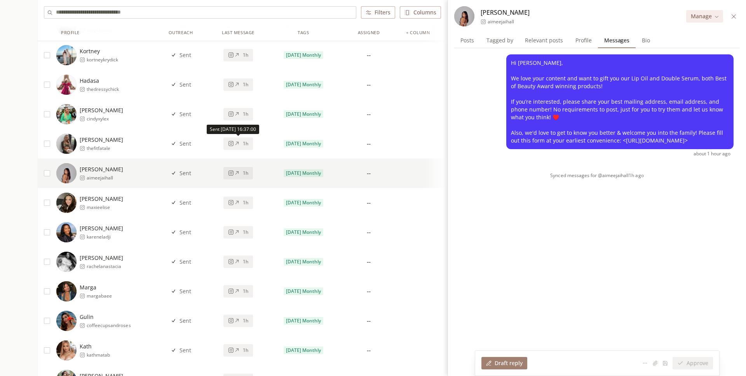
click at [241, 142] on div "1h" at bounding box center [238, 144] width 20 height 6
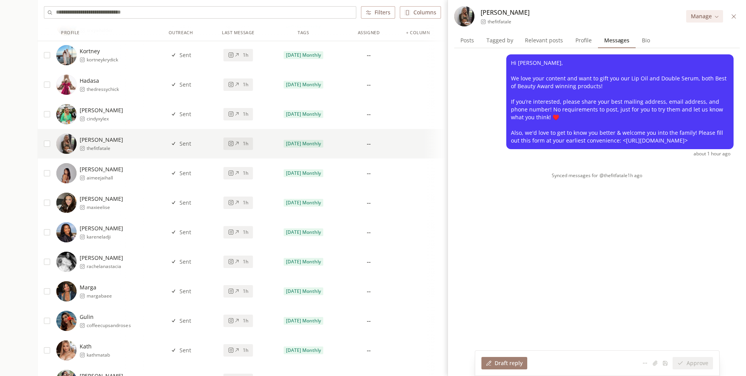
click at [244, 113] on span "1h" at bounding box center [245, 114] width 5 height 6
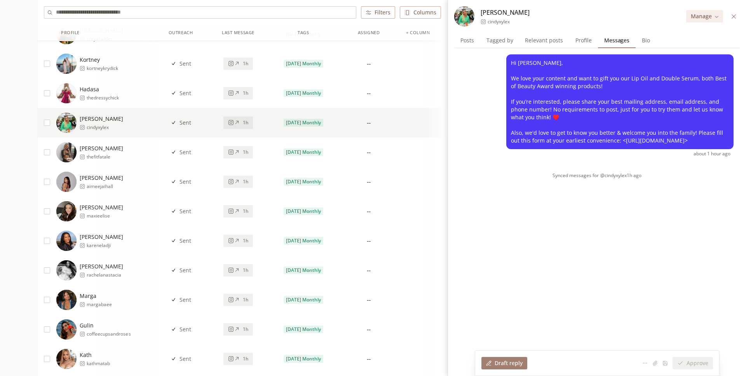
scroll to position [3442, 0]
click at [242, 101] on div "1h" at bounding box center [238, 94] width 65 height 30
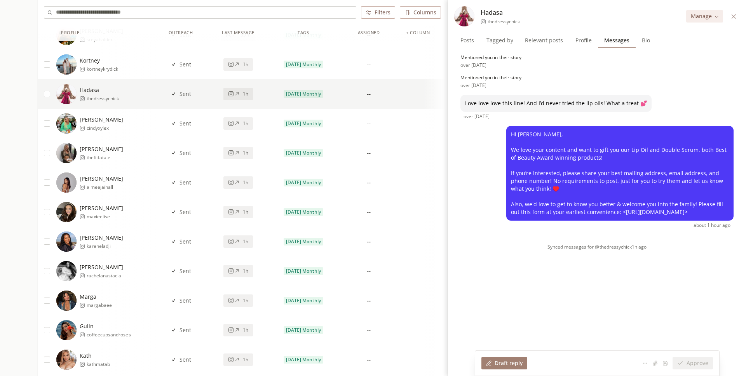
click at [244, 62] on span "1h" at bounding box center [245, 64] width 5 height 6
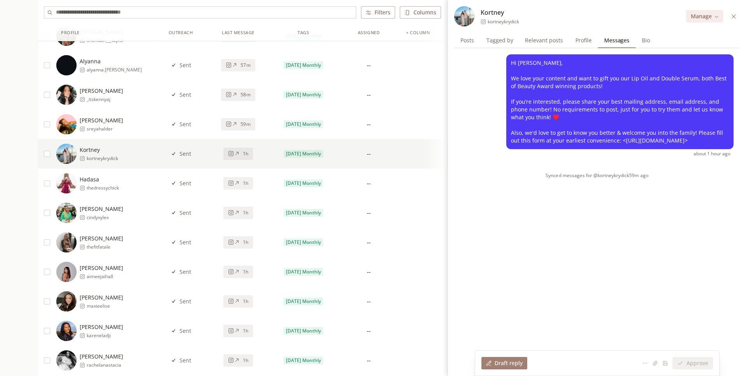
scroll to position [3350, 0]
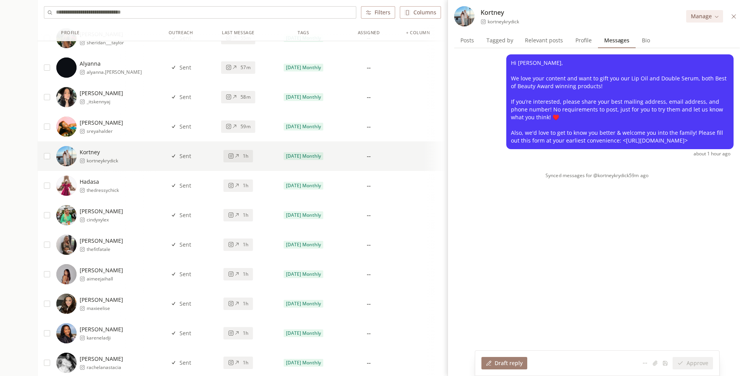
click at [245, 129] on span "59m" at bounding box center [246, 127] width 10 height 6
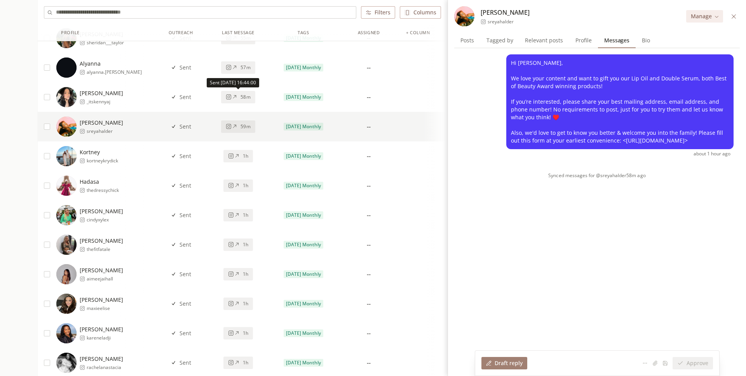
click at [245, 100] on span "58m" at bounding box center [246, 97] width 10 height 6
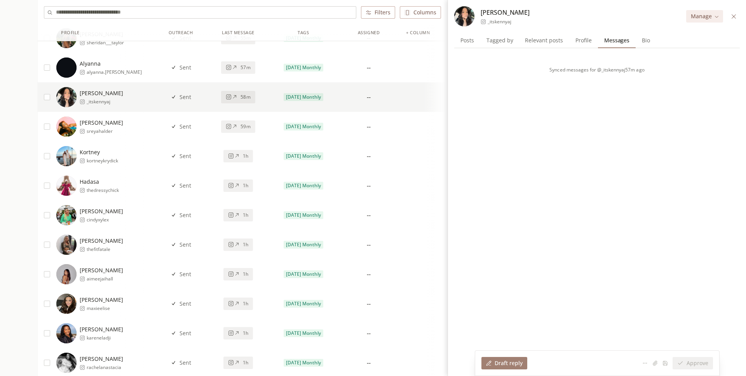
scroll to position [3257, 0]
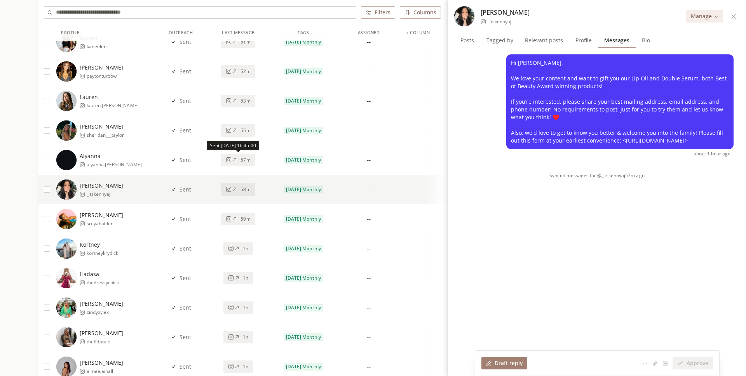
click at [244, 161] on span "57m" at bounding box center [246, 160] width 10 height 6
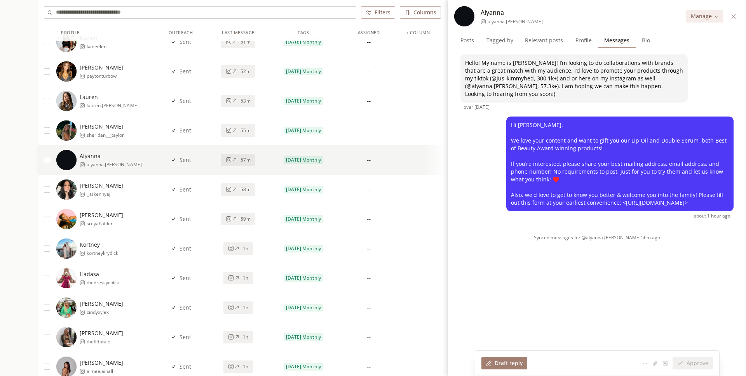
click at [244, 133] on span "55m" at bounding box center [246, 131] width 10 height 6
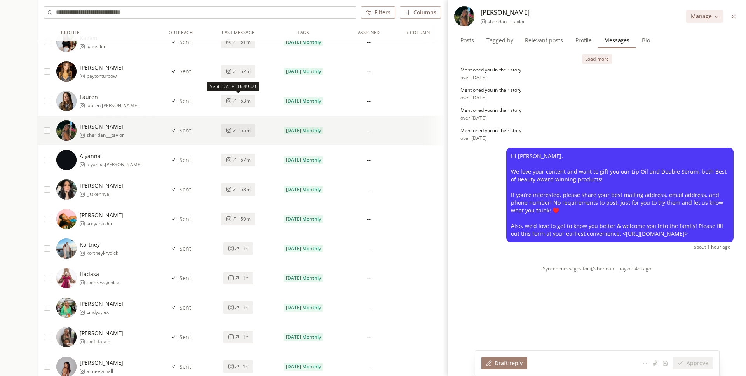
click at [243, 103] on span "53m" at bounding box center [246, 101] width 10 height 6
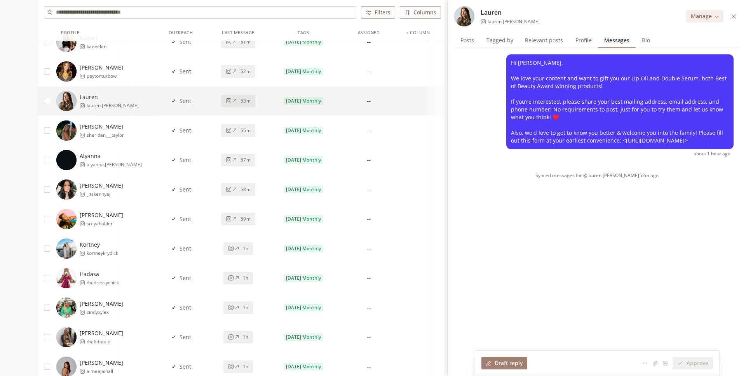
click at [245, 76] on button "52m" at bounding box center [238, 71] width 34 height 12
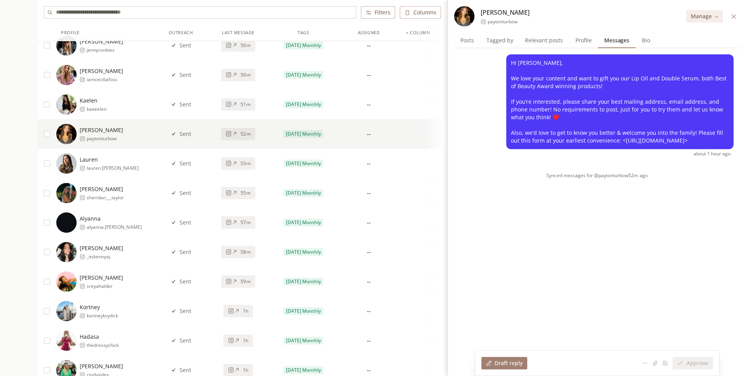
scroll to position [3194, 0]
click at [244, 105] on span "51m" at bounding box center [246, 105] width 10 height 6
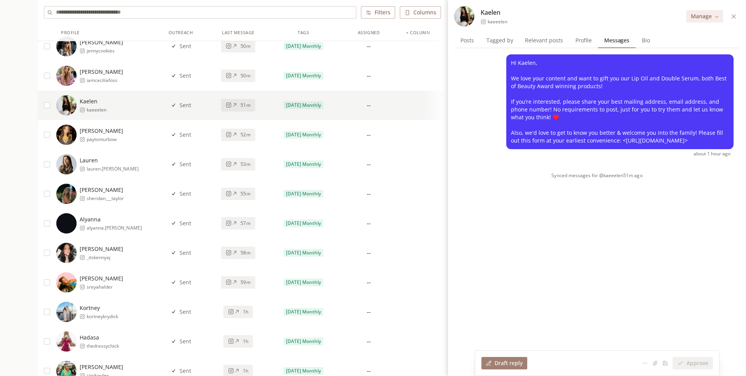
click at [243, 73] on span "50m" at bounding box center [246, 76] width 10 height 6
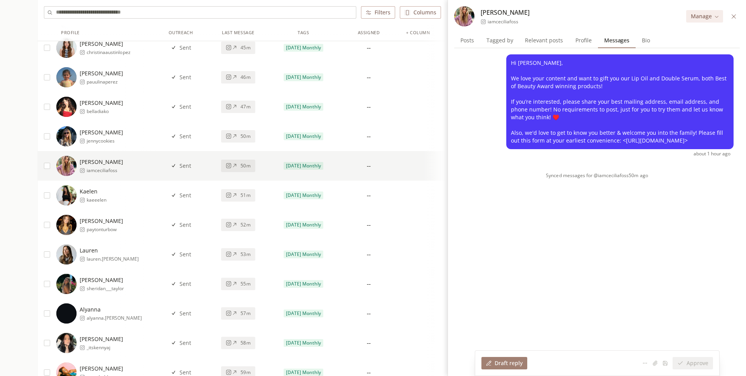
scroll to position [3051, 0]
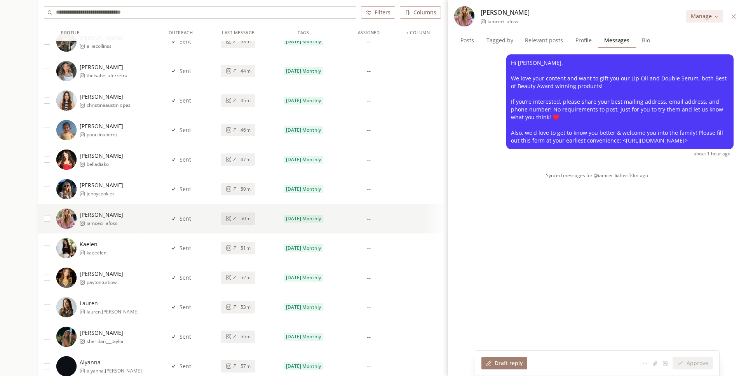
click at [234, 187] on icon at bounding box center [235, 189] width 6 height 6
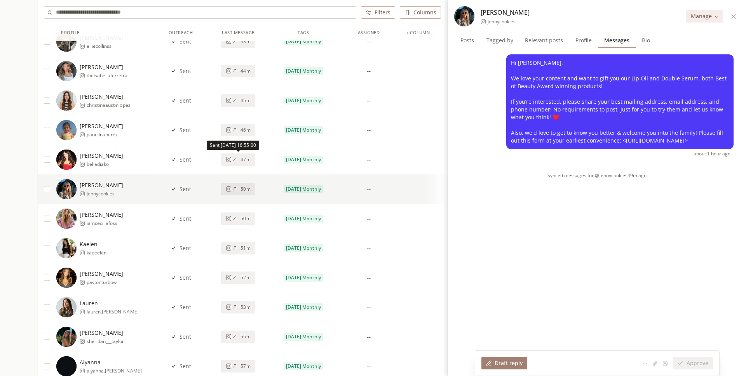
click at [236, 162] on div "47m" at bounding box center [238, 160] width 24 height 6
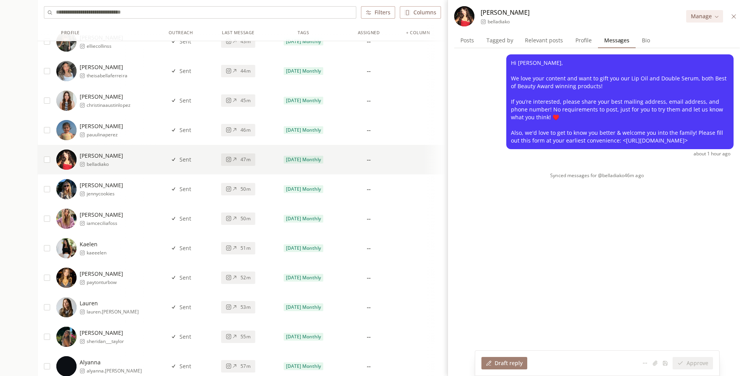
click at [236, 128] on icon at bounding box center [234, 129] width 3 height 3
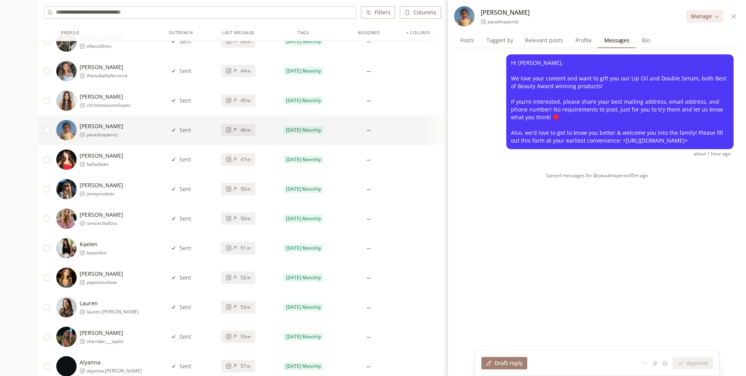
click at [238, 101] on div "45m" at bounding box center [238, 101] width 24 height 6
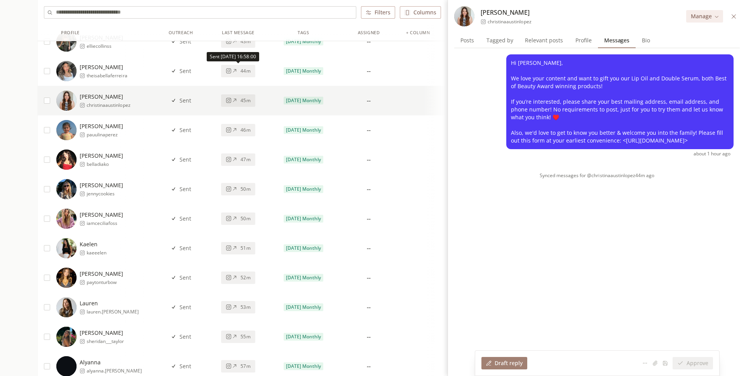
click at [241, 72] on span "44m" at bounding box center [246, 71] width 10 height 6
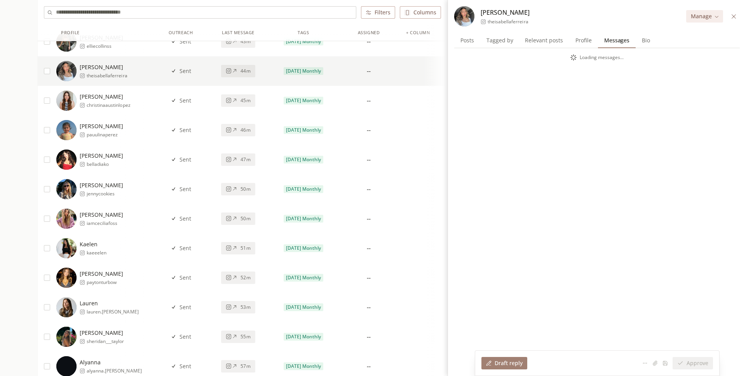
scroll to position [2945, 0]
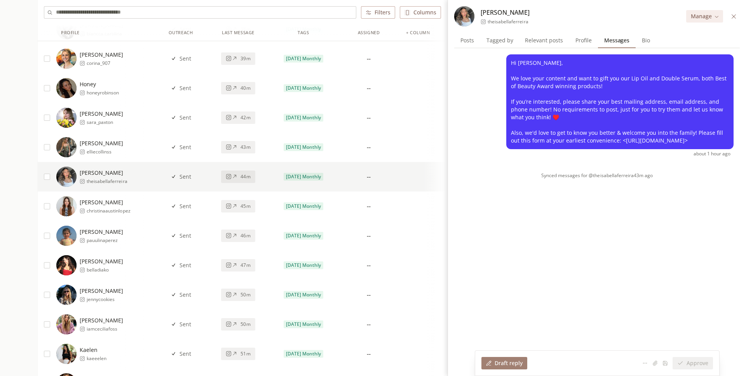
click at [238, 148] on div "43m" at bounding box center [238, 147] width 24 height 6
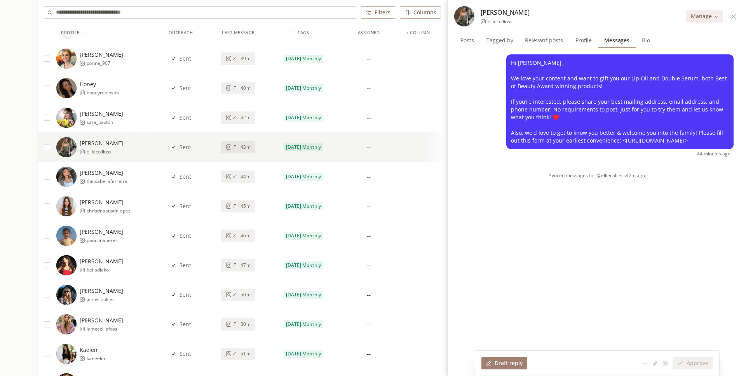
click at [239, 121] on button "42m" at bounding box center [238, 118] width 34 height 12
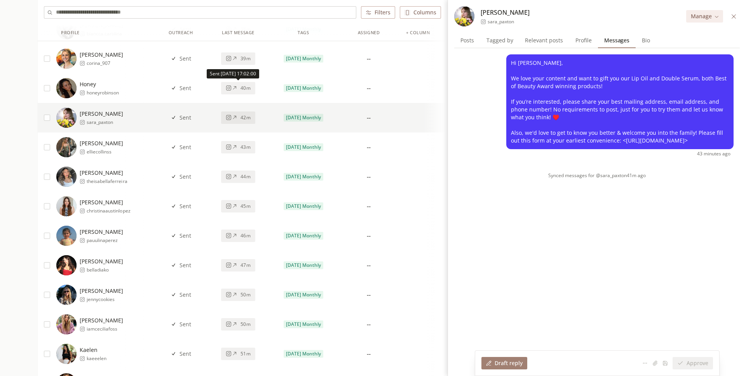
click at [239, 88] on div "40m" at bounding box center [238, 88] width 24 height 6
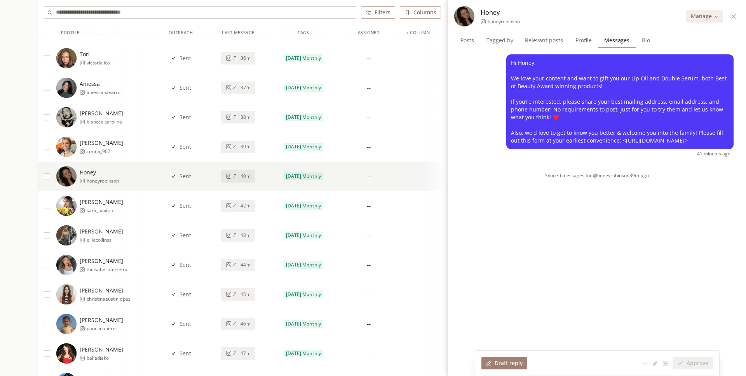
scroll to position [2850, 0]
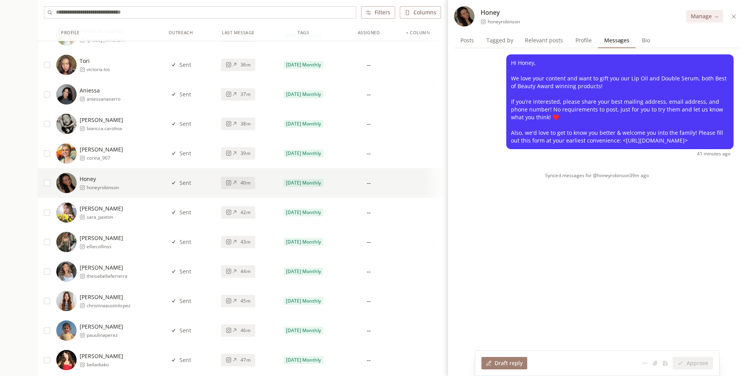
click at [236, 155] on icon at bounding box center [235, 153] width 6 height 6
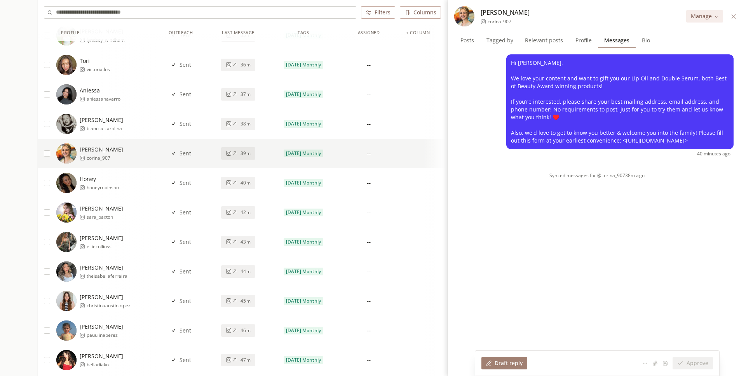
click at [236, 124] on icon at bounding box center [235, 124] width 6 height 6
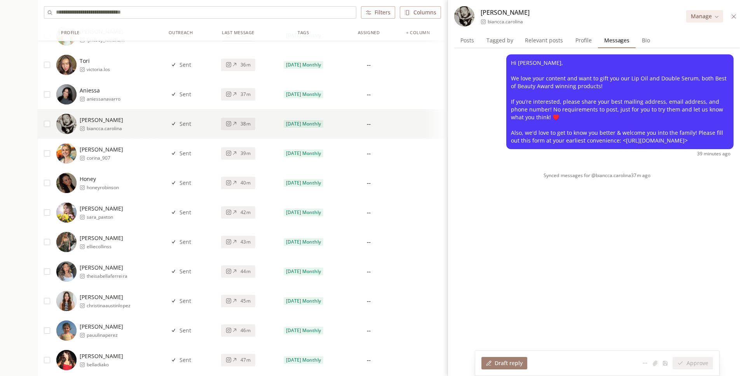
click at [238, 94] on icon at bounding box center [235, 94] width 6 height 6
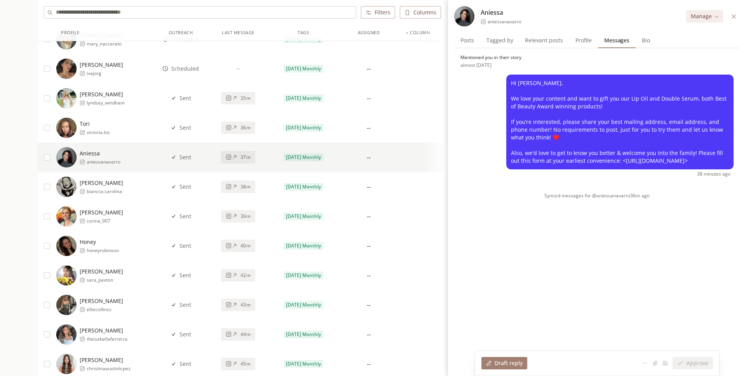
scroll to position [2787, 0]
click at [242, 131] on button "36m" at bounding box center [238, 128] width 34 height 12
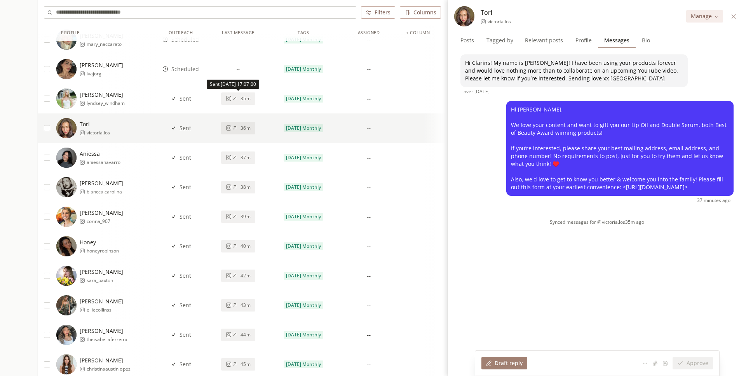
click at [242, 101] on span "35m" at bounding box center [246, 99] width 10 height 6
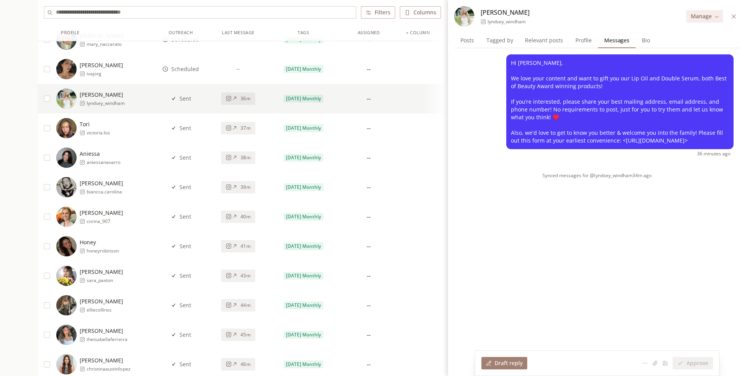
click at [732, 15] on icon at bounding box center [734, 17] width 6 height 6
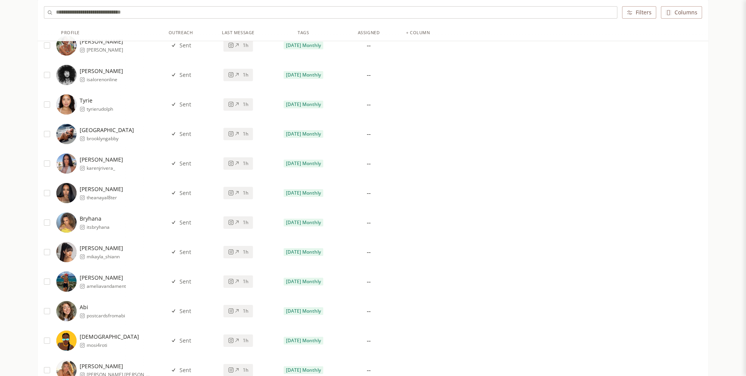
scroll to position [4254, 0]
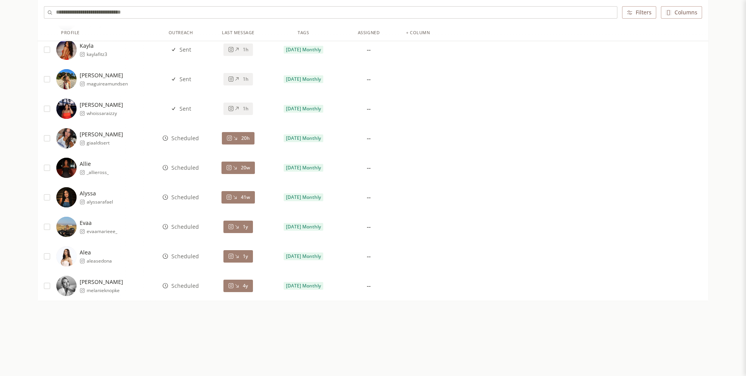
click at [184, 140] on span "Scheduled" at bounding box center [185, 138] width 28 height 8
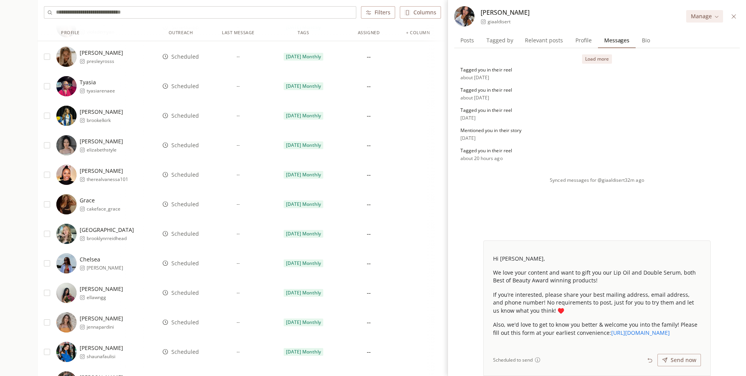
scroll to position [1011, 0]
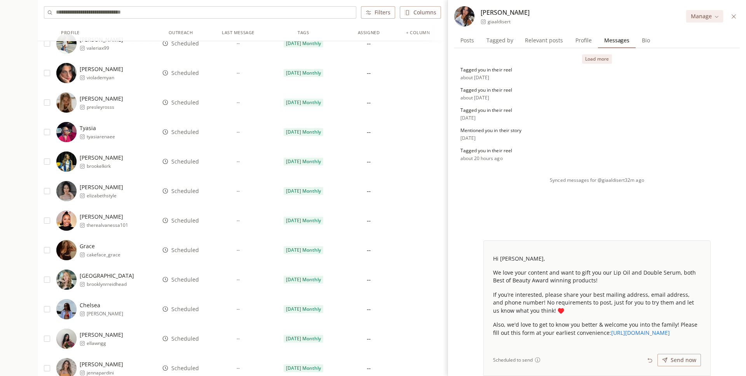
click at [185, 162] on span "Scheduled" at bounding box center [185, 162] width 28 height 8
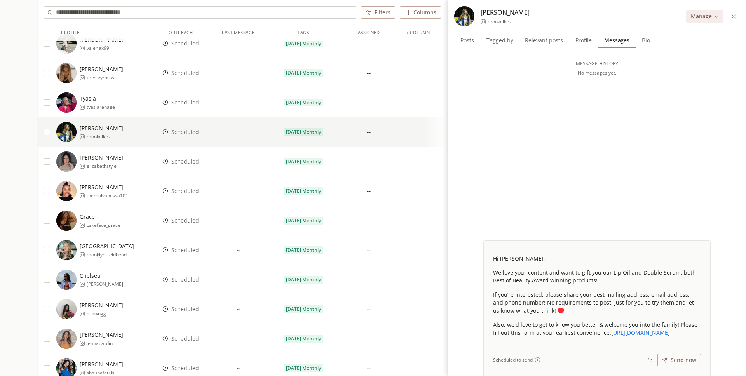
click at [186, 17] on input "text" at bounding box center [206, 13] width 300 height 12
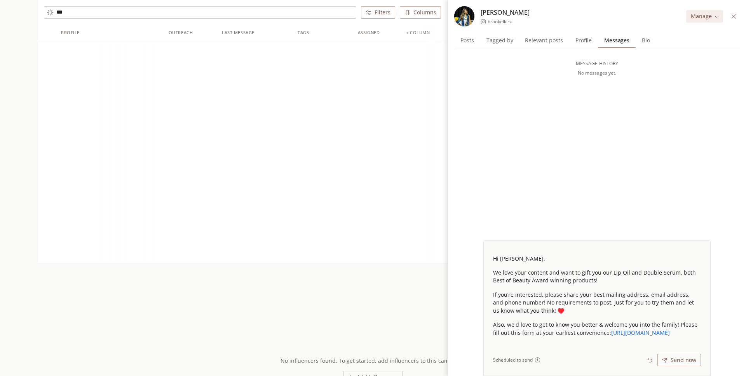
type input "****"
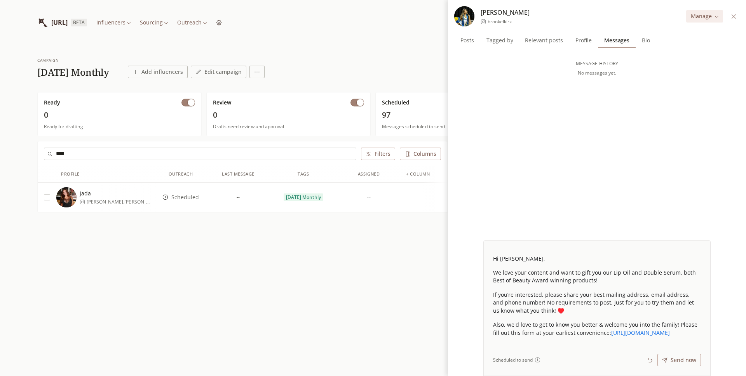
click at [183, 154] on input "****" at bounding box center [206, 154] width 300 height 12
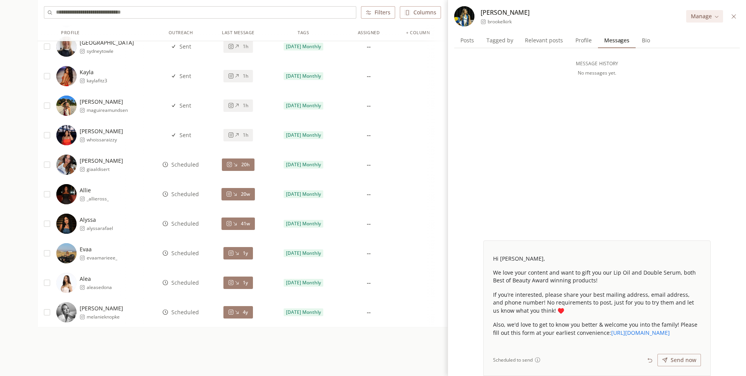
scroll to position [4254, 0]
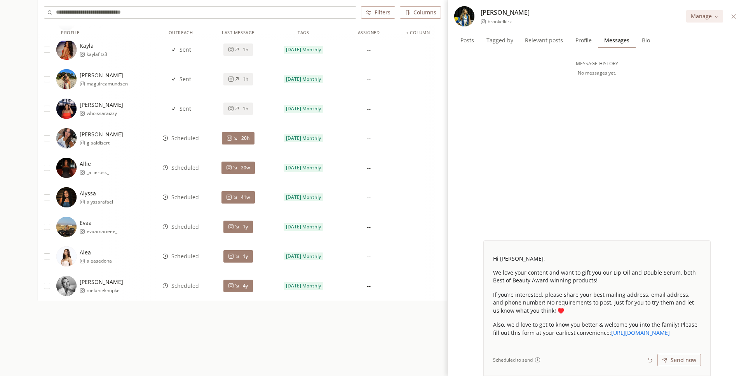
click at [201, 139] on div "Scheduled" at bounding box center [181, 139] width 50 height 30
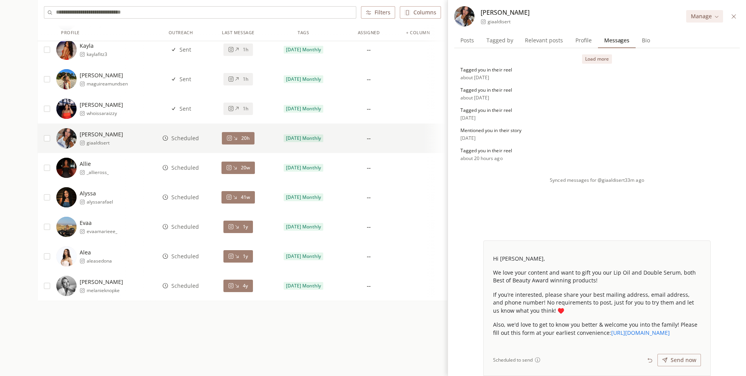
click at [195, 164] on span "Scheduled" at bounding box center [185, 168] width 28 height 8
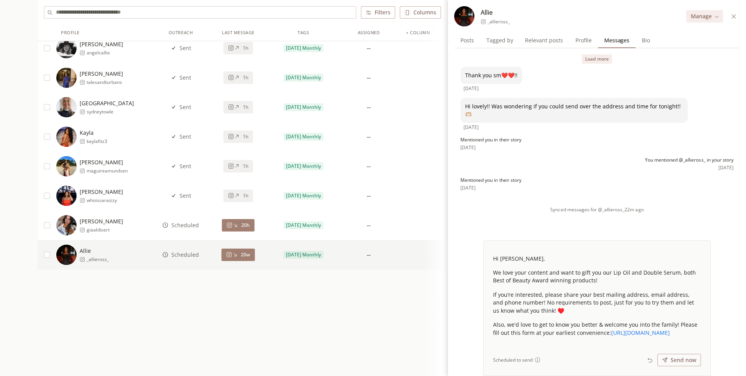
scroll to position [3318, 0]
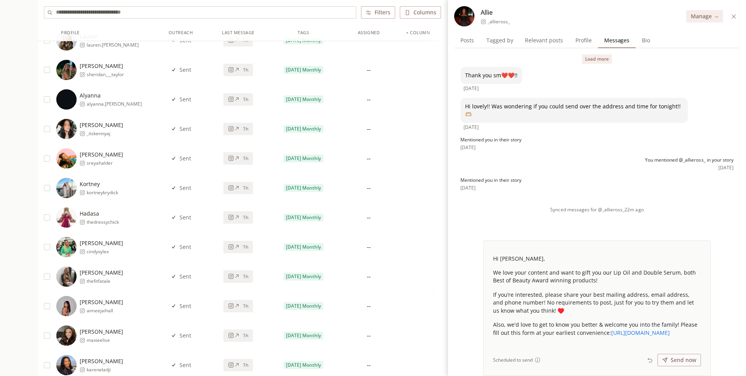
click at [737, 16] on button at bounding box center [734, 16] width 9 height 9
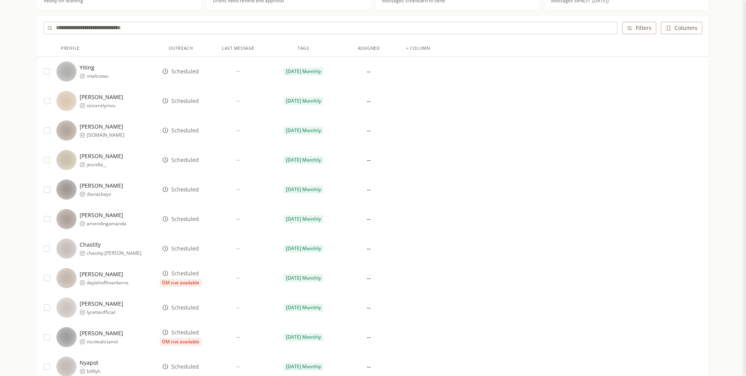
scroll to position [0, 0]
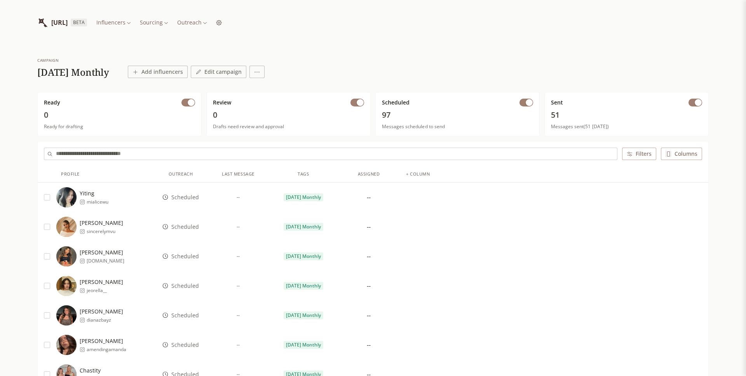
click at [694, 101] on button "button" at bounding box center [696, 103] width 14 height 8
click at [47, 196] on button "button" at bounding box center [47, 197] width 6 height 6
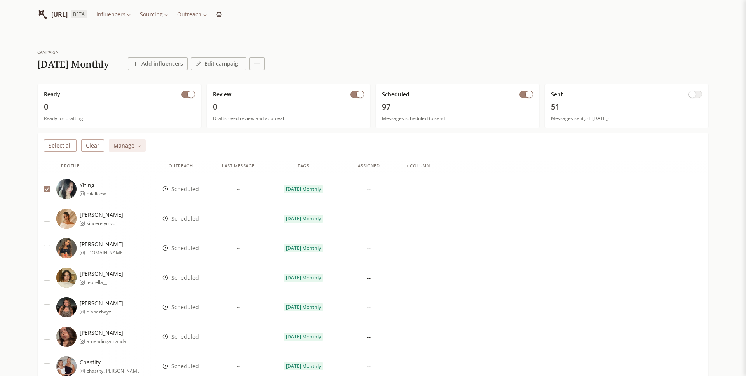
scroll to position [9, 0]
click at [47, 186] on button "button" at bounding box center [47, 189] width 6 height 6
click at [623, 148] on button "Filters 1" at bounding box center [634, 145] width 45 height 12
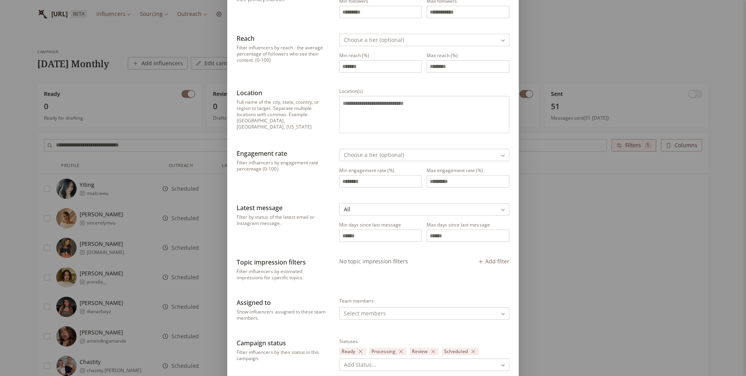
scroll to position [98, 0]
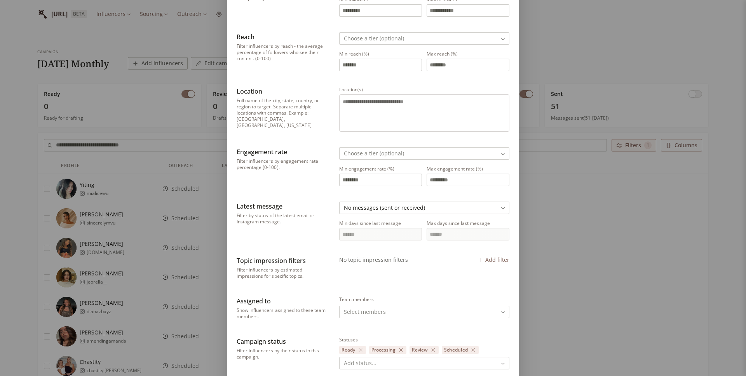
scroll to position [329, 0]
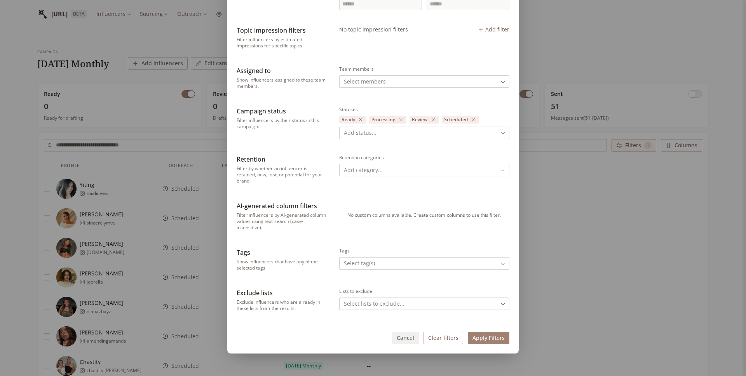
click at [484, 337] on button "Apply Filters" at bounding box center [489, 338] width 42 height 12
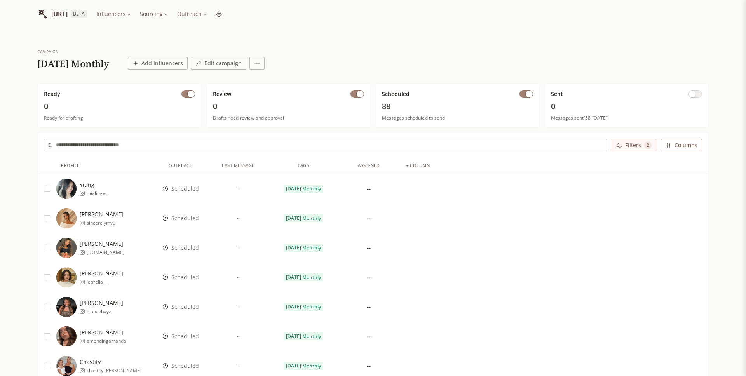
click at [49, 190] on button "button" at bounding box center [47, 189] width 6 height 6
click at [63, 148] on button "Select all" at bounding box center [60, 145] width 33 height 12
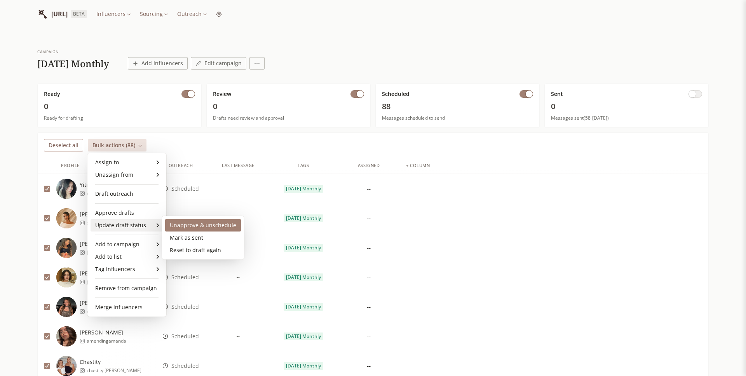
click at [171, 227] on div "Unapprove & unschedule" at bounding box center [203, 225] width 76 height 12
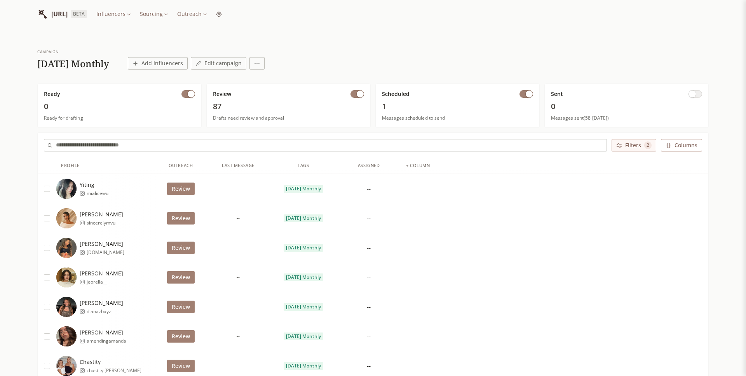
click at [624, 142] on button "Filters 2" at bounding box center [634, 145] width 45 height 12
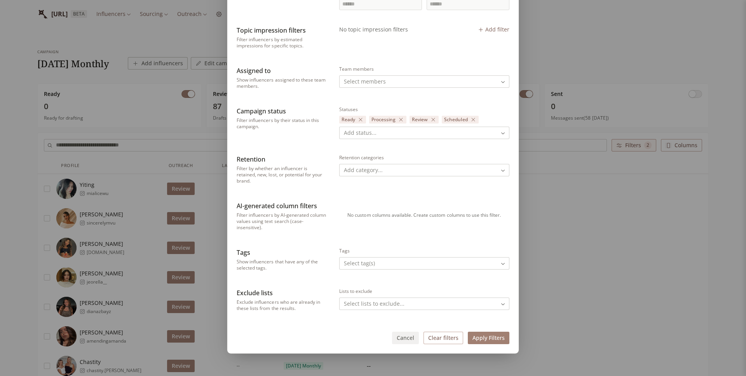
click at [438, 338] on button "Clear filters" at bounding box center [444, 338] width 40 height 12
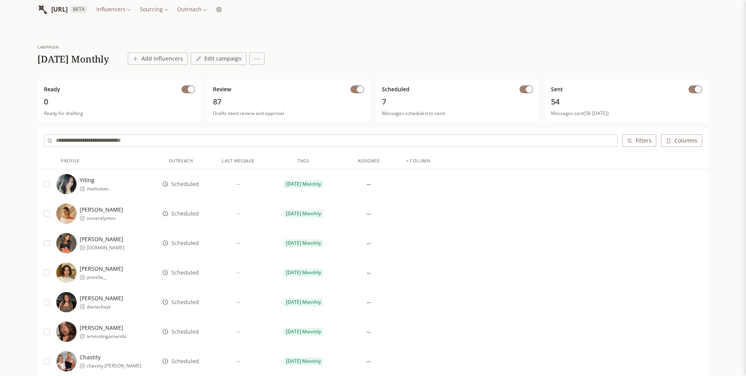
scroll to position [15, 0]
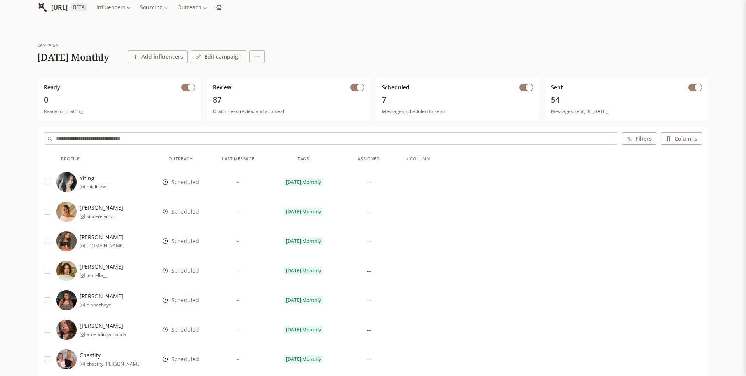
click at [376, 140] on input "text" at bounding box center [336, 139] width 561 height 12
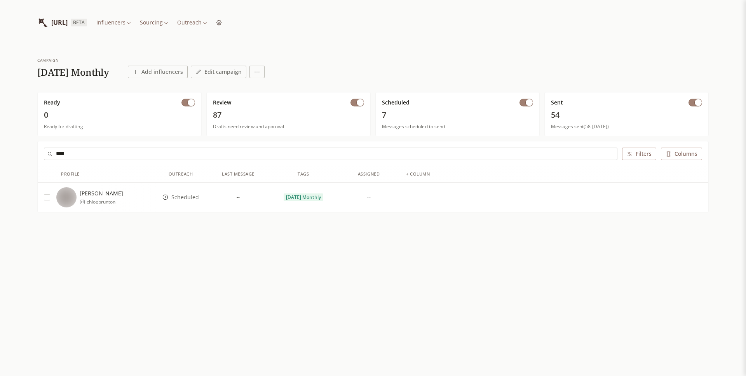
scroll to position [0, 0]
click at [108, 199] on span "chloebrunton" at bounding box center [105, 202] width 37 height 6
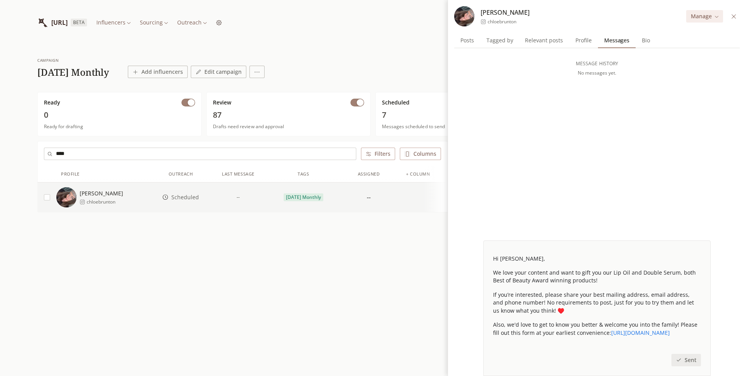
click at [735, 17] on icon at bounding box center [734, 17] width 6 height 6
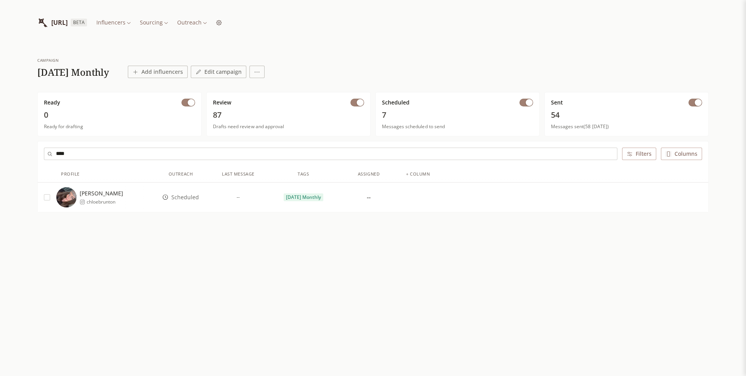
click at [527, 105] on span "button" at bounding box center [529, 102] width 7 height 7
click at [528, 103] on button "button" at bounding box center [527, 103] width 14 height 8
click at [328, 156] on input "****" at bounding box center [336, 154] width 561 height 12
type input "*"
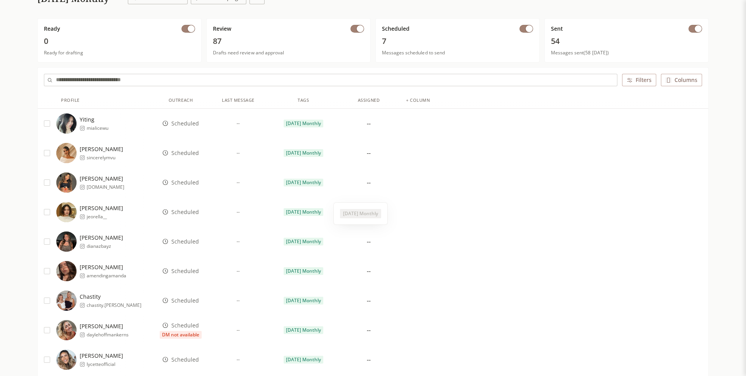
scroll to position [82, 0]
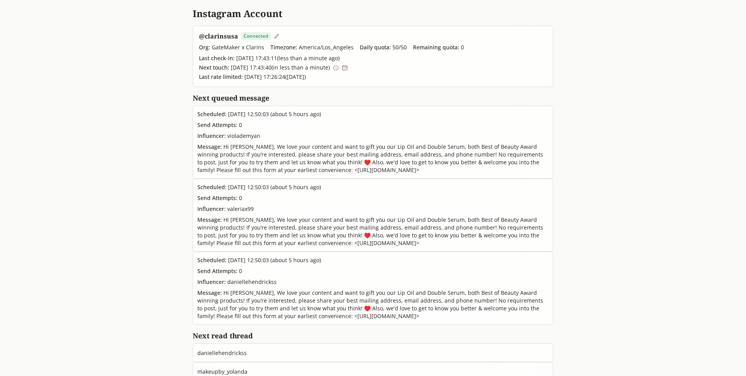
scroll to position [44, 0]
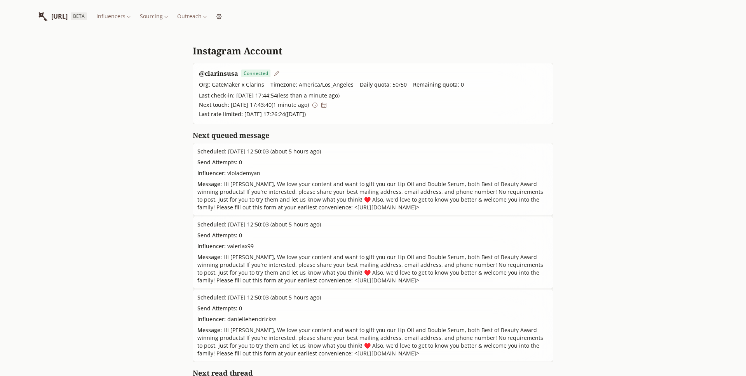
scroll to position [7, 0]
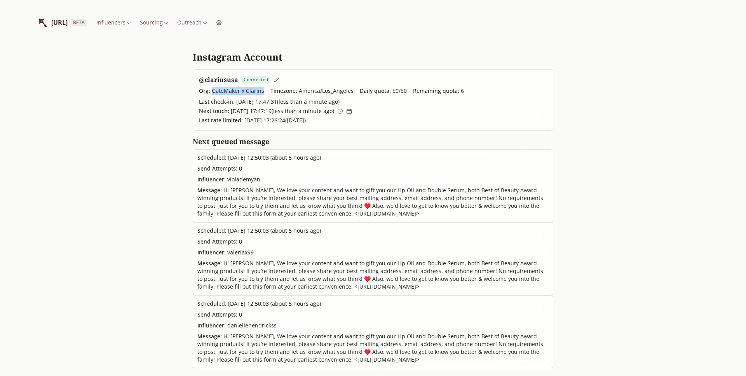
drag, startPoint x: 212, startPoint y: 92, endPoint x: 261, endPoint y: 92, distance: 49.0
click at [261, 92] on span "Org: GateMaker x Clarins" at bounding box center [231, 91] width 65 height 8
copy span "GateMaker x Clarins"
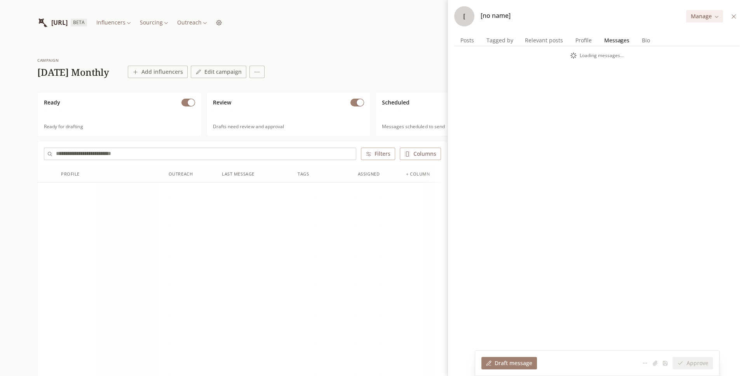
scroll to position [44, 0]
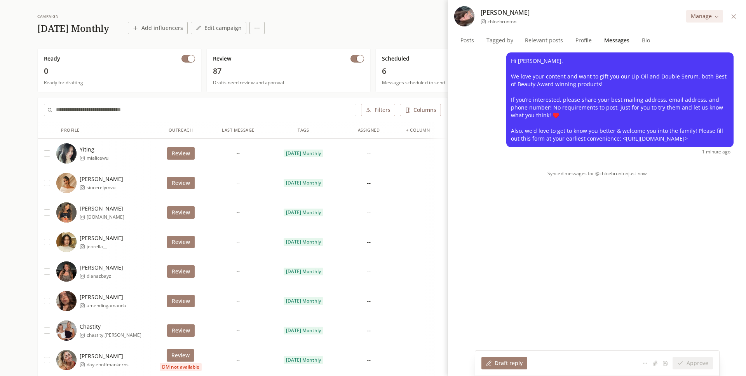
click at [334, 110] on input "text" at bounding box center [206, 110] width 300 height 12
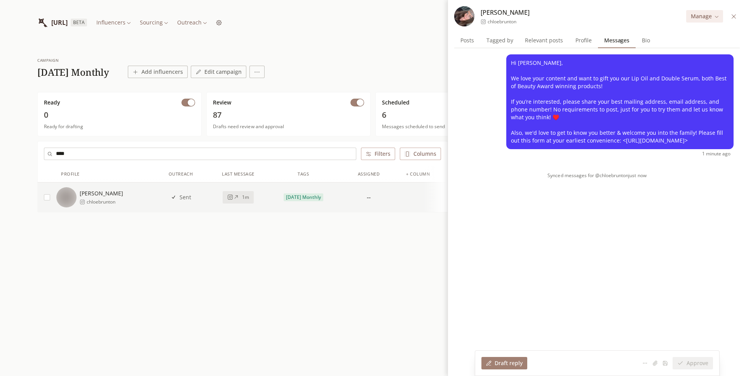
scroll to position [0, 0]
click at [732, 17] on icon at bounding box center [734, 17] width 6 height 6
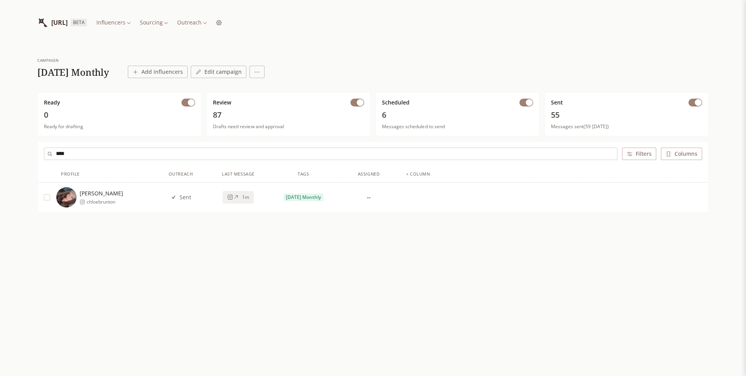
click at [123, 156] on input "****" at bounding box center [336, 154] width 561 height 12
type input "*"
click at [115, 200] on div "Faith flexi_faith" at bounding box center [106, 197] width 100 height 20
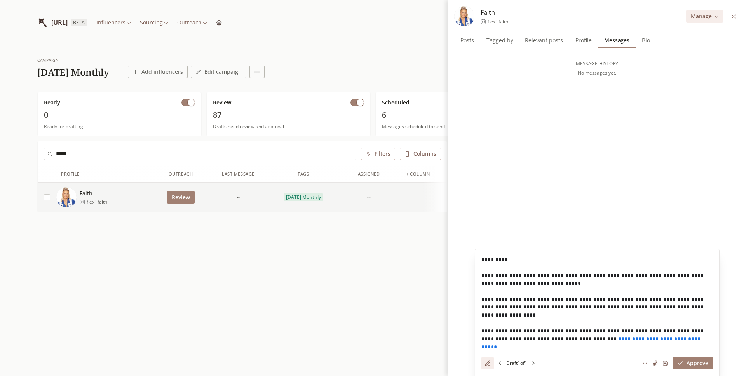
click at [180, 198] on button "Review" at bounding box center [181, 197] width 28 height 12
click at [732, 18] on icon at bounding box center [734, 16] width 4 height 4
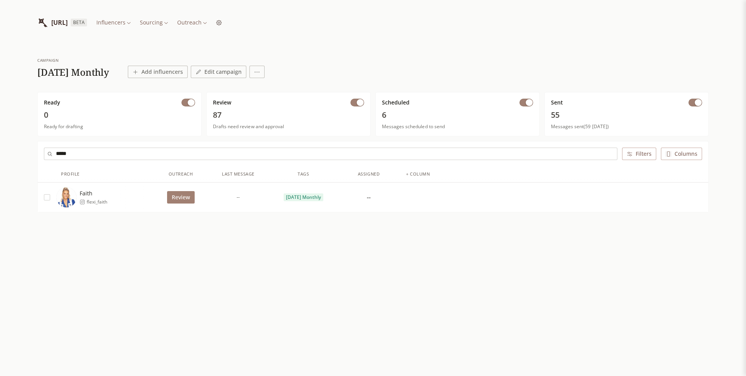
click at [127, 155] on input "*****" at bounding box center [336, 154] width 561 height 12
type input "*"
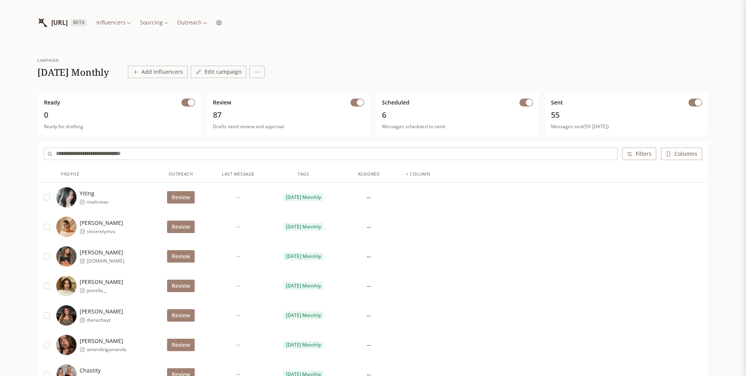
click at [270, 157] on input "text" at bounding box center [336, 154] width 561 height 12
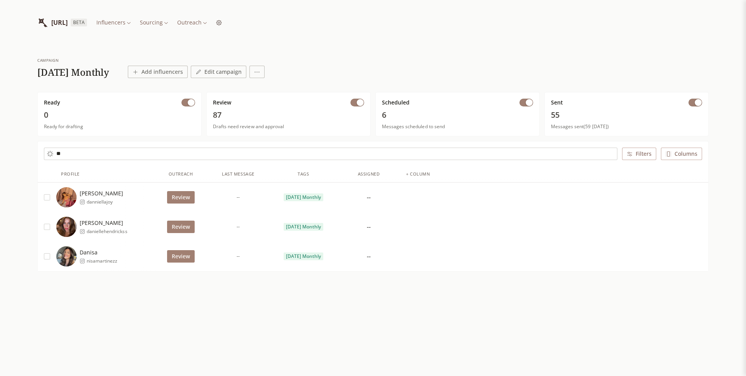
type input "*"
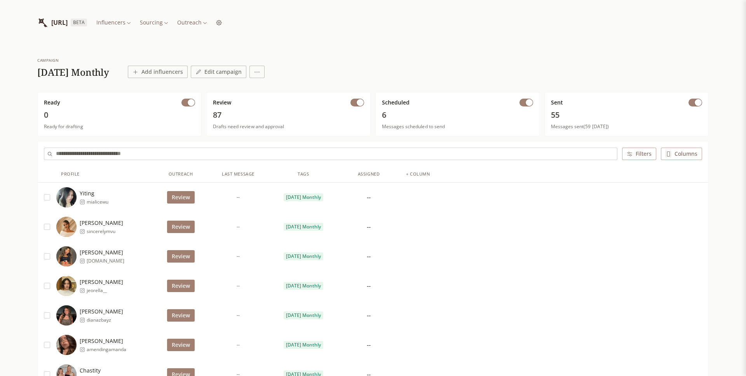
click at [524, 100] on button "button" at bounding box center [527, 103] width 14 height 8
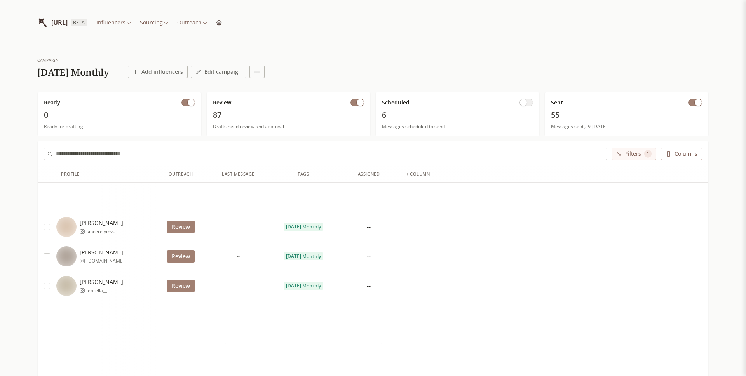
click at [699, 103] on span "button" at bounding box center [698, 102] width 7 height 7
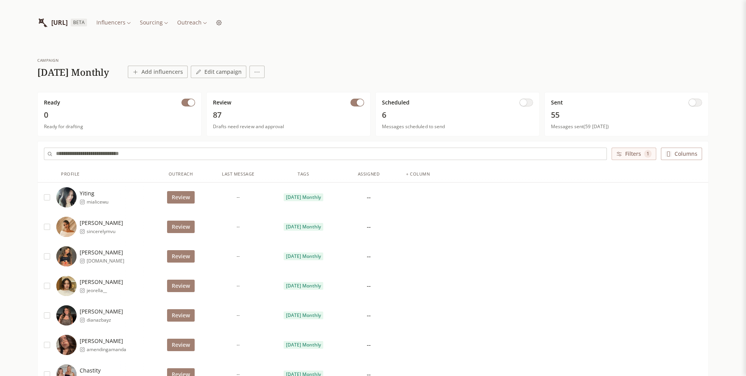
click at [50, 196] on div at bounding box center [47, 198] width 19 height 30
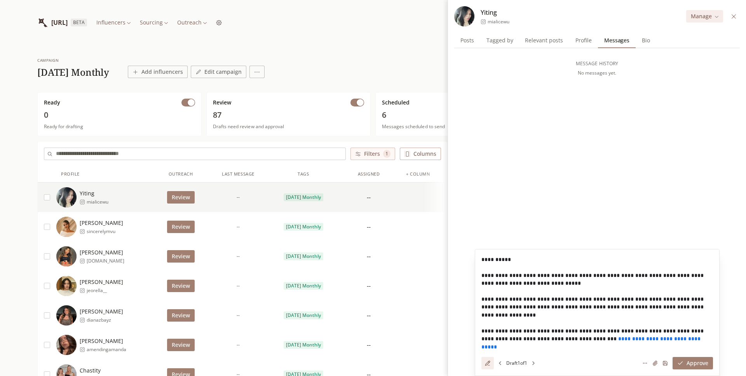
click at [44, 200] on div at bounding box center [47, 198] width 19 height 30
click at [47, 198] on button "button" at bounding box center [47, 197] width 6 height 6
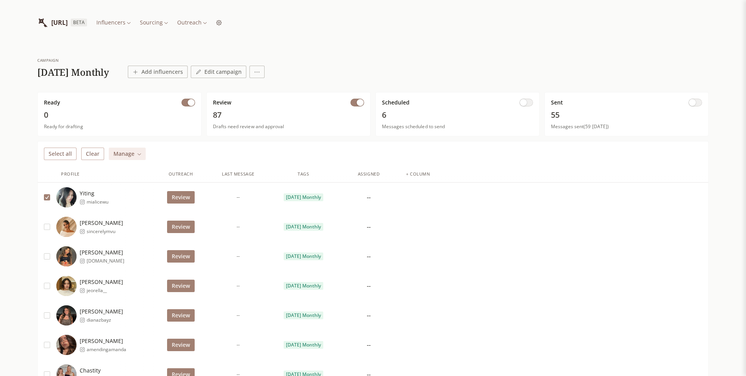
click at [65, 157] on button "Select all" at bounding box center [60, 154] width 33 height 12
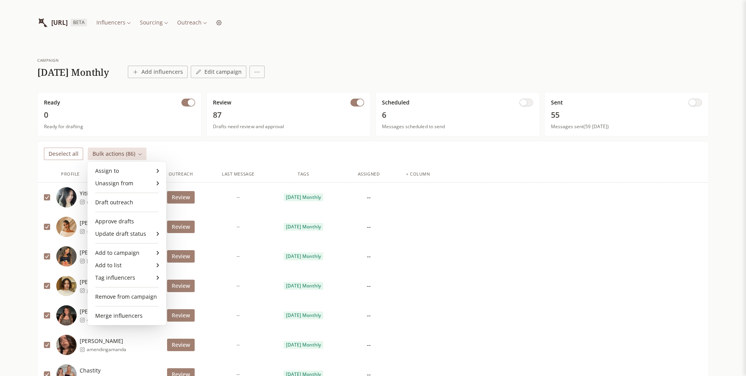
click at [136, 222] on div "Approve drafts" at bounding box center [127, 221] width 73 height 12
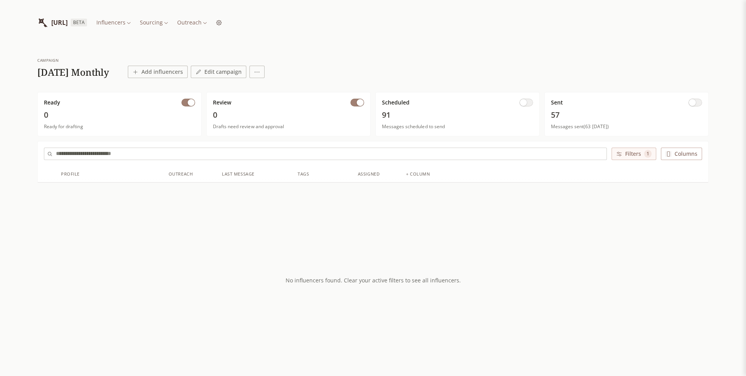
click at [531, 105] on button "button" at bounding box center [527, 103] width 14 height 8
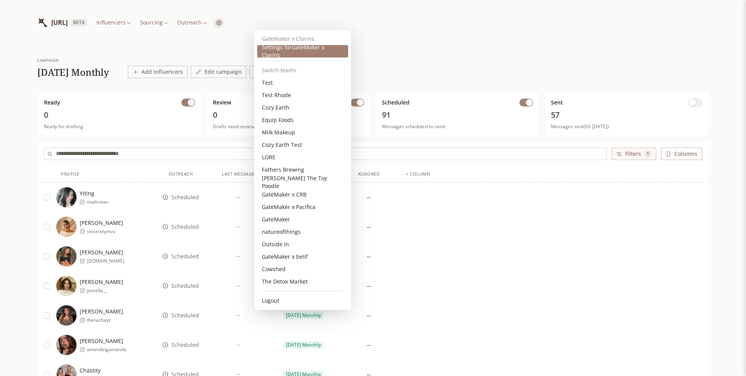
click at [337, 52] on div "Settings for GateMaker x Clarins" at bounding box center [302, 51] width 91 height 12
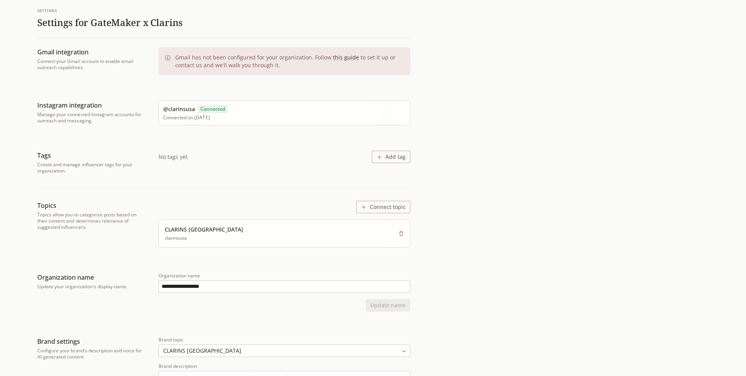
scroll to position [238, 0]
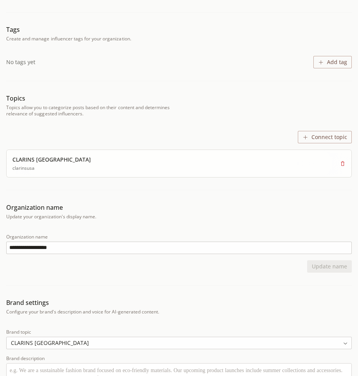
click at [131, 242] on input "**********" at bounding box center [179, 248] width 345 height 12
drag, startPoint x: 148, startPoint y: 239, endPoint x: 0, endPoint y: 239, distance: 148.5
click at [0, 239] on div "**********" at bounding box center [179, 181] width 358 height 749
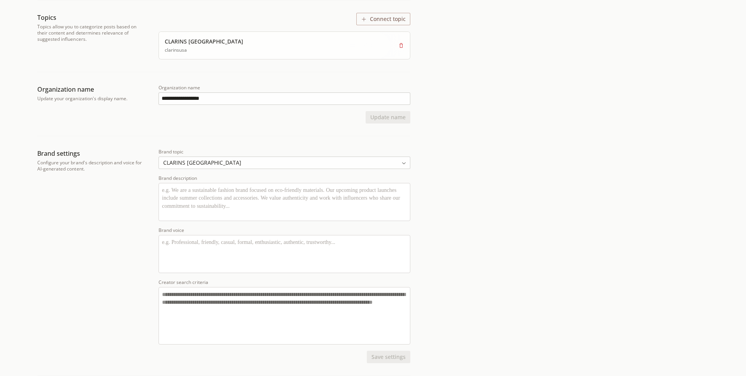
click at [218, 98] on input "**********" at bounding box center [284, 99] width 251 height 12
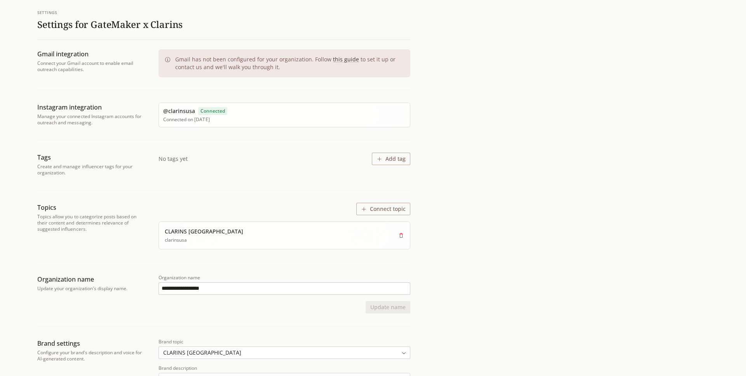
scroll to position [0, 0]
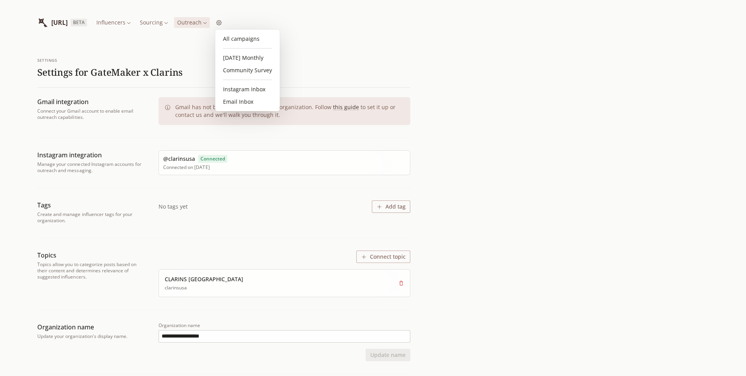
click at [233, 21] on html "**********" at bounding box center [373, 307] width 746 height 614
click at [243, 56] on link "[DATE] Monthly" at bounding box center [247, 58] width 58 height 12
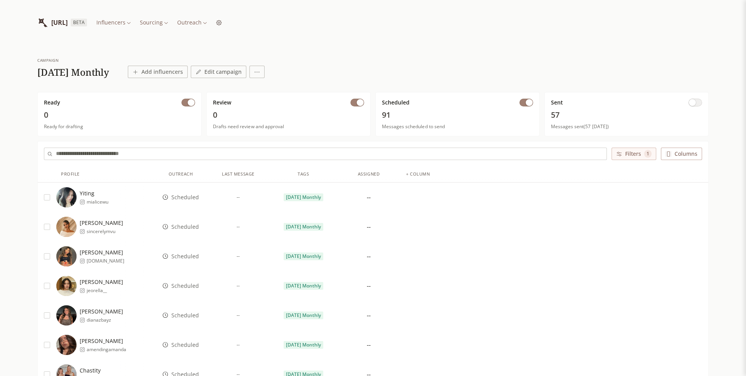
click at [438, 39] on div "INFLUENCERLIST.AI BETA Influencers Sourcing Outreach" at bounding box center [373, 22] width 672 height 45
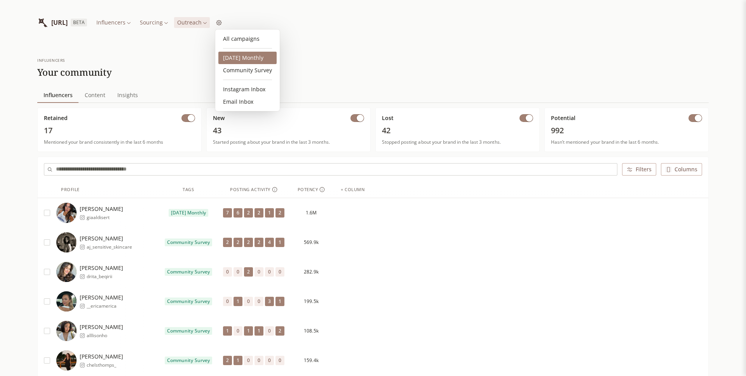
click at [254, 60] on link "[DATE] Monthly" at bounding box center [247, 58] width 58 height 12
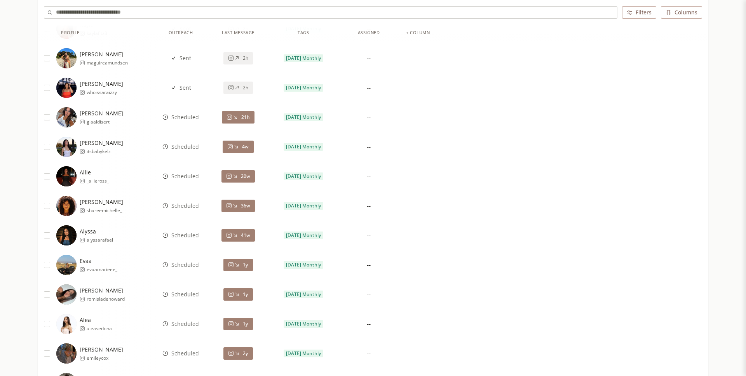
scroll to position [4038, 0]
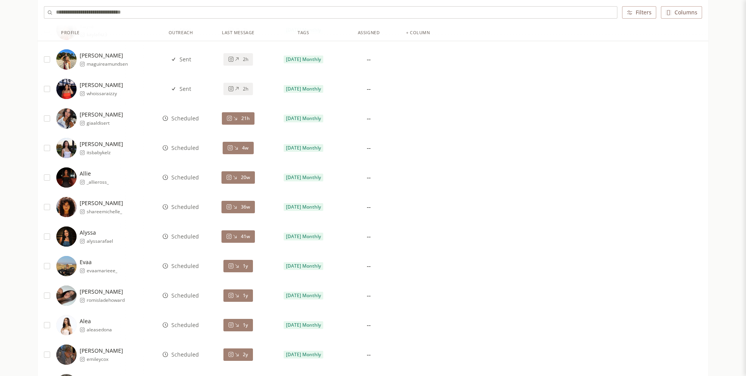
click at [238, 123] on button "21h" at bounding box center [238, 118] width 33 height 12
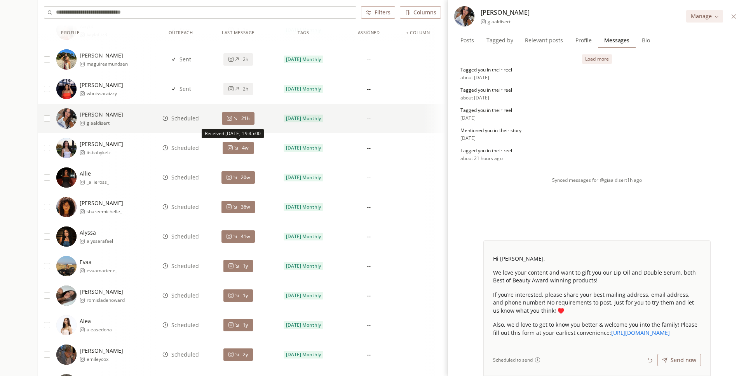
click at [245, 146] on span "4w" at bounding box center [245, 148] width 7 height 6
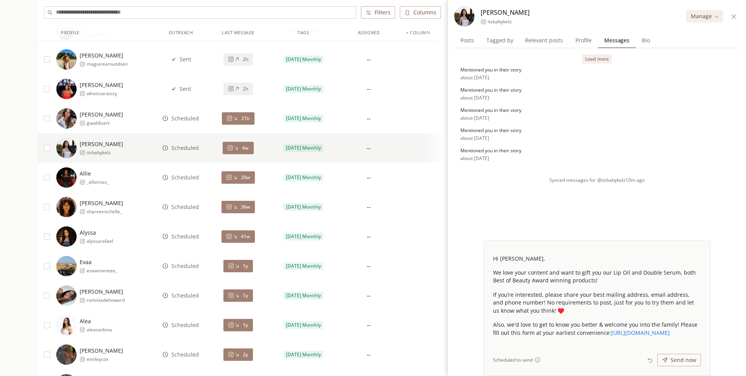
click at [234, 177] on icon at bounding box center [235, 178] width 6 height 6
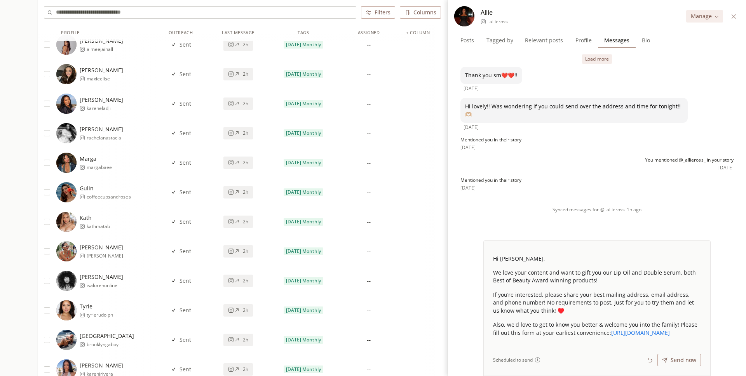
scroll to position [3096, 0]
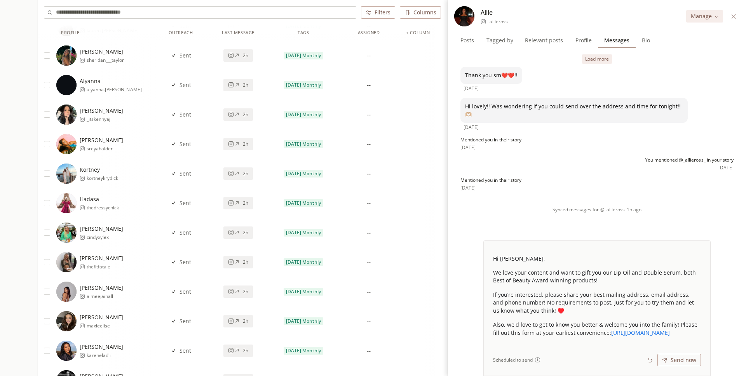
click at [736, 18] on icon at bounding box center [734, 16] width 4 height 4
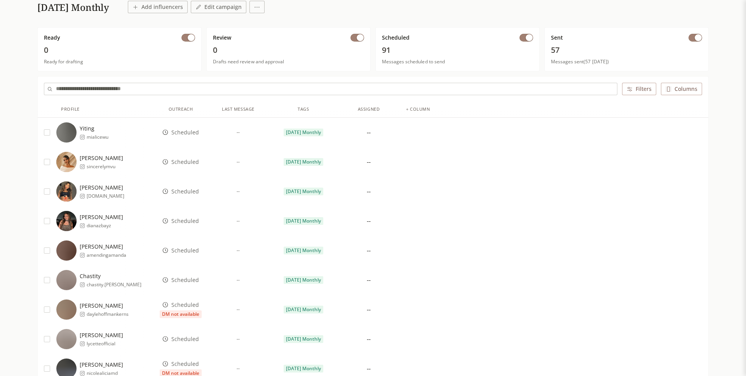
scroll to position [60, 0]
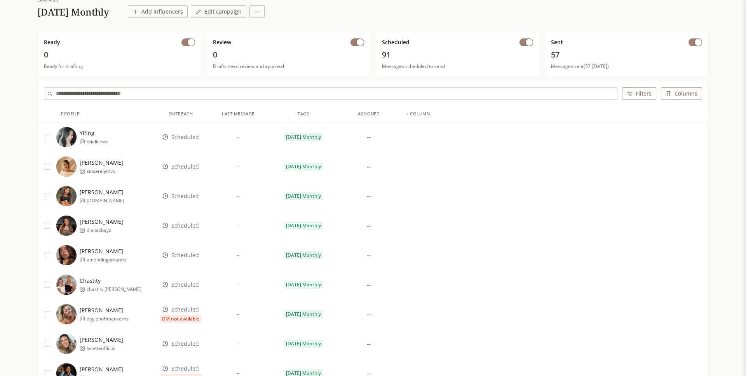
click at [187, 139] on span "Scheduled" at bounding box center [185, 137] width 28 height 8
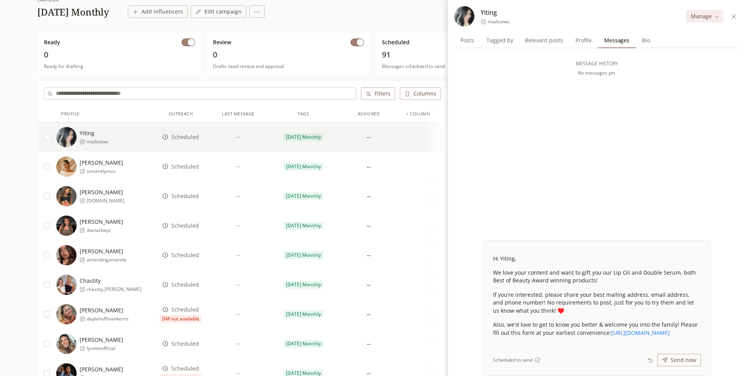
click at [185, 164] on span "Scheduled" at bounding box center [185, 167] width 28 height 8
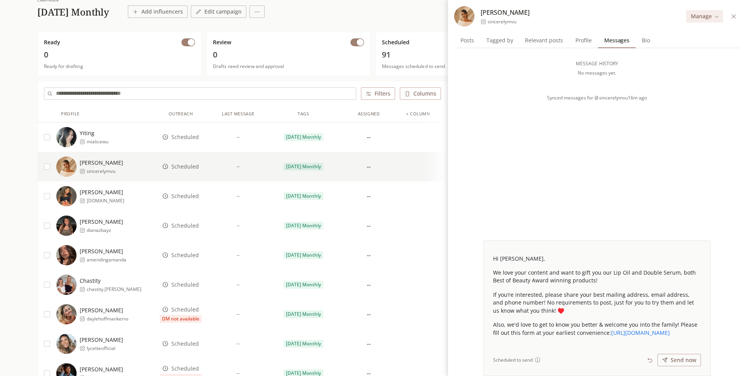
click at [188, 137] on span "Scheduled" at bounding box center [185, 137] width 28 height 8
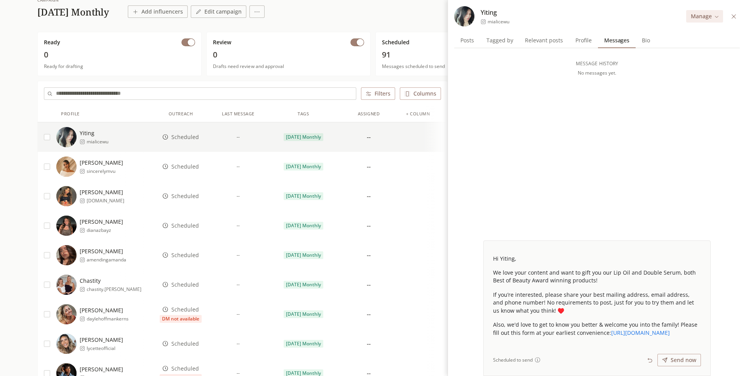
click at [187, 196] on span "Scheduled" at bounding box center [185, 196] width 28 height 8
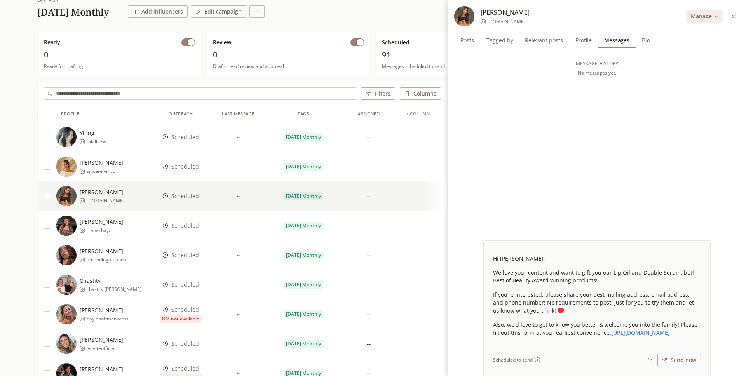
click at [188, 224] on span "Scheduled" at bounding box center [185, 226] width 28 height 8
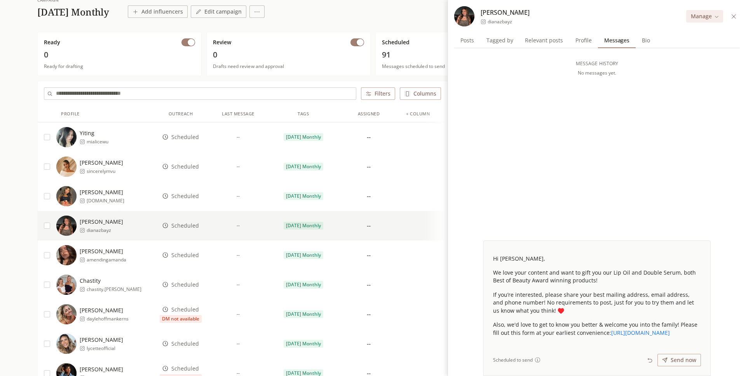
click at [186, 256] on span "Scheduled" at bounding box center [185, 256] width 28 height 8
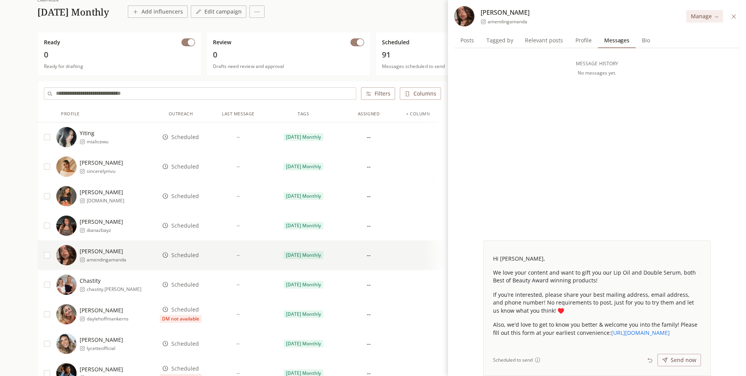
click at [173, 98] on input "text" at bounding box center [206, 94] width 300 height 12
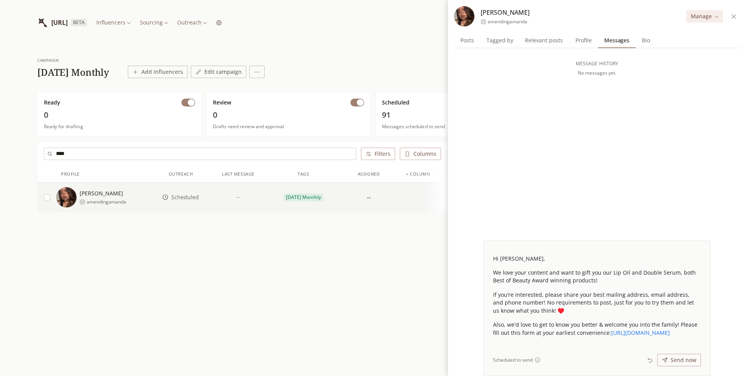
click at [172, 194] on span "Scheduled" at bounding box center [185, 198] width 28 height 8
click at [165, 156] on input "****" at bounding box center [206, 154] width 300 height 12
type input "*"
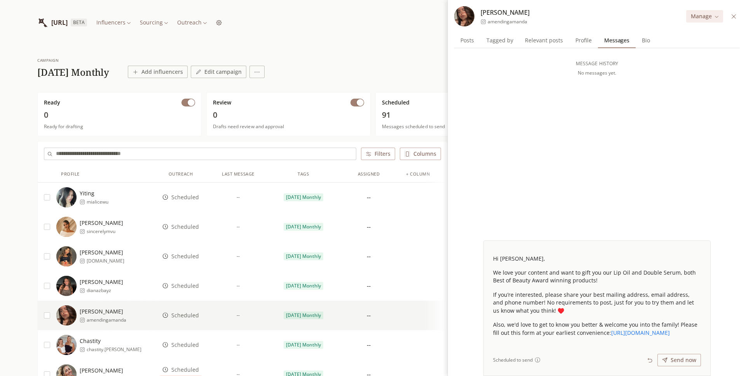
click at [730, 16] on button at bounding box center [734, 16] width 9 height 9
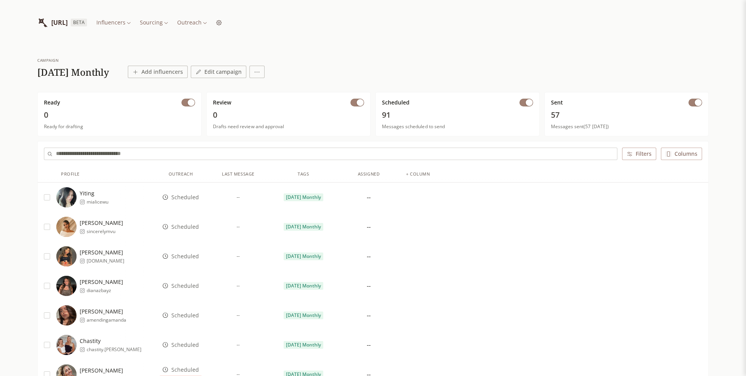
click at [193, 256] on span "Scheduled" at bounding box center [185, 257] width 28 height 8
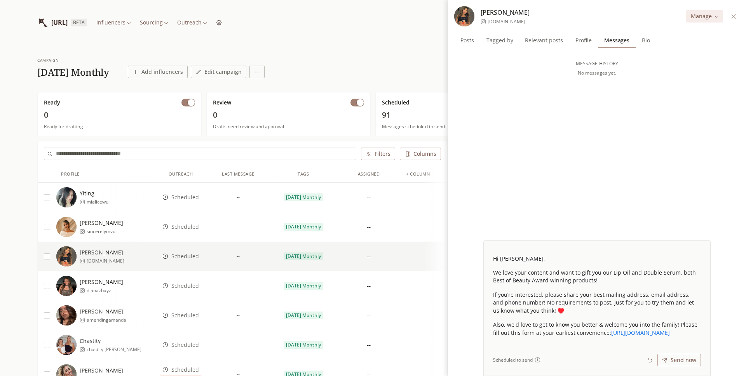
click at [191, 286] on span "Scheduled" at bounding box center [185, 286] width 28 height 8
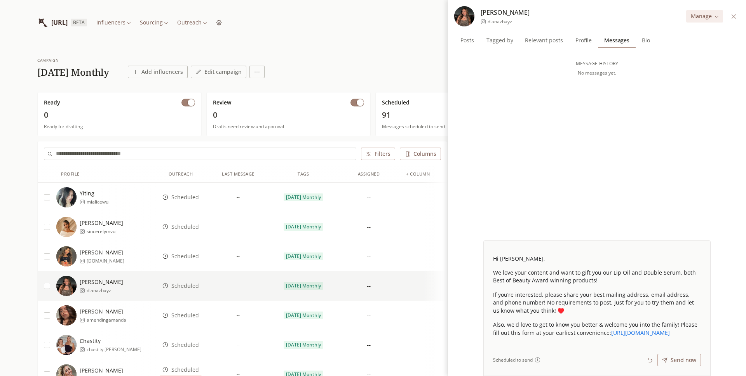
click at [192, 317] on span "Scheduled" at bounding box center [185, 316] width 28 height 8
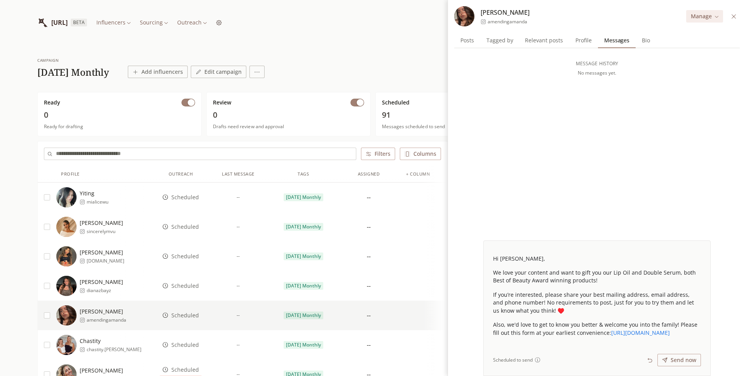
click at [733, 17] on icon at bounding box center [734, 17] width 6 height 6
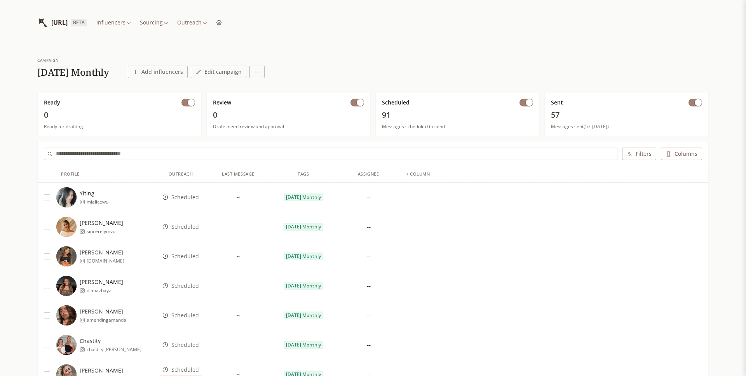
click at [638, 158] on button "Filters" at bounding box center [639, 154] width 34 height 12
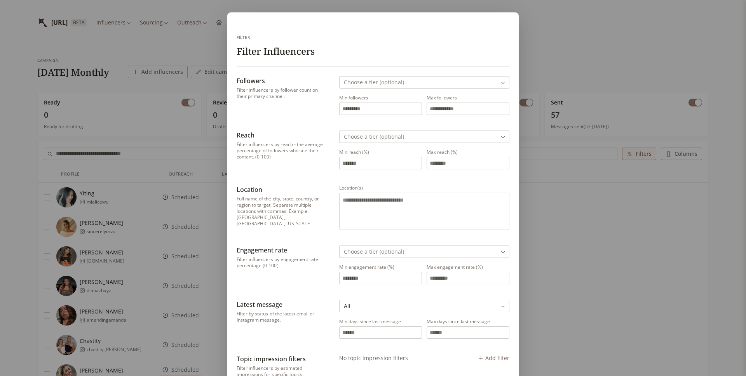
scroll to position [48, 0]
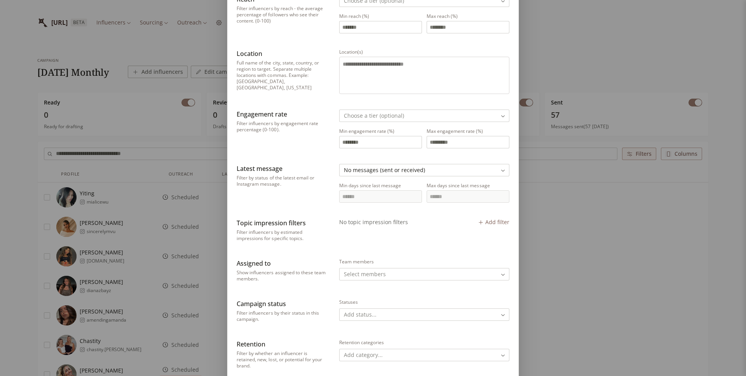
scroll to position [137, 0]
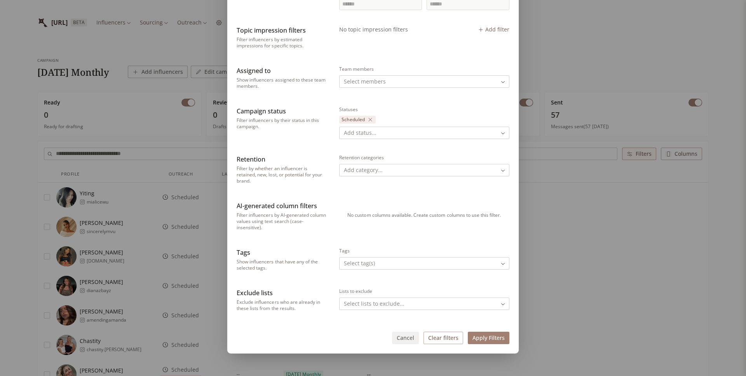
click at [490, 342] on button "Apply Filters" at bounding box center [489, 338] width 42 height 12
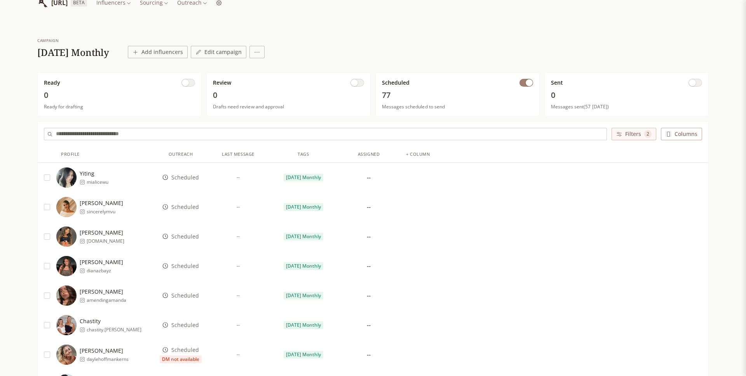
scroll to position [21, 0]
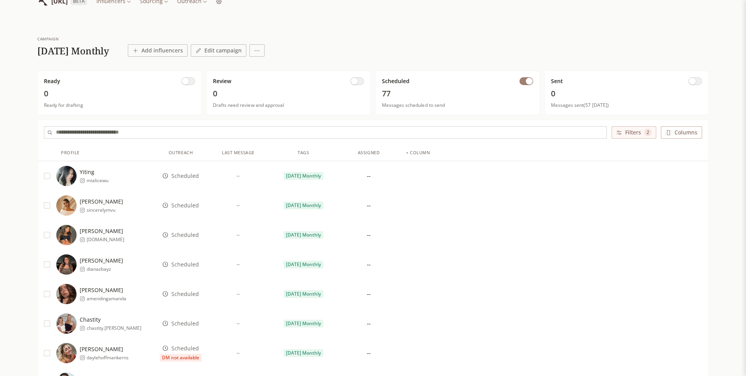
click at [46, 175] on button "button" at bounding box center [47, 176] width 6 height 6
click at [62, 138] on button "Select all" at bounding box center [60, 132] width 33 height 12
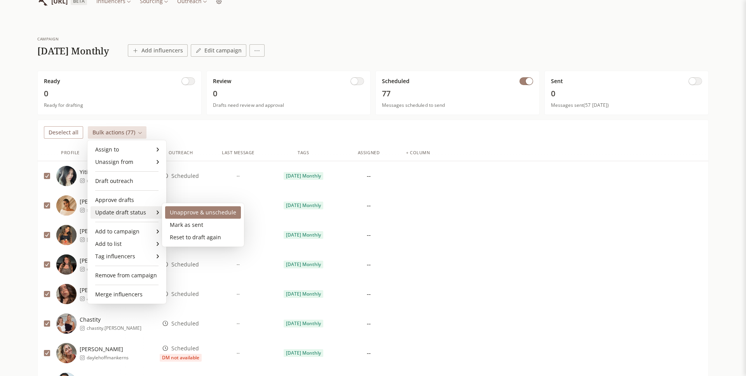
click at [173, 212] on div "Unapprove & unschedule" at bounding box center [203, 212] width 76 height 12
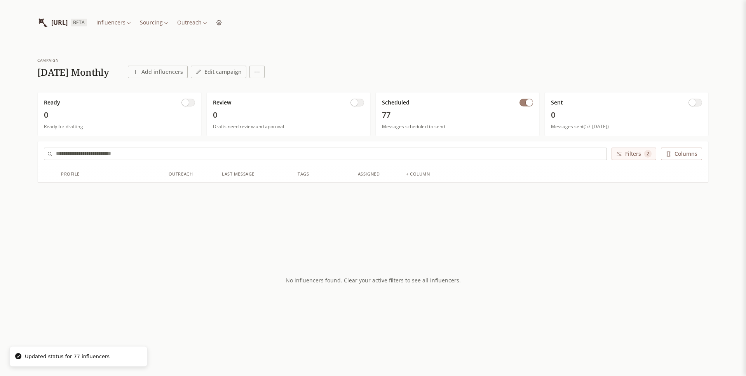
scroll to position [0, 0]
click at [643, 154] on button "Filters 2" at bounding box center [634, 154] width 45 height 12
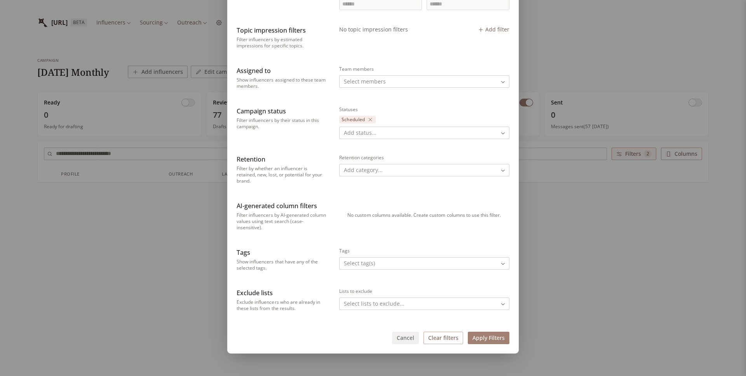
click at [437, 340] on button "Clear filters" at bounding box center [444, 338] width 40 height 12
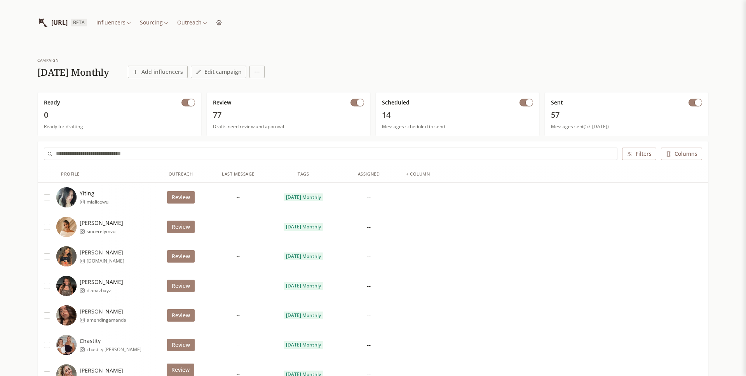
click at [48, 197] on button "button" at bounding box center [47, 197] width 6 height 6
click at [58, 155] on button "Select all" at bounding box center [60, 154] width 33 height 12
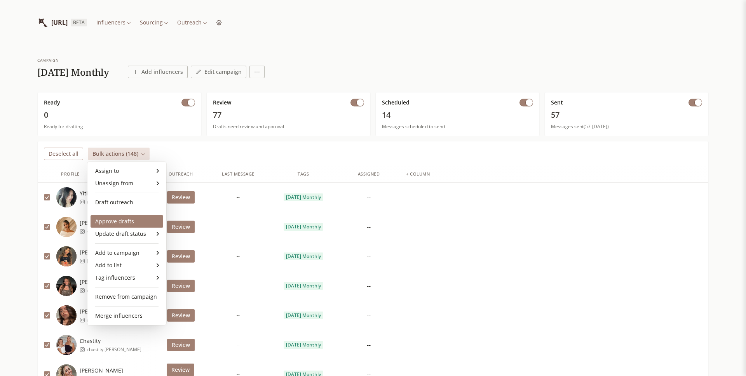
click at [136, 221] on div "Approve drafts" at bounding box center [127, 221] width 73 height 12
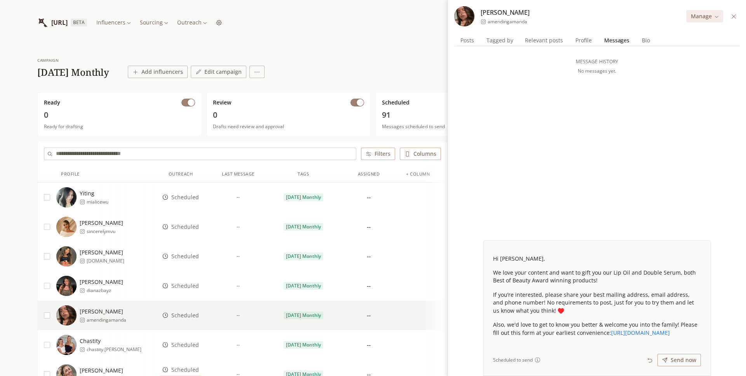
click at [289, 154] on input "text" at bounding box center [206, 154] width 300 height 12
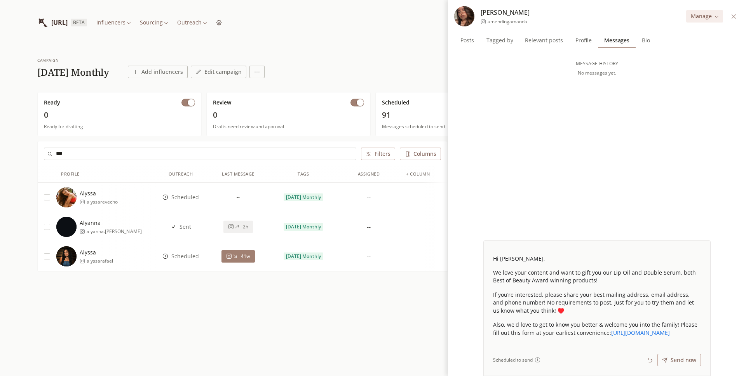
type input "***"
click at [115, 188] on div "Alyssa alyssarevecho" at bounding box center [86, 197] width 61 height 20
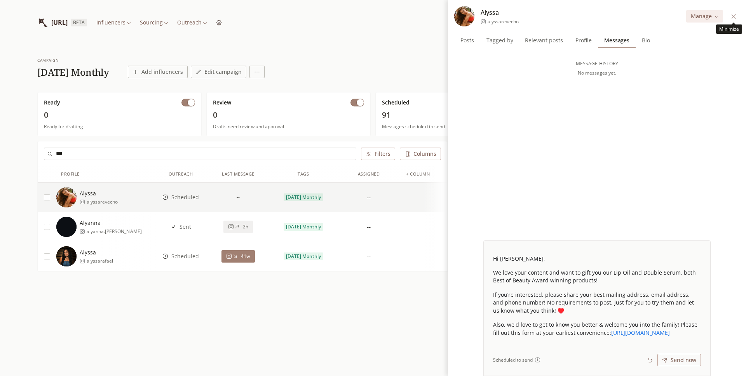
click at [733, 18] on icon at bounding box center [734, 17] width 6 height 6
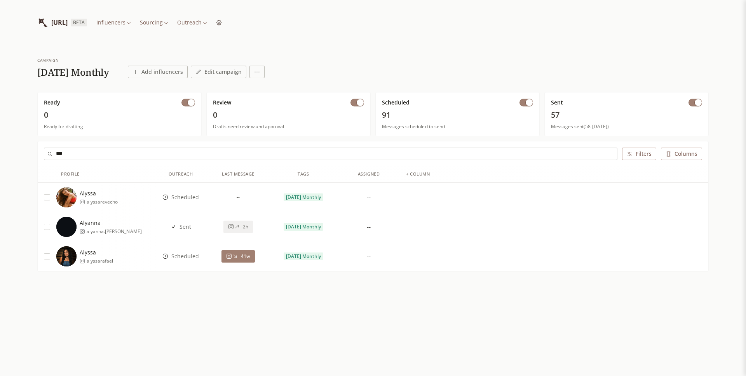
click at [176, 196] on span "Scheduled" at bounding box center [185, 198] width 28 height 8
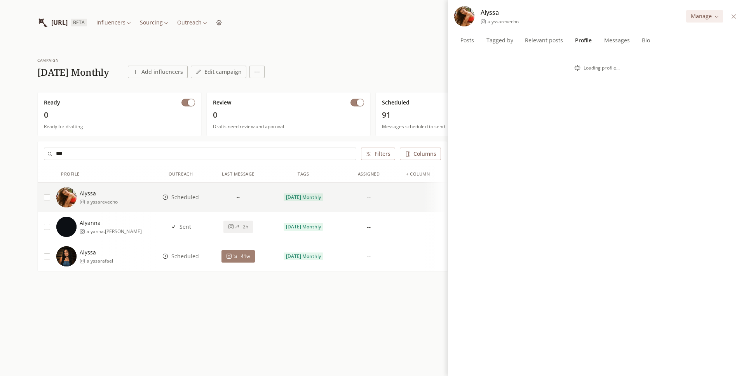
click at [574, 42] on span "Profile" at bounding box center [583, 40] width 23 height 11
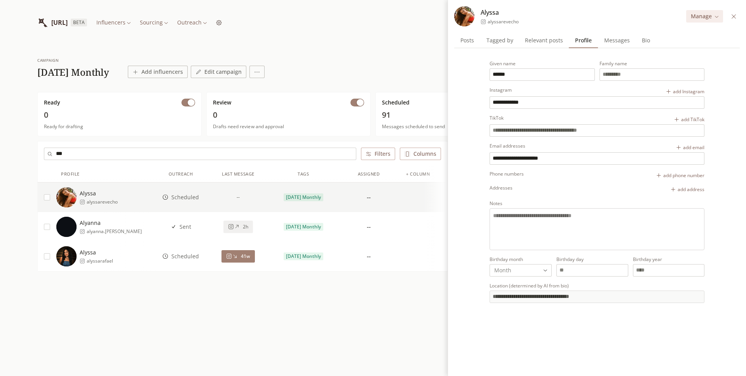
click at [604, 40] on span "Messages" at bounding box center [617, 40] width 32 height 11
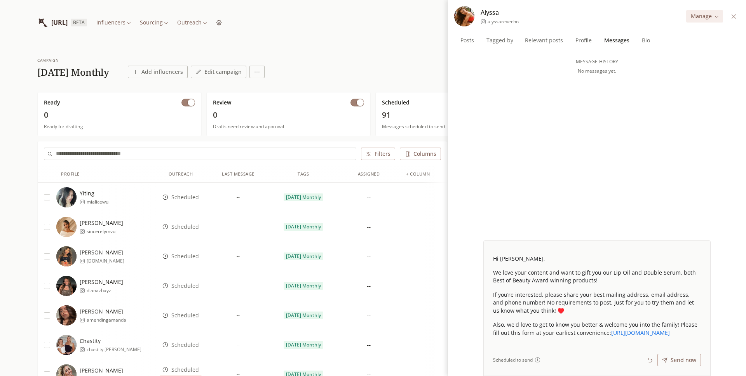
click at [278, 157] on input "text" at bounding box center [206, 154] width 300 height 12
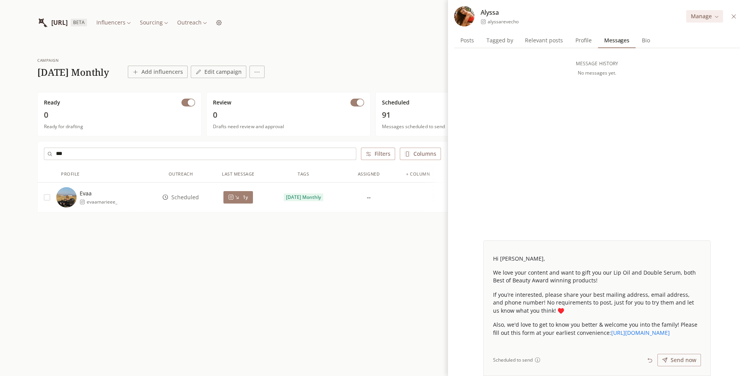
click at [275, 158] on input "***" at bounding box center [206, 154] width 300 height 12
type input "*"
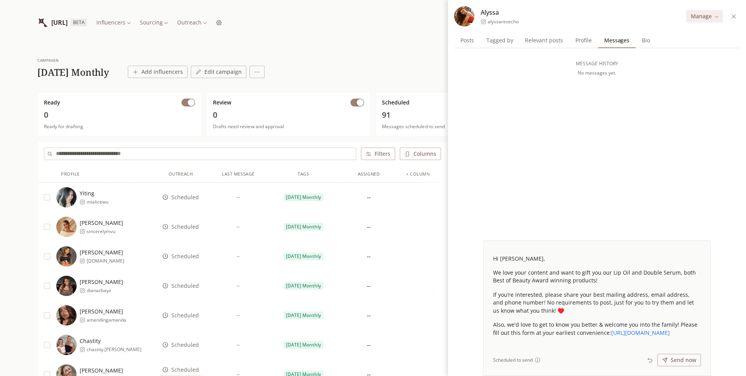
click at [736, 18] on icon at bounding box center [734, 17] width 6 height 6
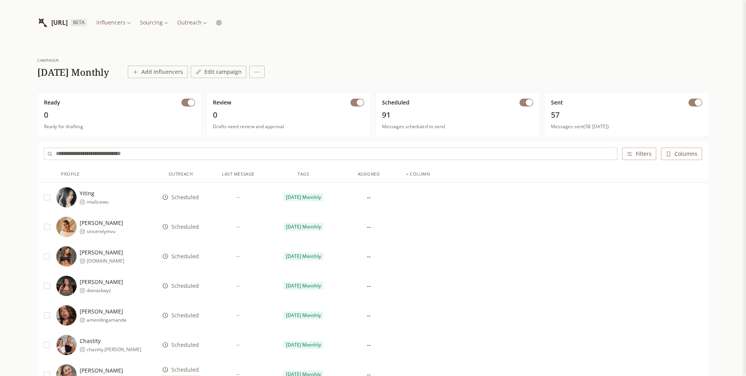
click at [204, 153] on input "text" at bounding box center [336, 154] width 561 height 12
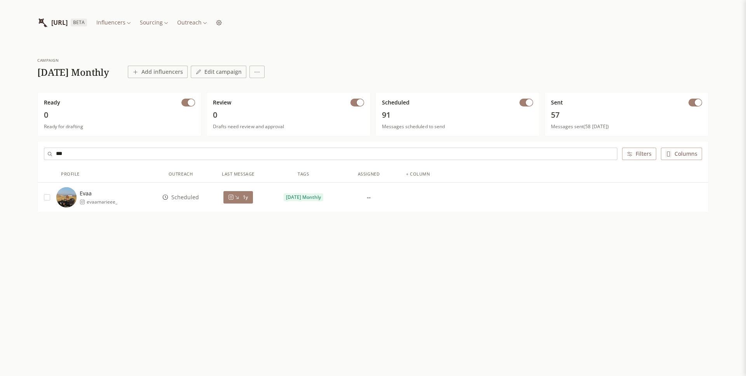
type input "***"
click at [123, 194] on div "Evaa evaamarieee_" at bounding box center [106, 197] width 100 height 20
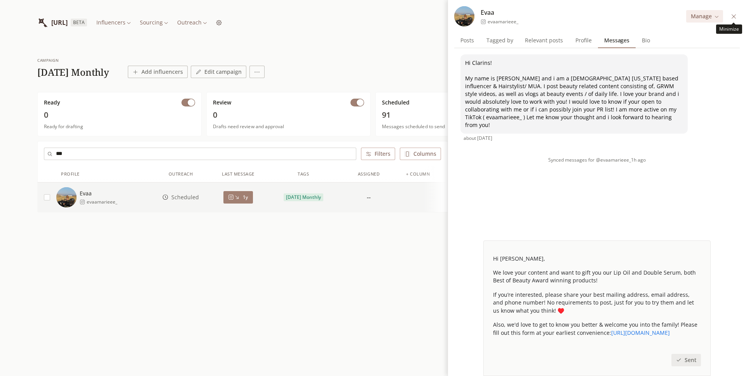
click at [731, 17] on icon at bounding box center [734, 17] width 6 height 6
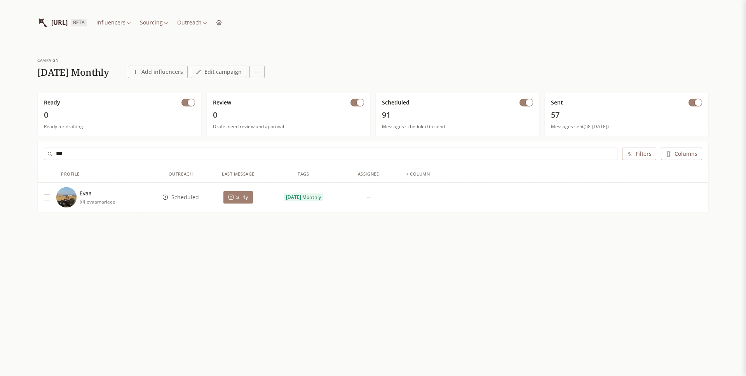
click at [243, 200] on span "1y" at bounding box center [245, 197] width 5 height 6
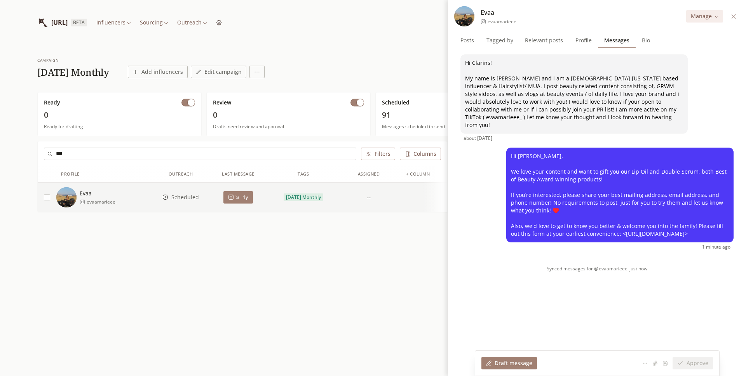
click at [484, 268] on div "Synced messages for @evaamarieee_ just now" at bounding box center [597, 269] width 286 height 19
click at [732, 19] on icon at bounding box center [734, 17] width 6 height 6
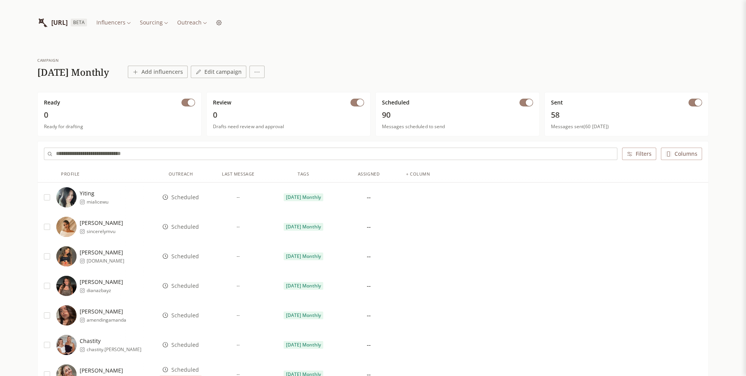
click at [282, 154] on input "text" at bounding box center [336, 154] width 561 height 12
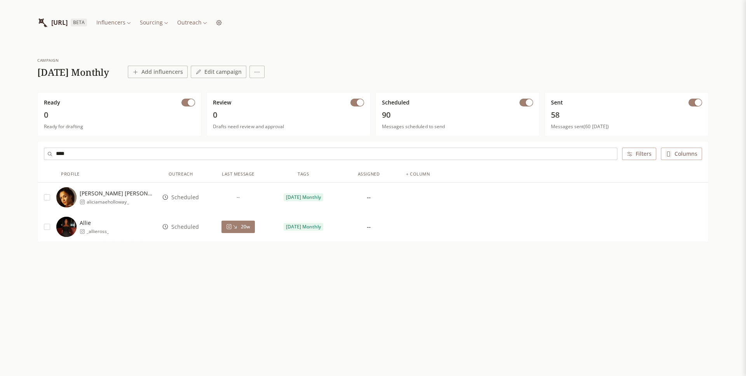
type input "****"
click at [108, 199] on span "aliciamaeholloway_" at bounding box center [120, 202] width 66 height 6
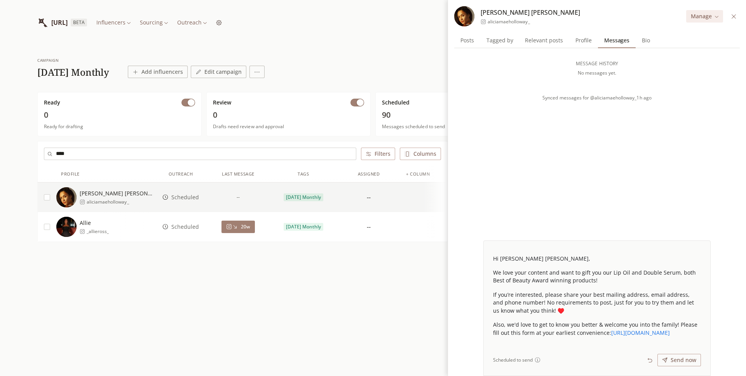
click at [735, 18] on icon at bounding box center [734, 17] width 6 height 6
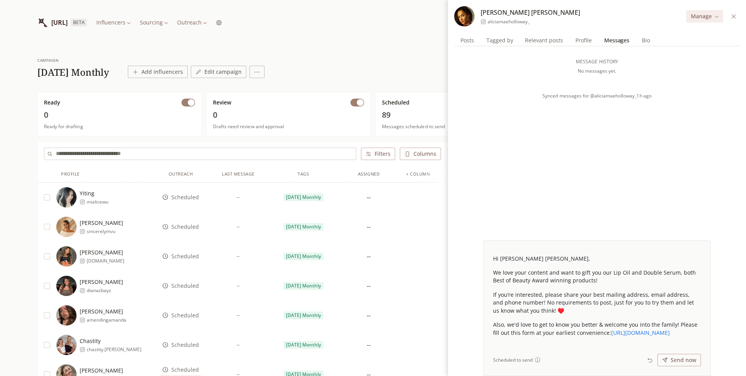
click at [734, 16] on icon at bounding box center [734, 16] width 4 height 4
